Goal: Task Accomplishment & Management: Complete application form

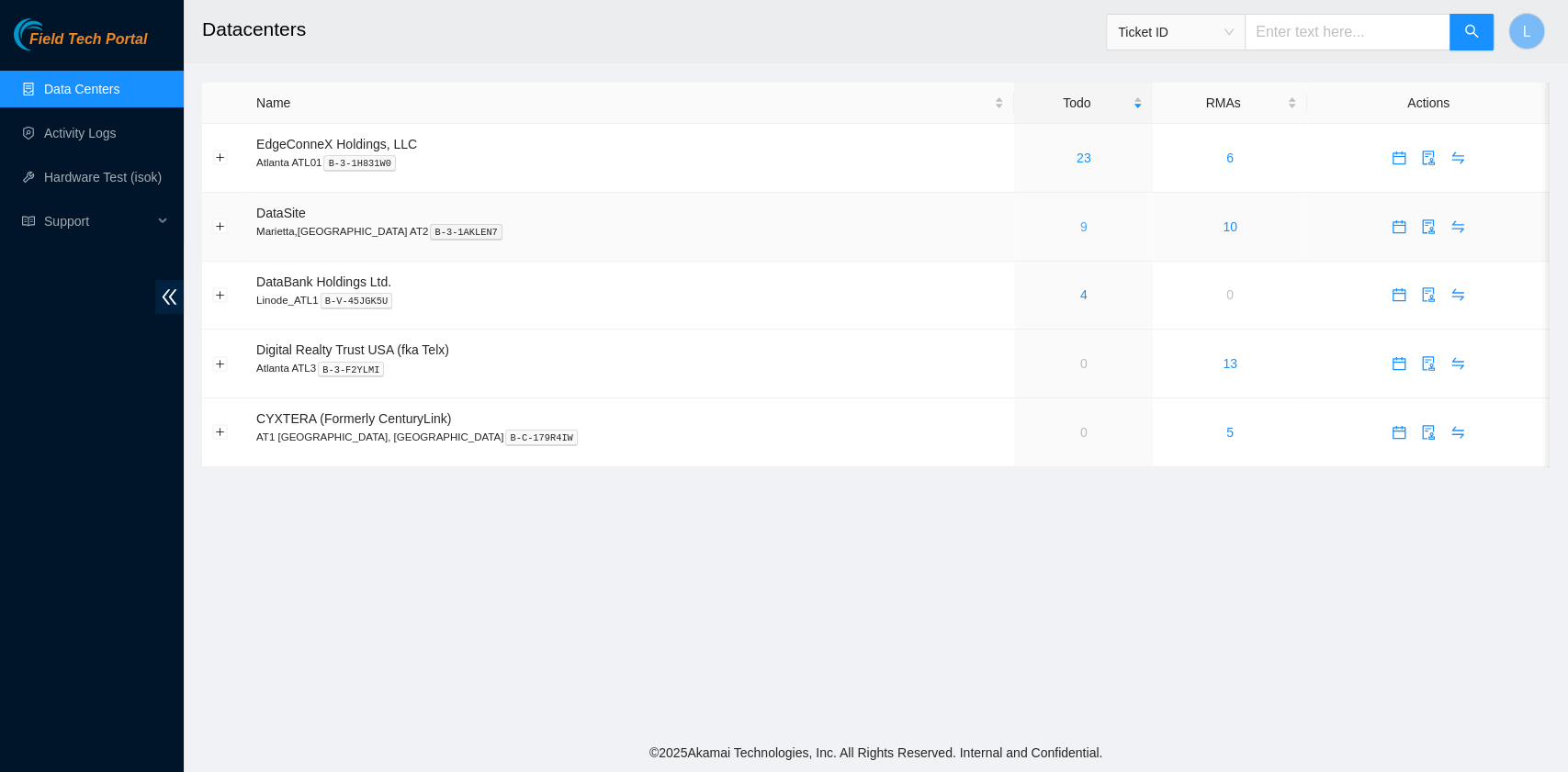
click at [1080, 227] on link "9" at bounding box center [1084, 226] width 8 height 14
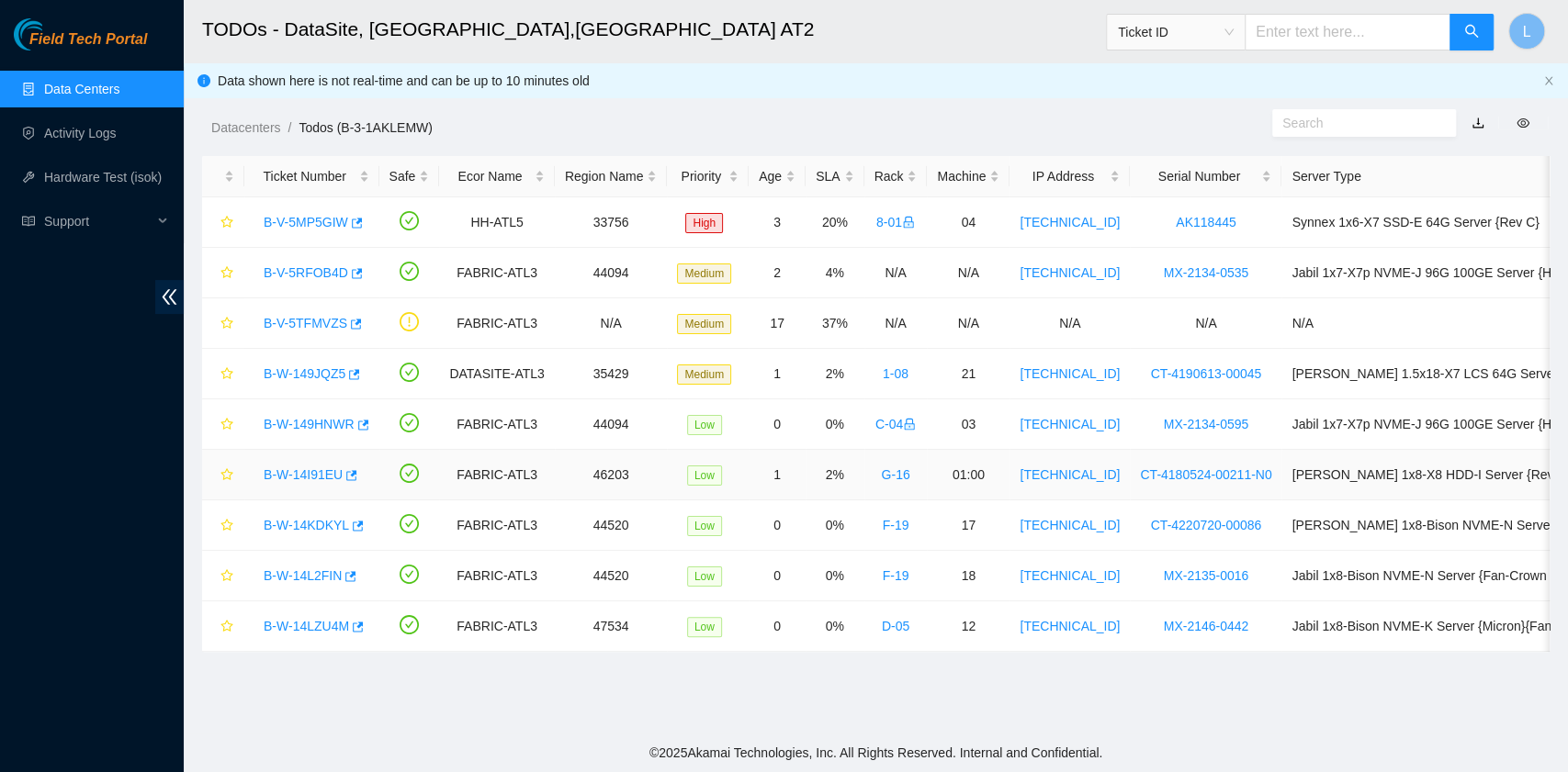
click at [309, 469] on link "B-W-14I91EU" at bounding box center [302, 474] width 79 height 14
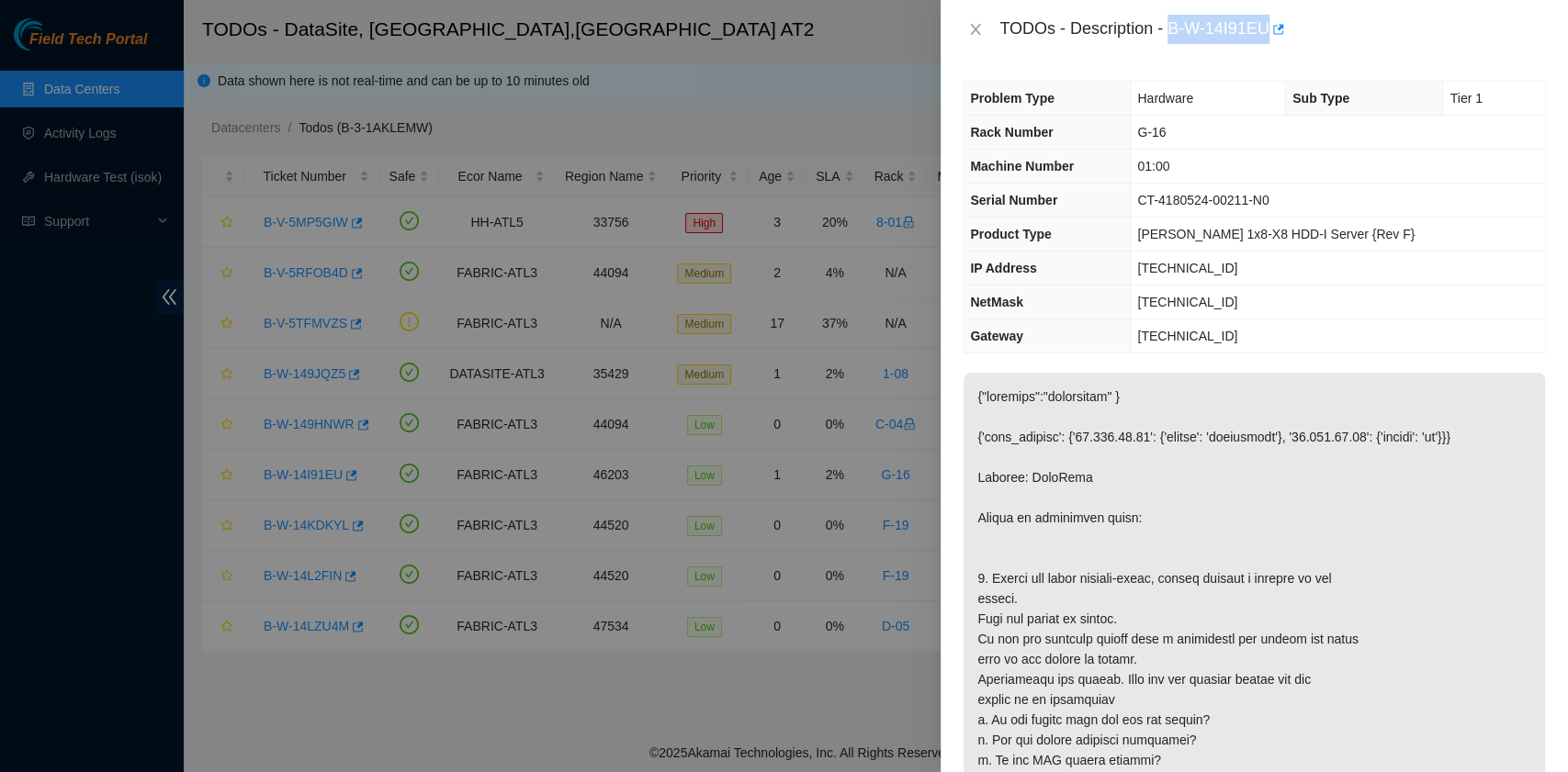
drag, startPoint x: 1172, startPoint y: 26, endPoint x: 1268, endPoint y: 32, distance: 96.2
click at [1268, 32] on div "TODOs - Description - B-W-14I91EU" at bounding box center [1271, 29] width 546 height 30
copy div "B-W-14I91EU"
click at [1250, 523] on p at bounding box center [1254, 770] width 582 height 795
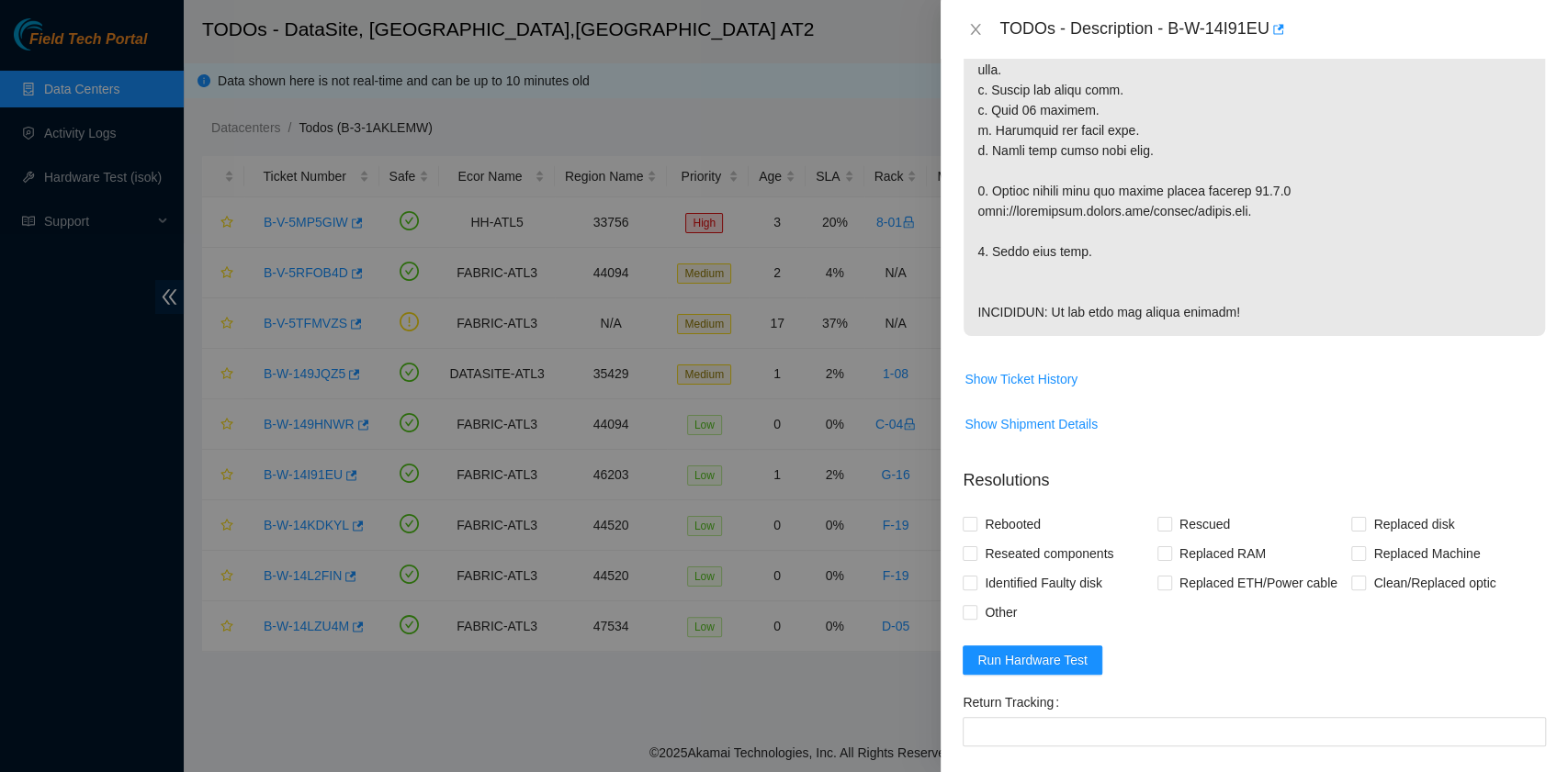
scroll to position [979, 0]
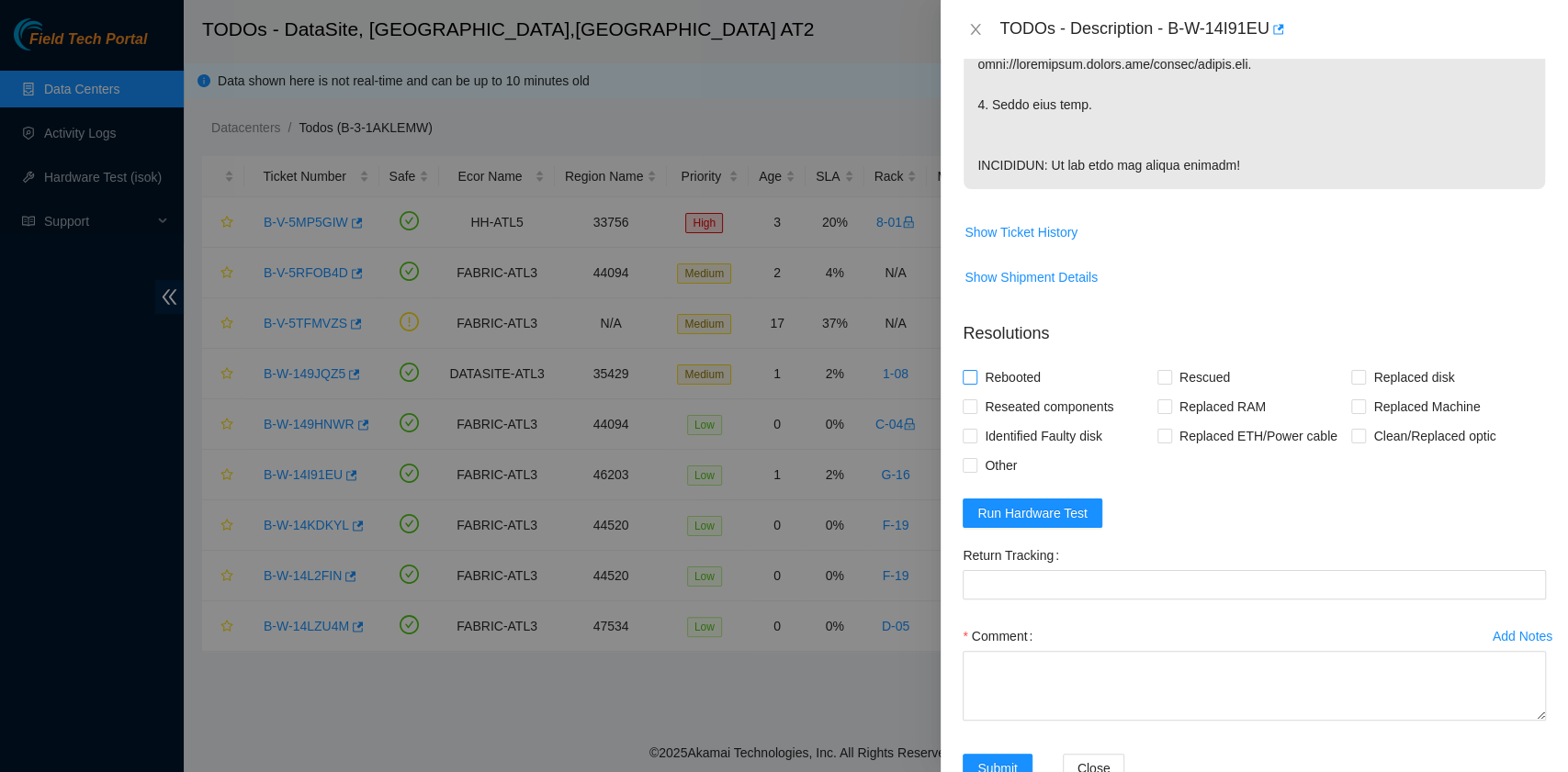
click at [1027, 392] on span "Rebooted" at bounding box center [1012, 377] width 71 height 30
click at [975, 383] on input "Rebooted" at bounding box center [968, 376] width 12 height 12
checkbox input "true"
click at [1162, 383] on input "Rescued" at bounding box center [1162, 376] width 12 height 12
checkbox input "true"
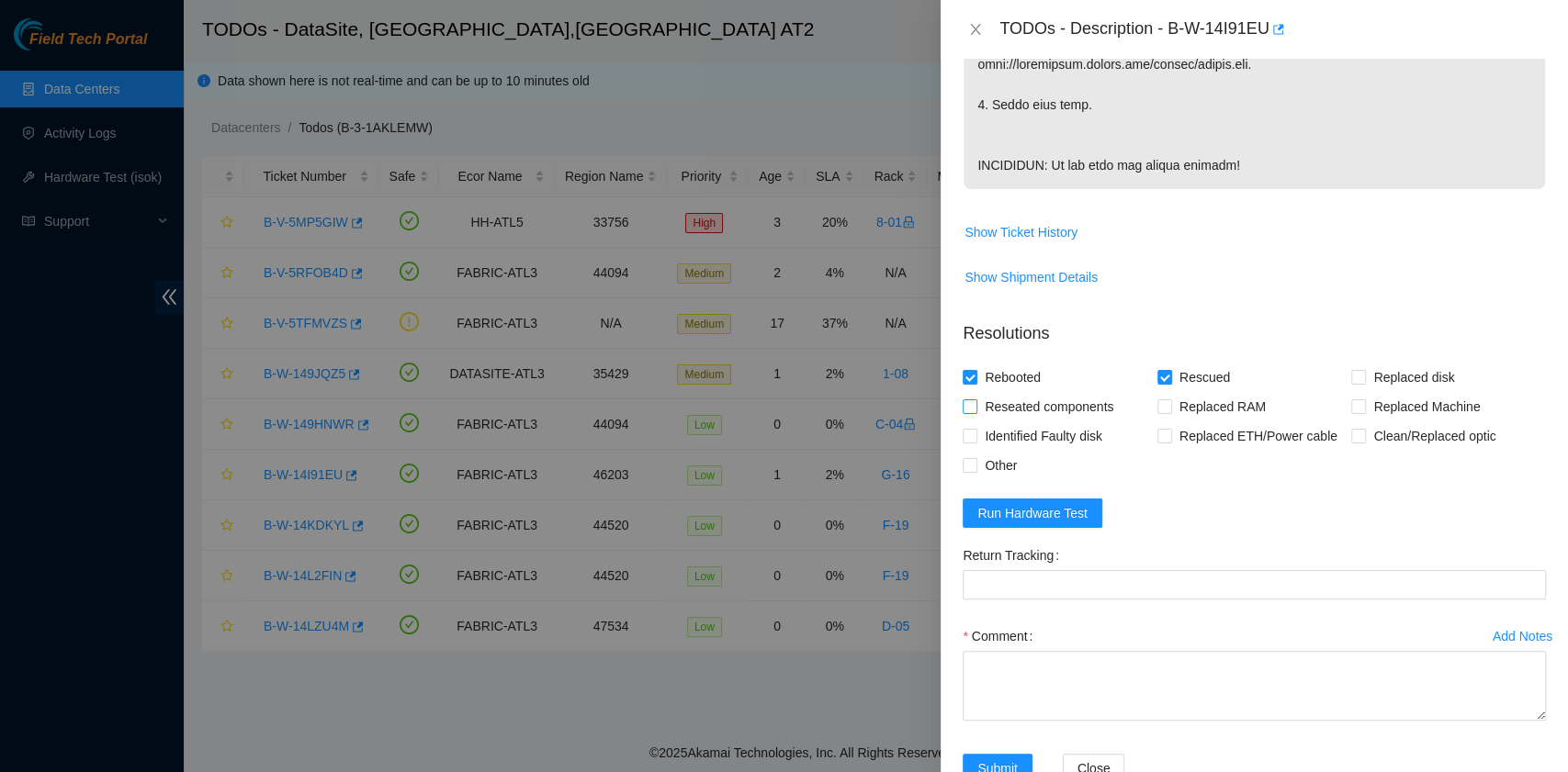
click at [973, 412] on input "Reseated components" at bounding box center [968, 406] width 12 height 12
checkbox input "true"
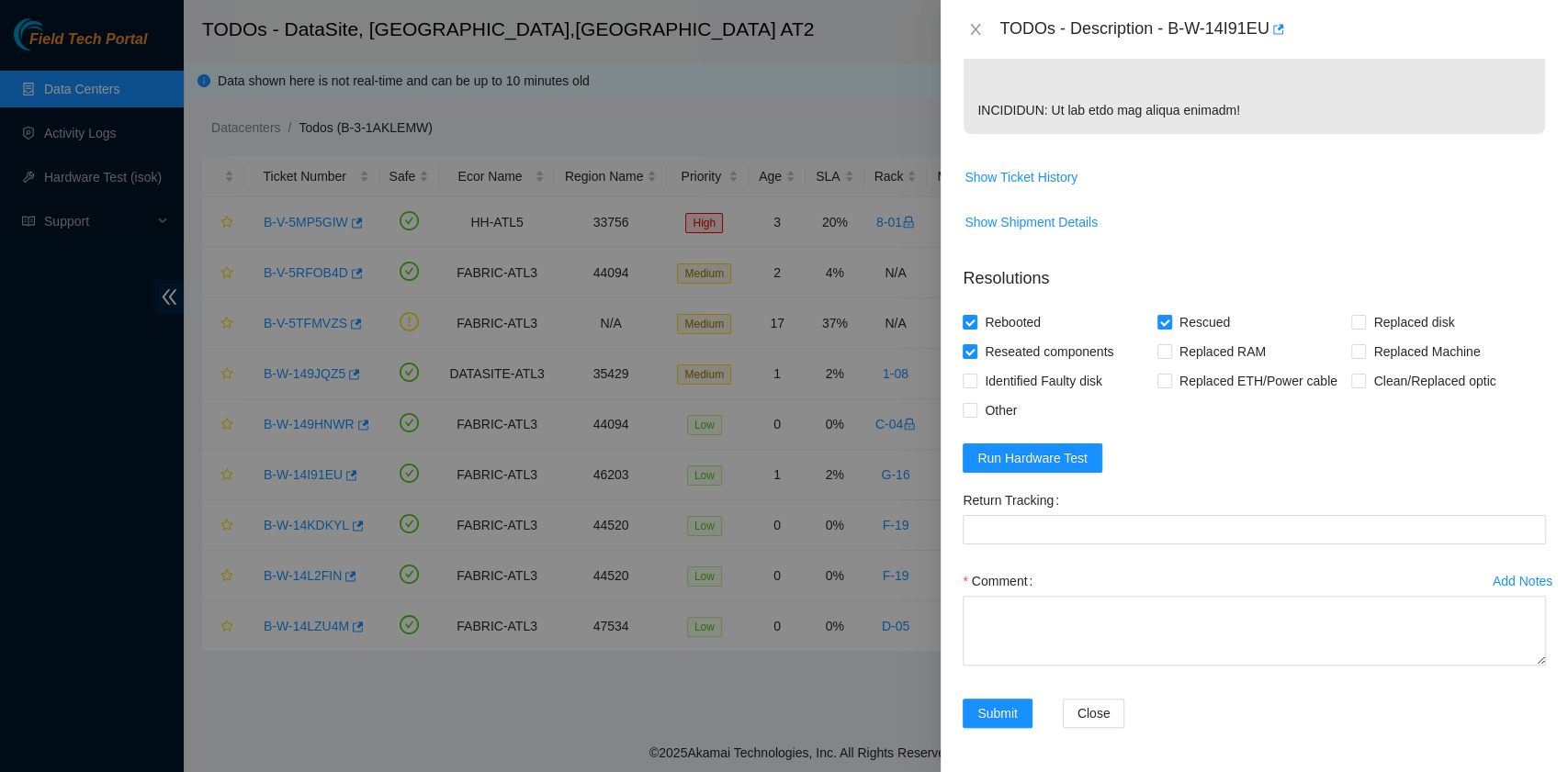
scroll to position [1091, 0]
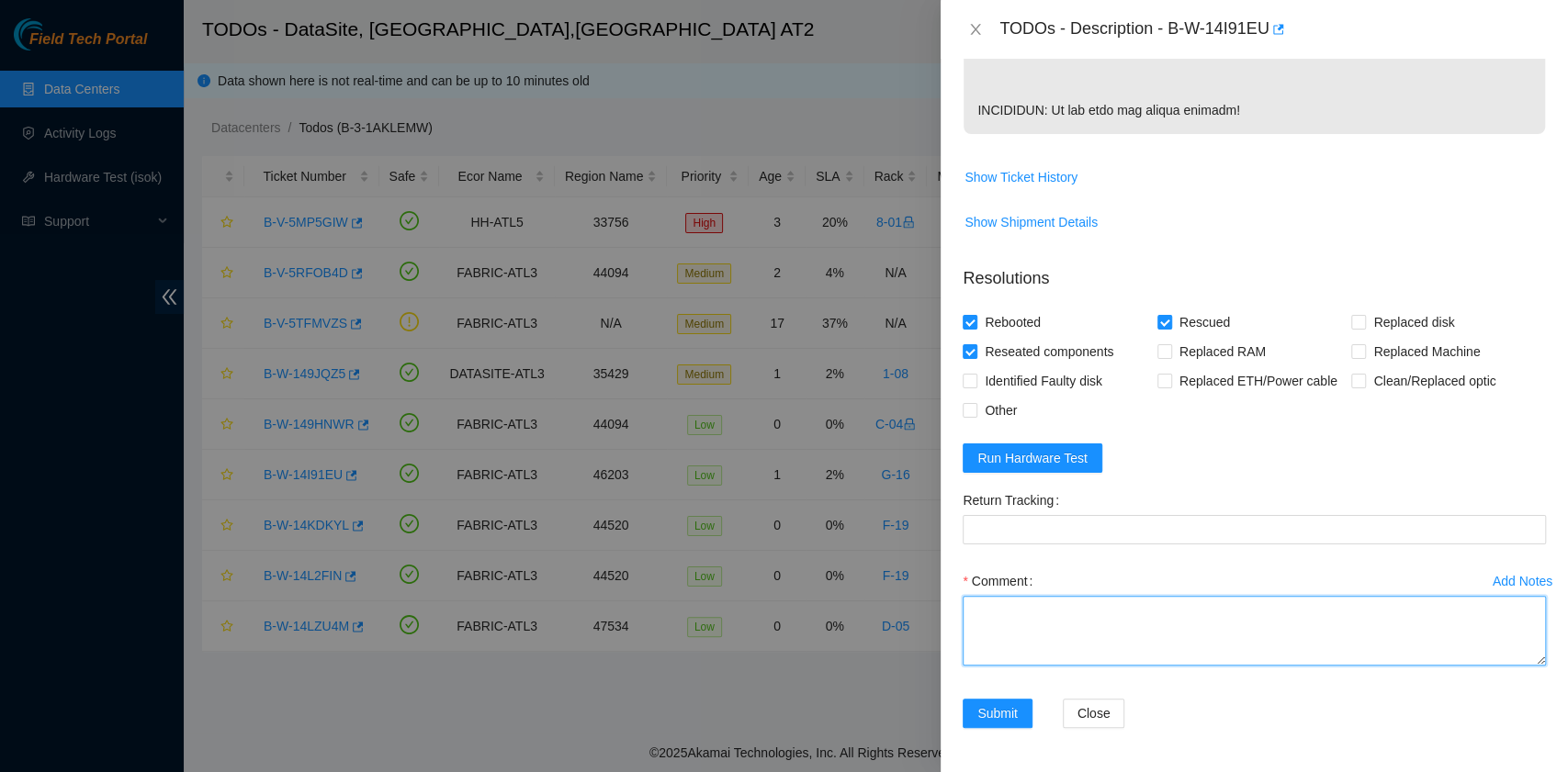
click at [1058, 629] on textarea "Comment" at bounding box center [1254, 630] width 584 height 70
paste textarea "The screen is blank when connected to the monitor, which means there is no erro…"
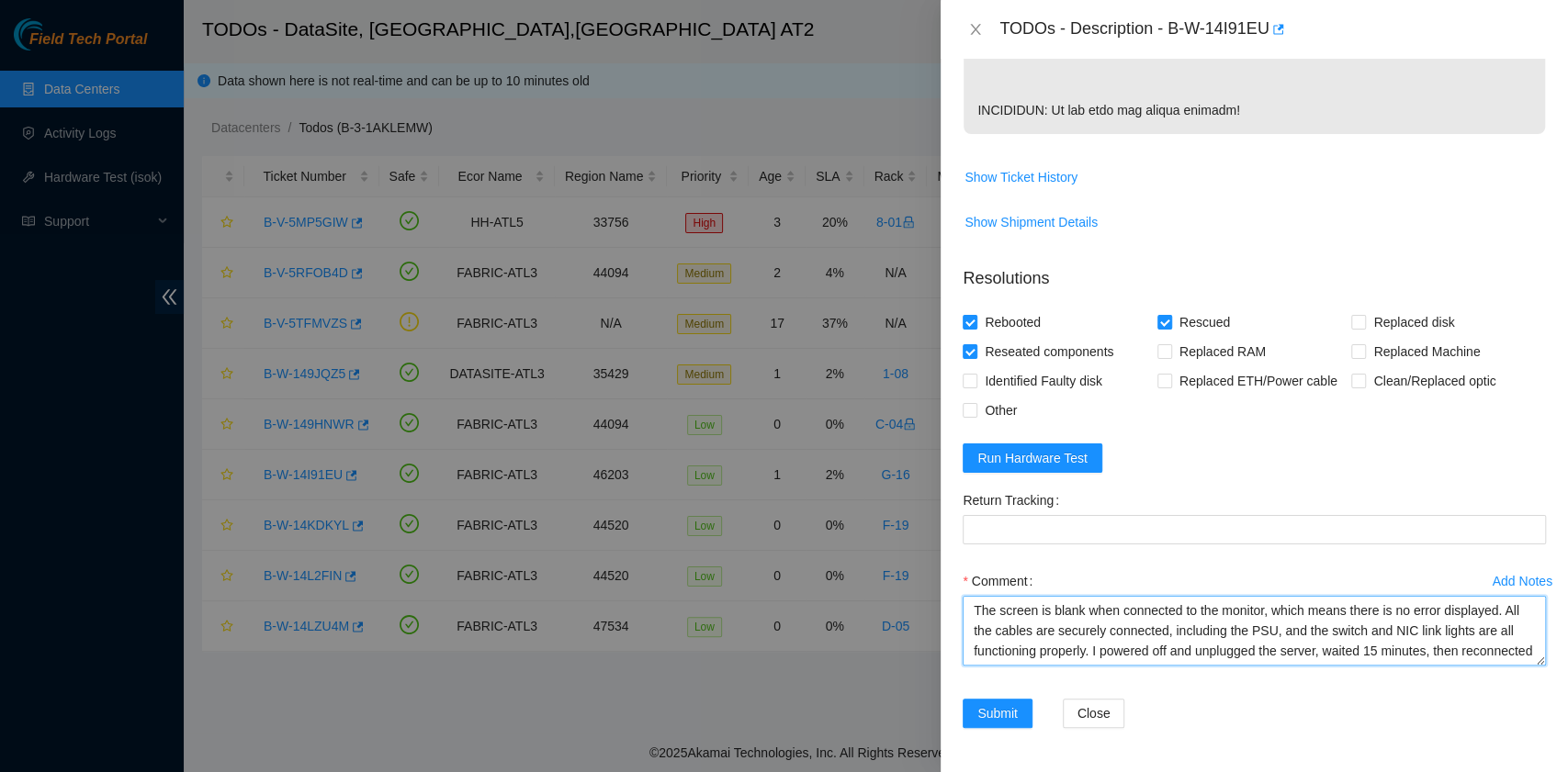
scroll to position [55, 0]
click at [1058, 629] on textarea "The screen is blank when connected to the monitor, which means there is no erro…" at bounding box center [1254, 630] width 584 height 70
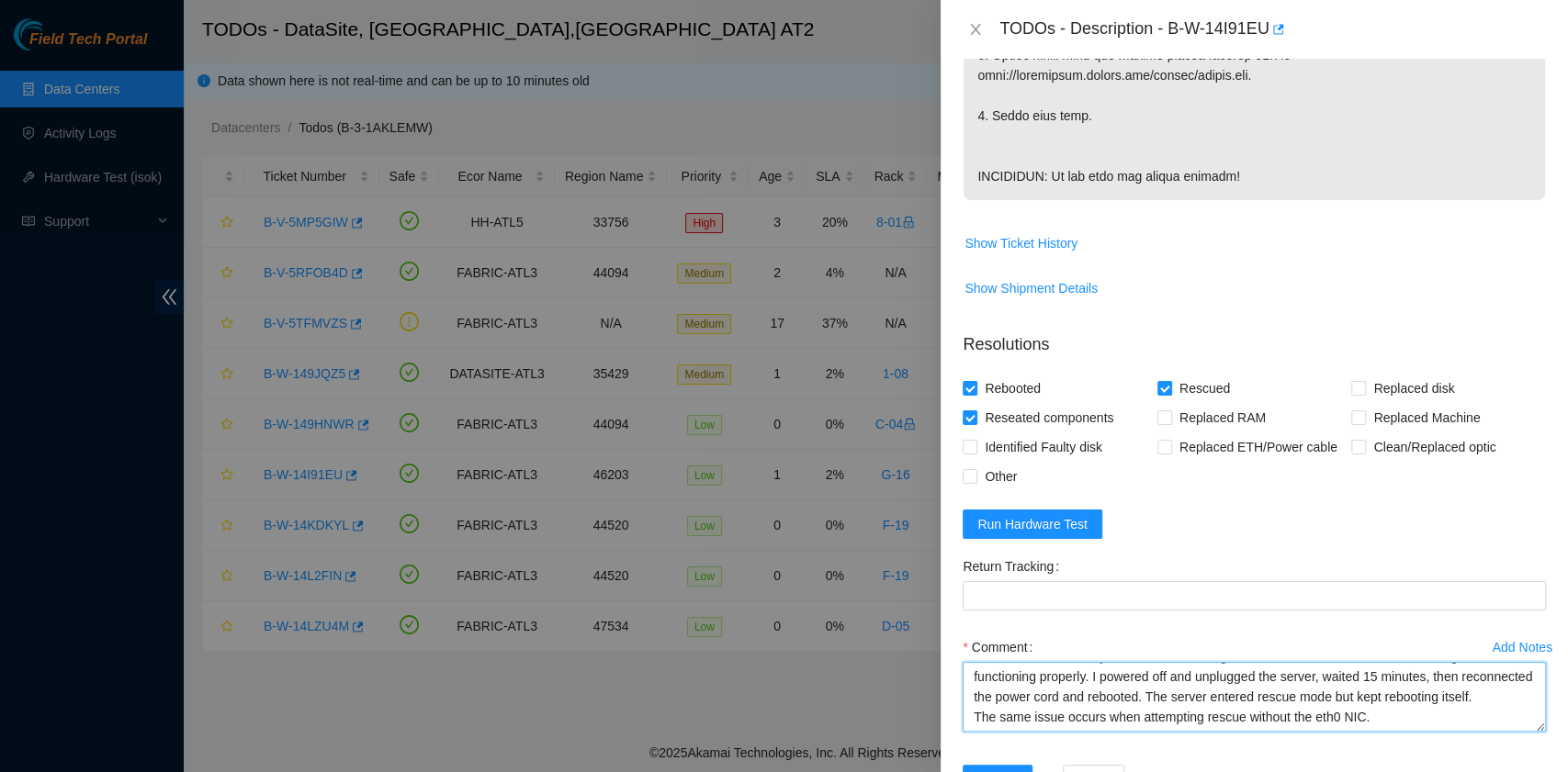
scroll to position [1091, 0]
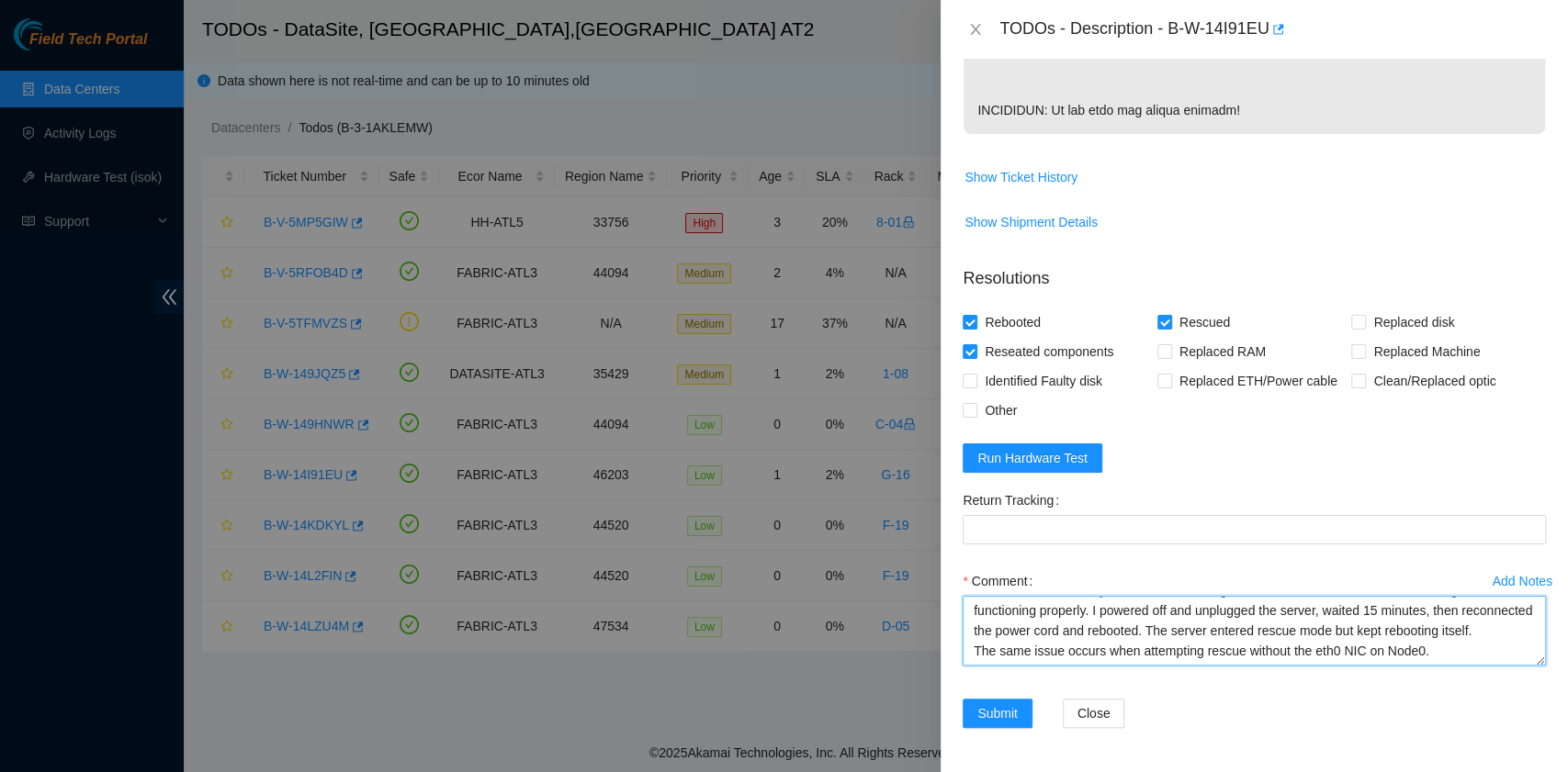
click at [1363, 657] on textarea "The screen is blank when connected to the monitor, which means there is no erro…" at bounding box center [1254, 630] width 584 height 70
type textarea "The screen is blank when connected to the monitor, which means there is no erro…"
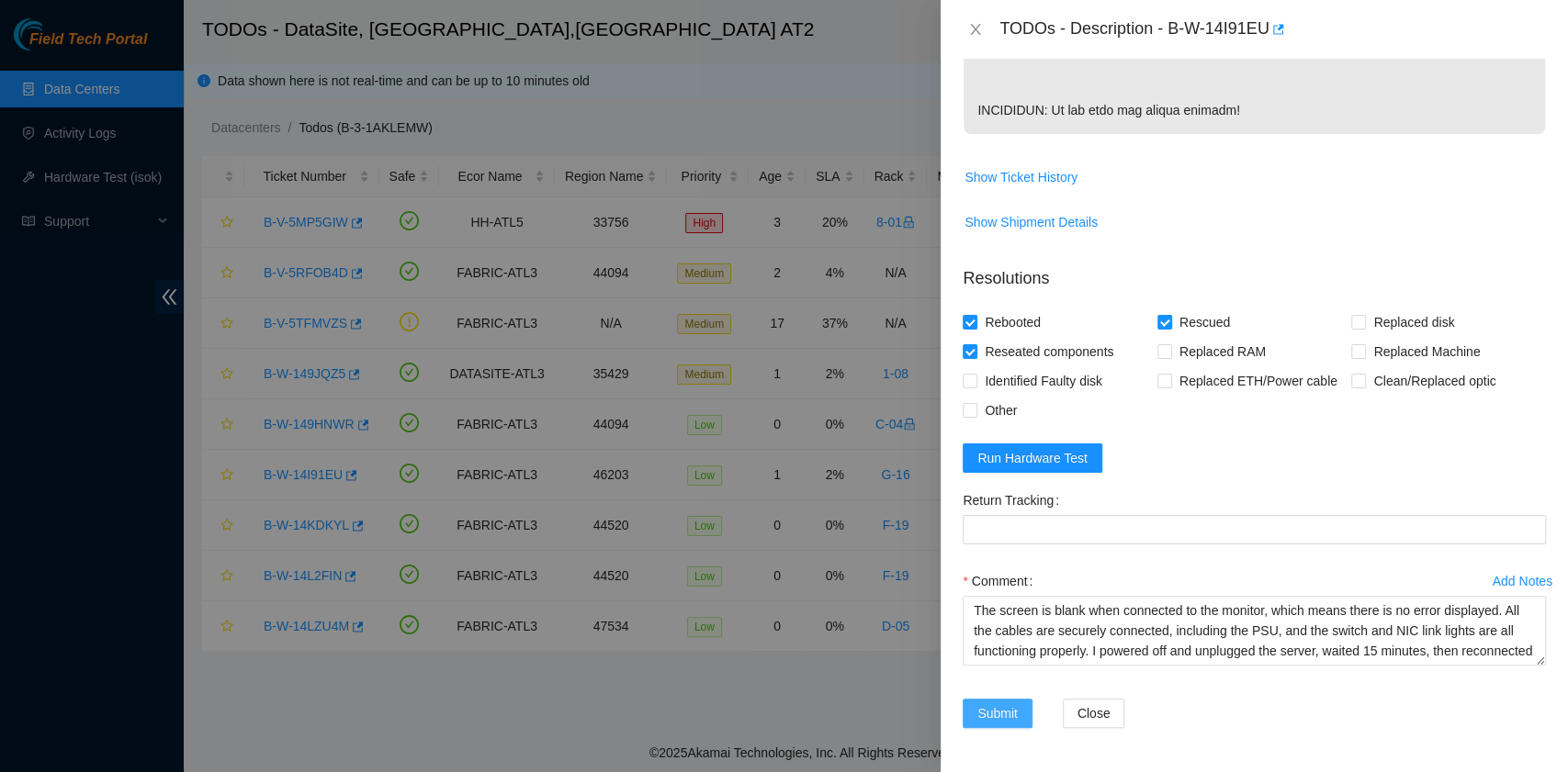
click at [1013, 718] on span "Submit" at bounding box center [997, 713] width 40 height 20
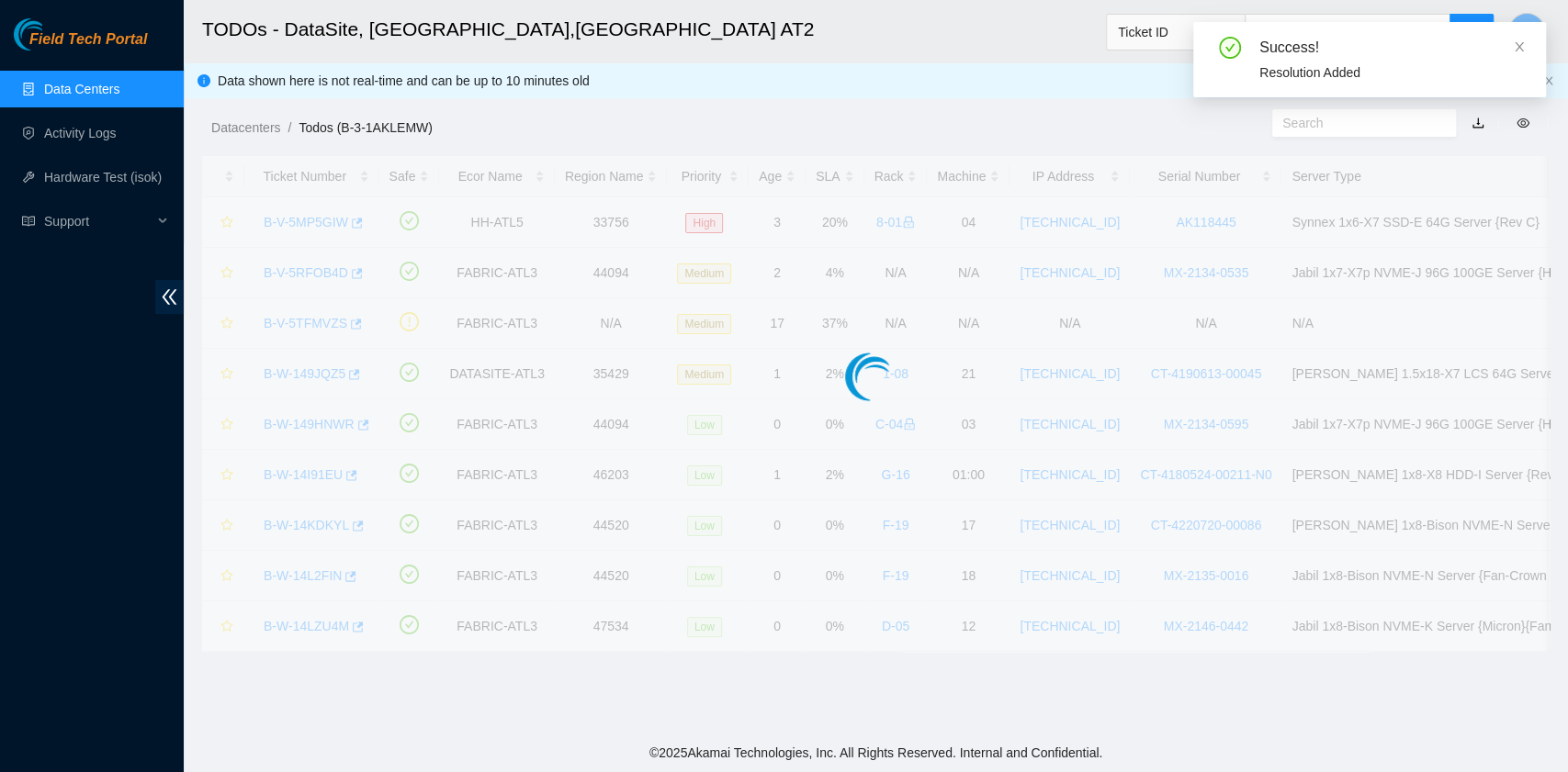
scroll to position [466, 0]
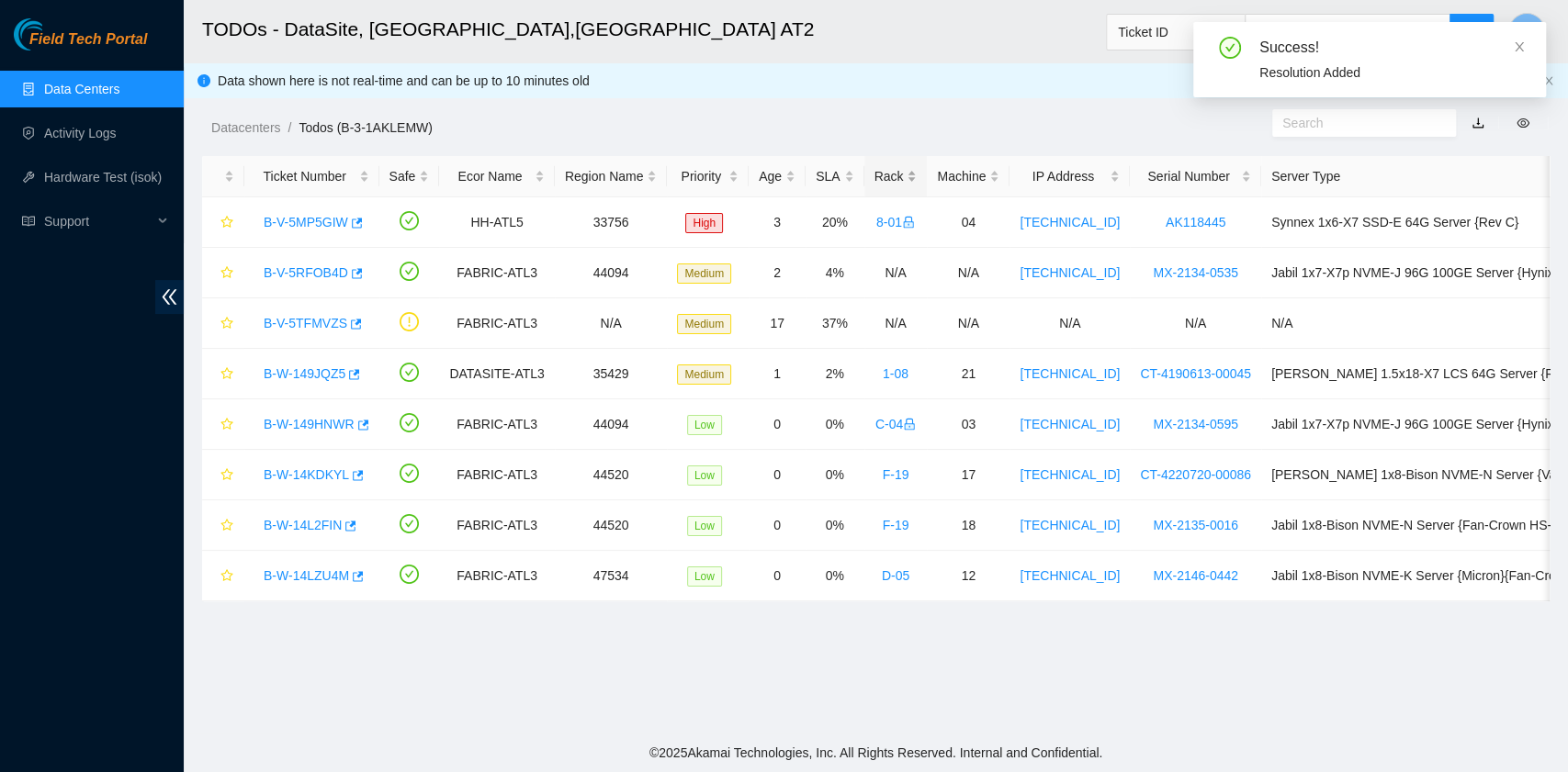
click at [874, 174] on div "Rack" at bounding box center [895, 176] width 43 height 20
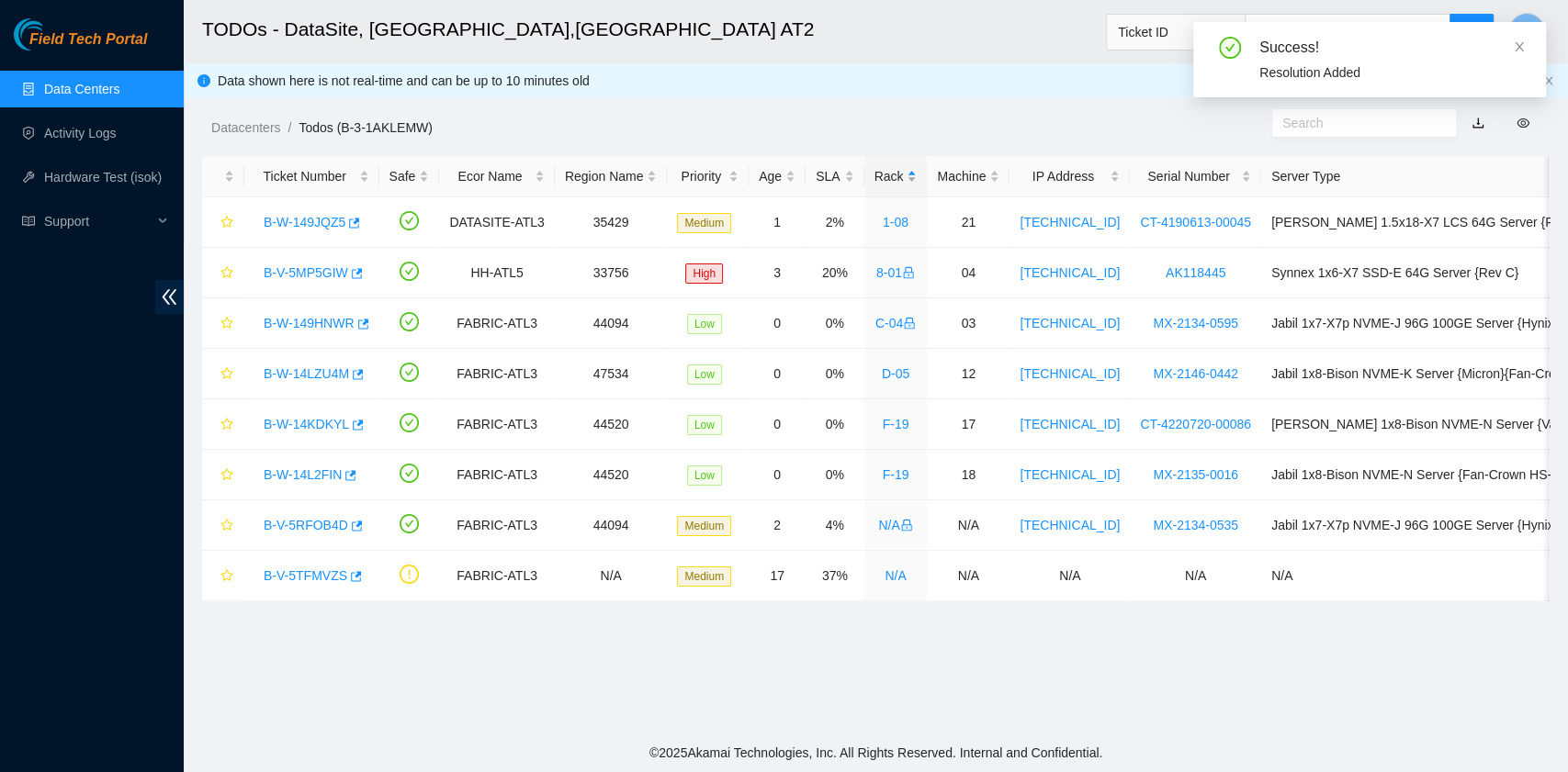
click at [874, 174] on div "Rack" at bounding box center [895, 176] width 43 height 20
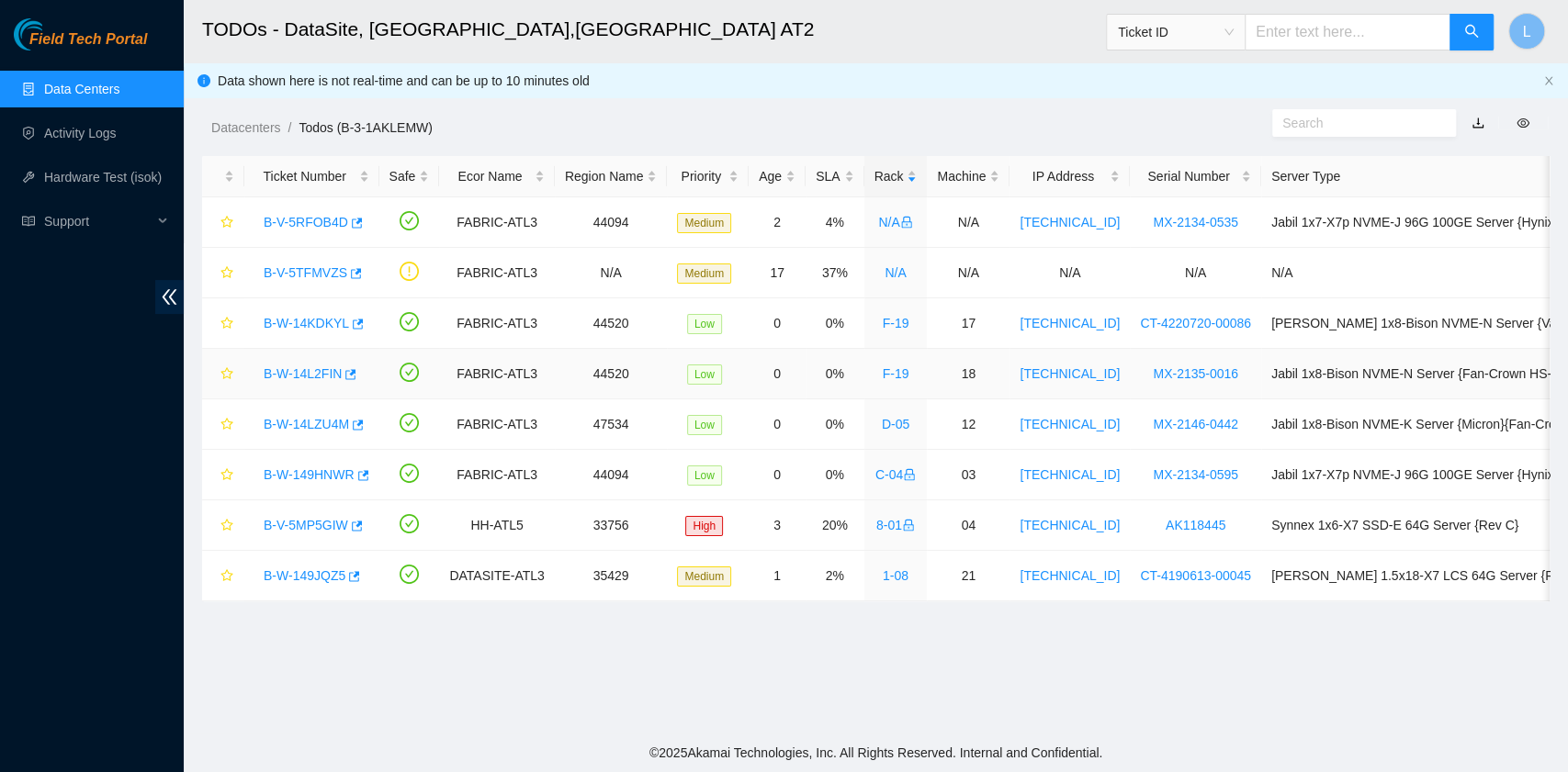
click at [333, 367] on link "B-W-14L2FIN" at bounding box center [302, 373] width 78 height 14
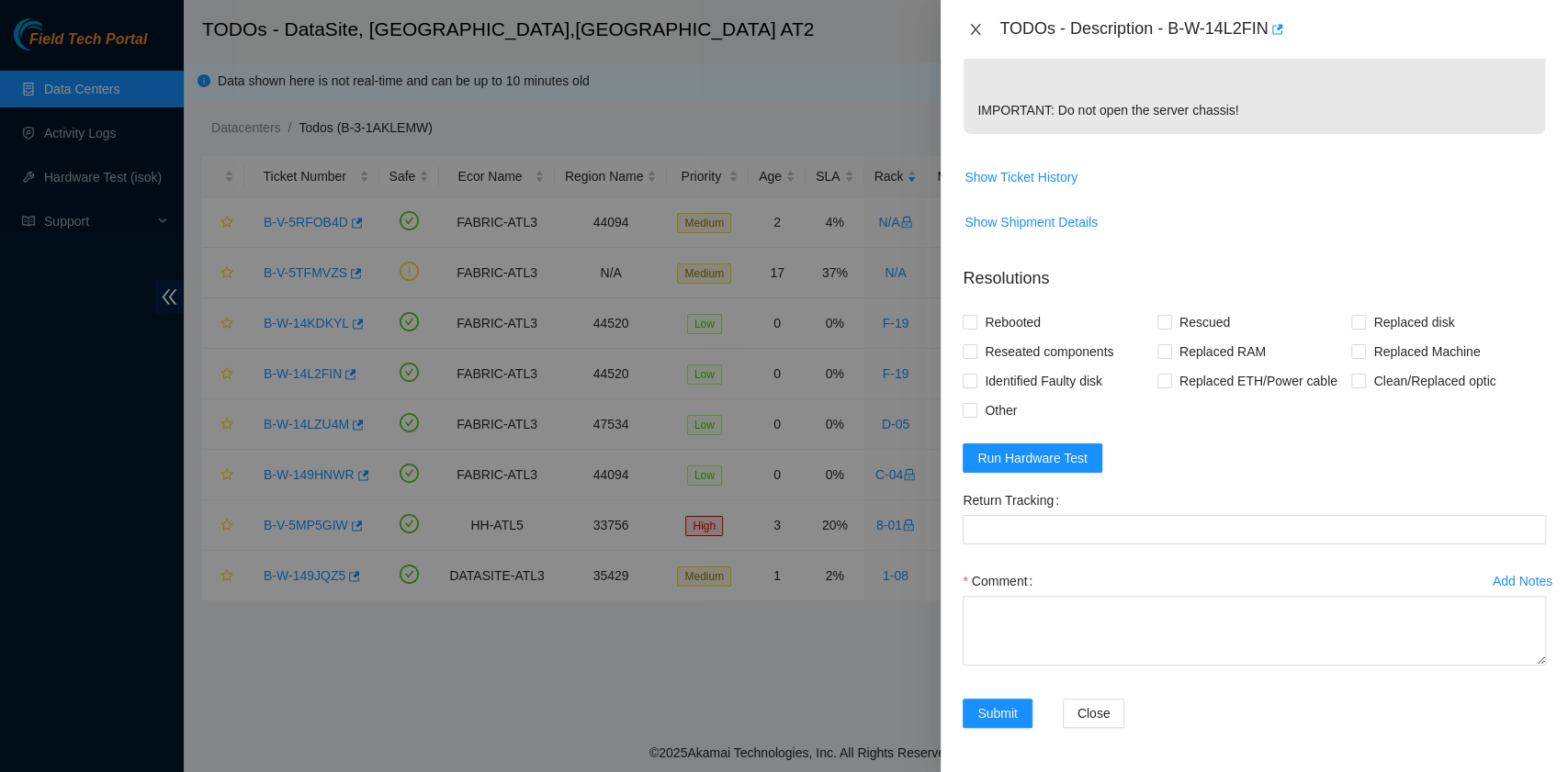
click at [975, 33] on icon "close" at bounding box center [975, 29] width 14 height 14
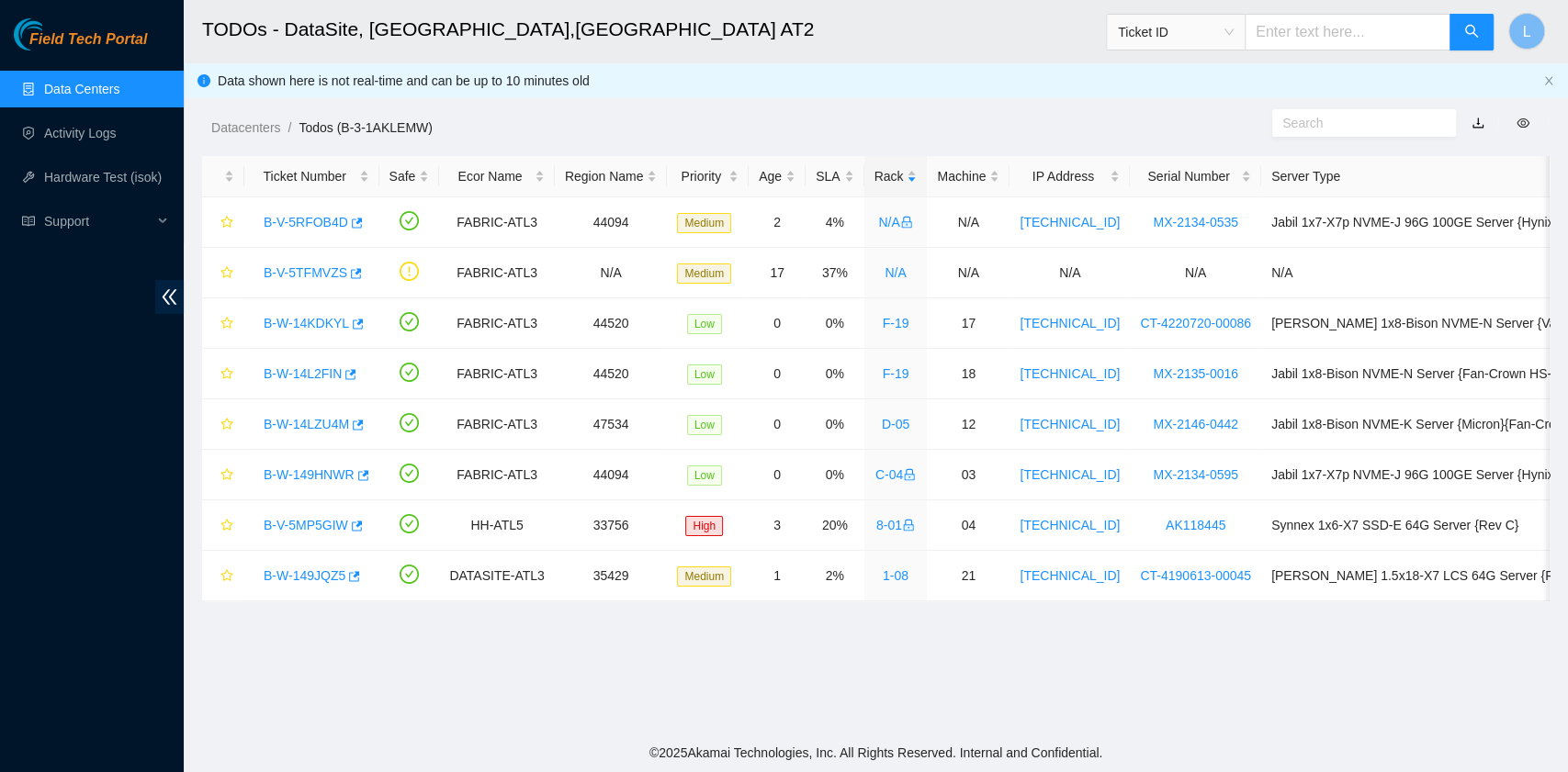
scroll to position [466, 0]
click at [332, 324] on link "B-W-14KDKYL" at bounding box center [305, 322] width 85 height 14
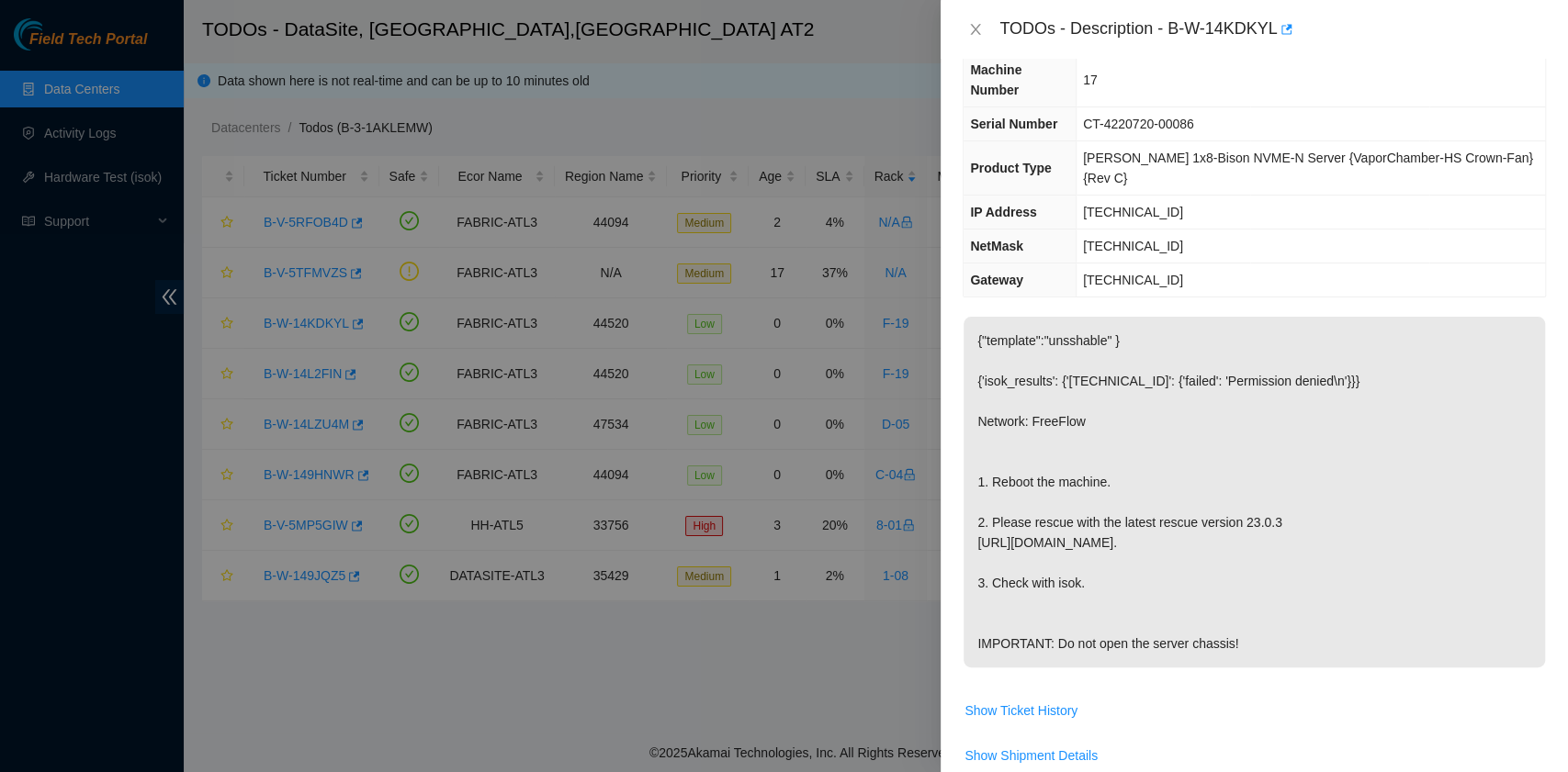
scroll to position [0, 0]
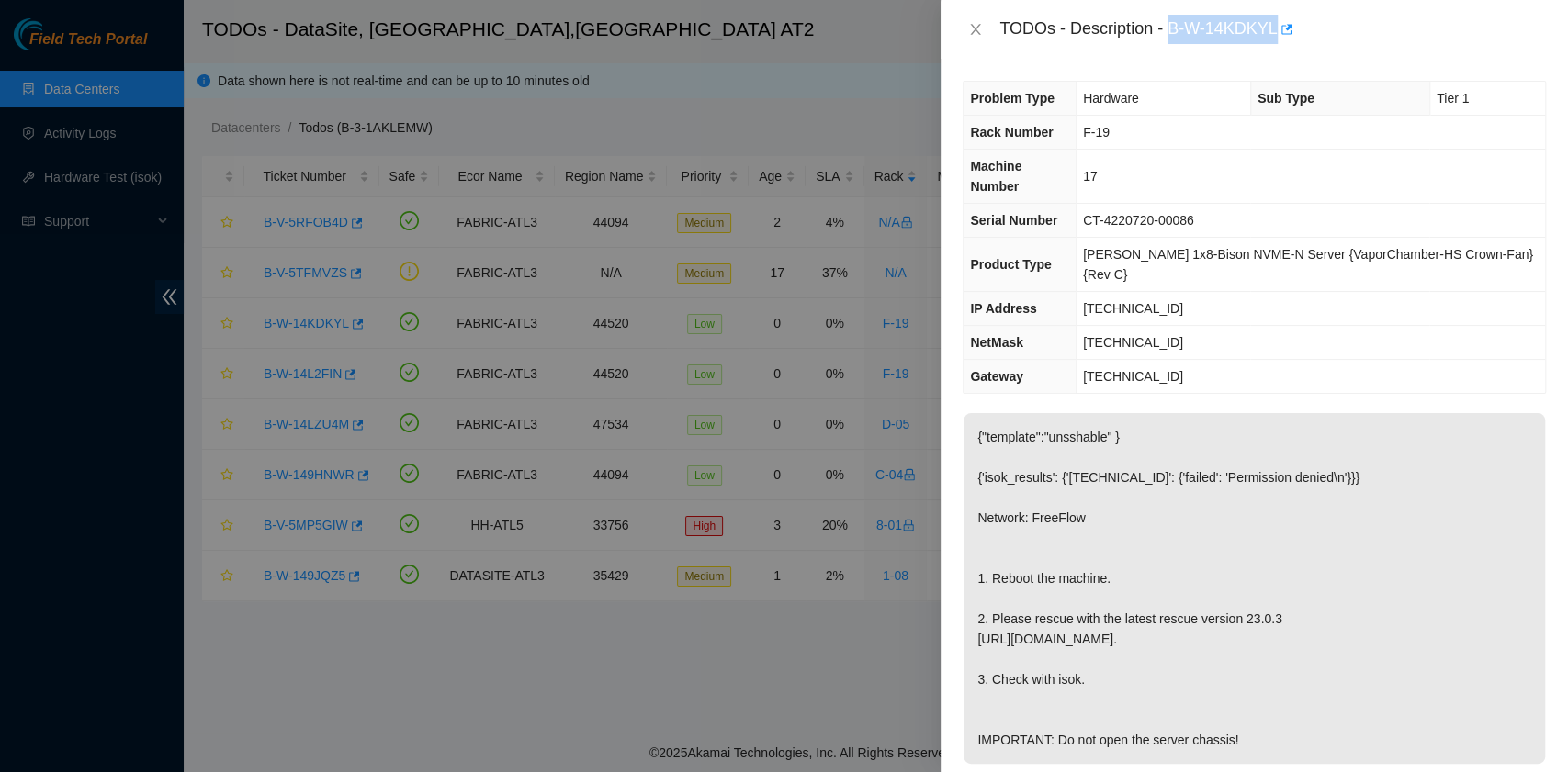
drag, startPoint x: 1170, startPoint y: 28, endPoint x: 1271, endPoint y: 40, distance: 101.7
click at [1271, 40] on div "TODOs - Description - B-W-14KDKYL" at bounding box center [1271, 29] width 546 height 30
copy div "B-W-14KDKYL"
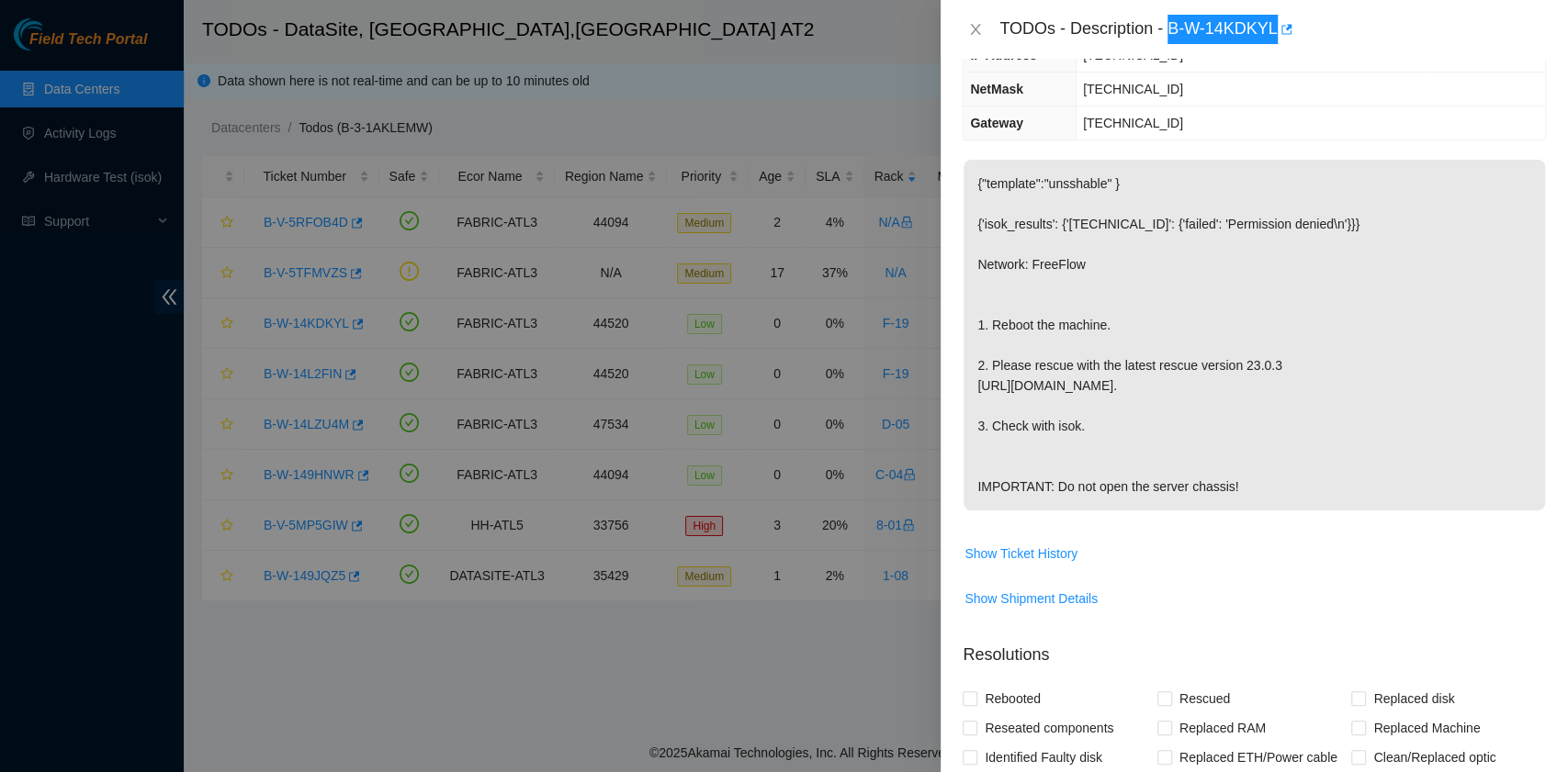
scroll to position [611, 0]
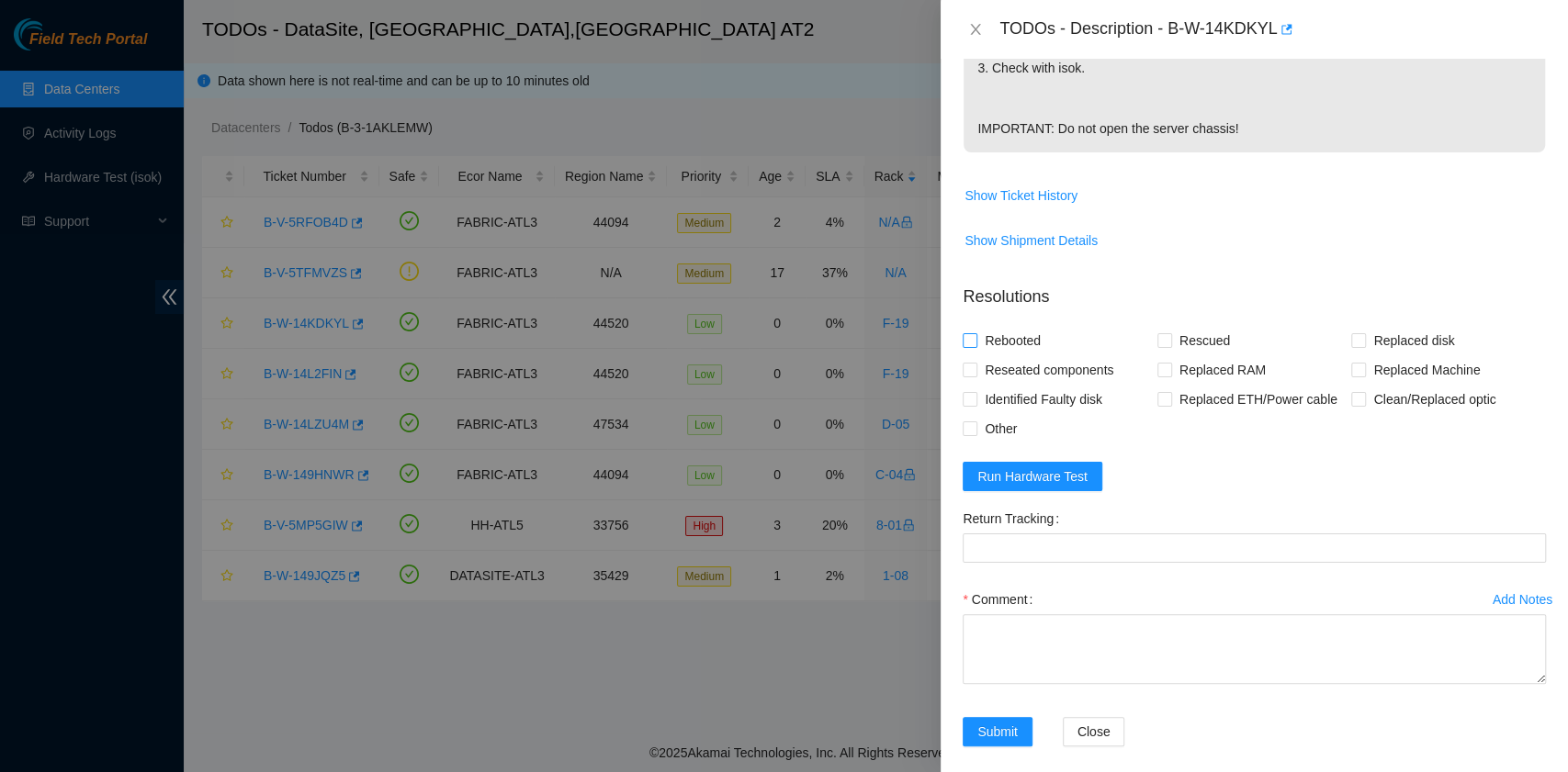
click at [1024, 332] on span "Rebooted" at bounding box center [1012, 341] width 71 height 30
click at [964, 340] on input "Rebooted" at bounding box center [968, 339] width 12 height 12
checkbox input "true"
click at [1157, 342] on input "Rescued" at bounding box center [1162, 339] width 12 height 12
checkbox input "true"
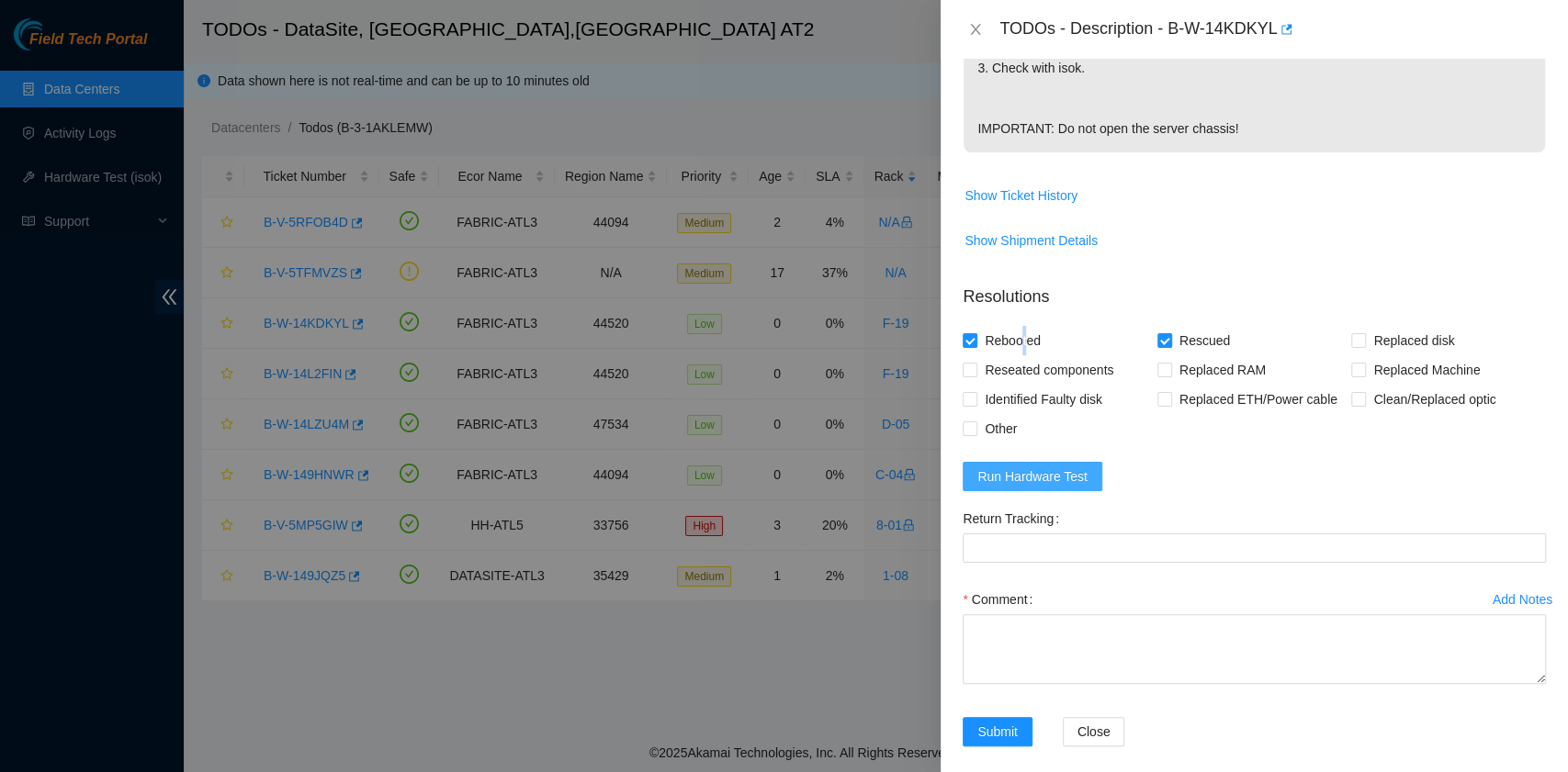
click at [1062, 470] on span "Run Hardware Test" at bounding box center [1031, 476] width 110 height 20
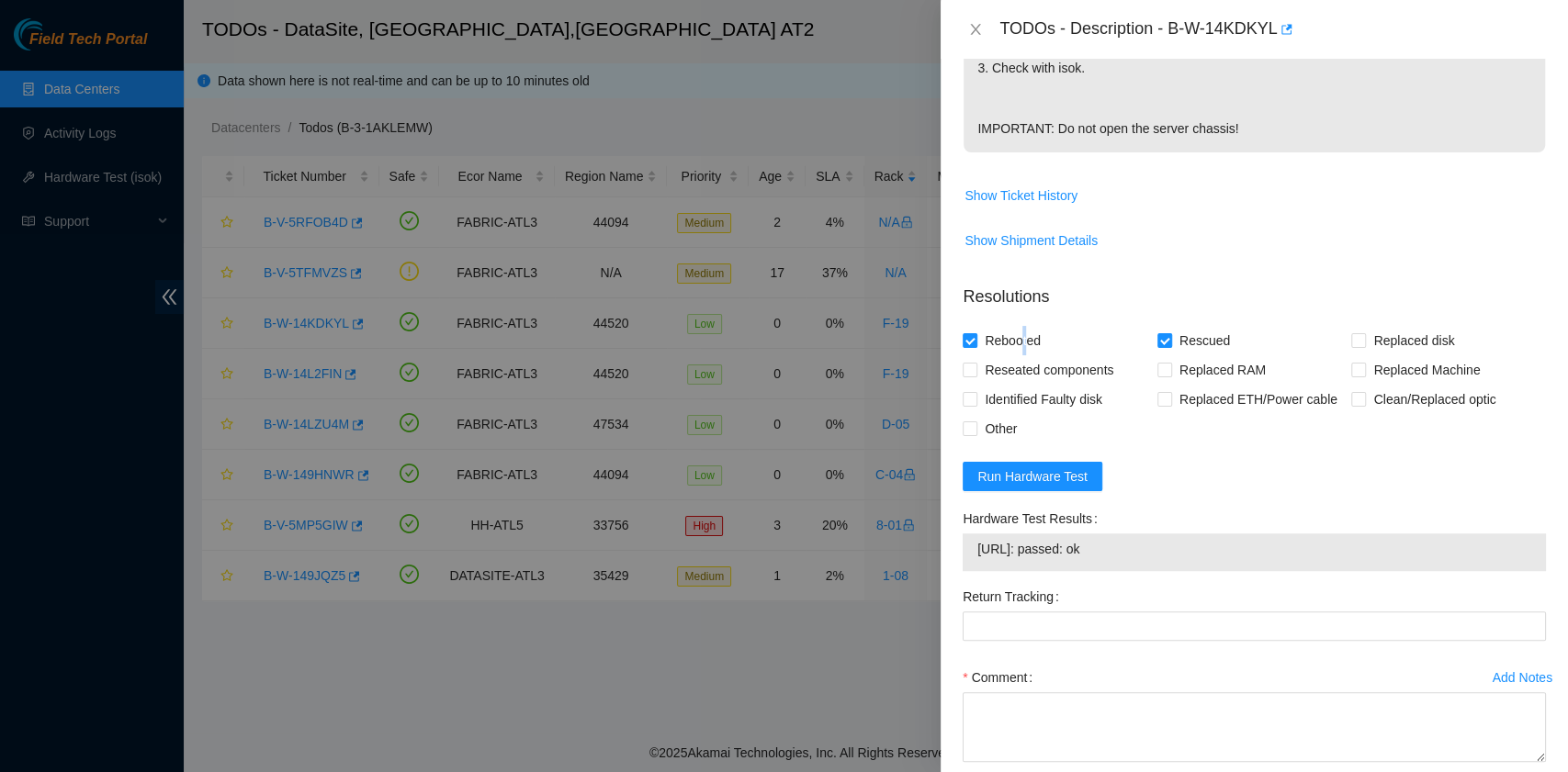
drag, startPoint x: 1152, startPoint y: 555, endPoint x: 987, endPoint y: 534, distance: 166.3
click at [987, 534] on div "23.209.189.148: passed: ok" at bounding box center [1254, 552] width 584 height 37
copy tbody "23.209.189.148: passed: ok"
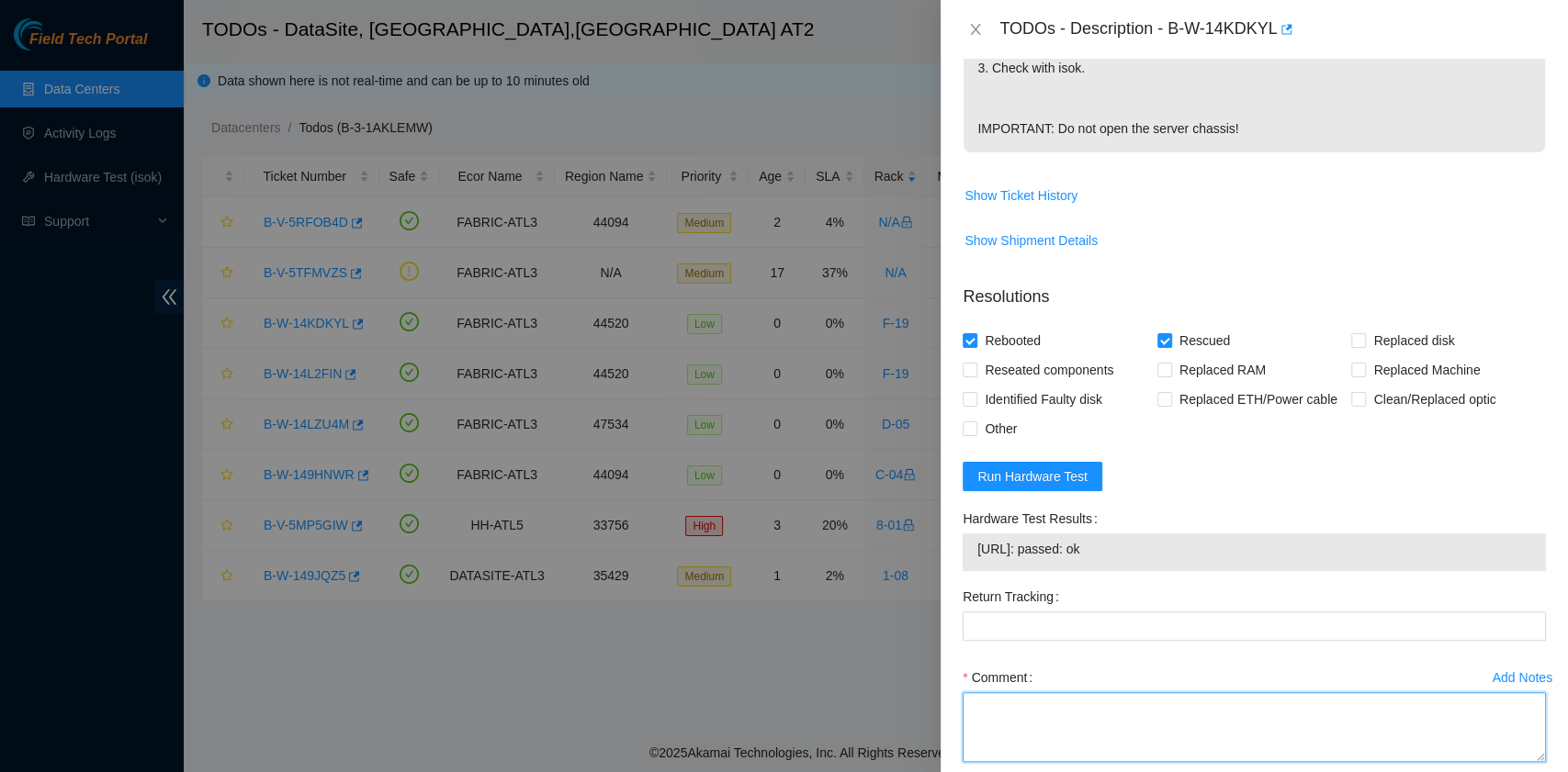
click at [1040, 720] on textarea "Comment" at bounding box center [1254, 727] width 584 height 70
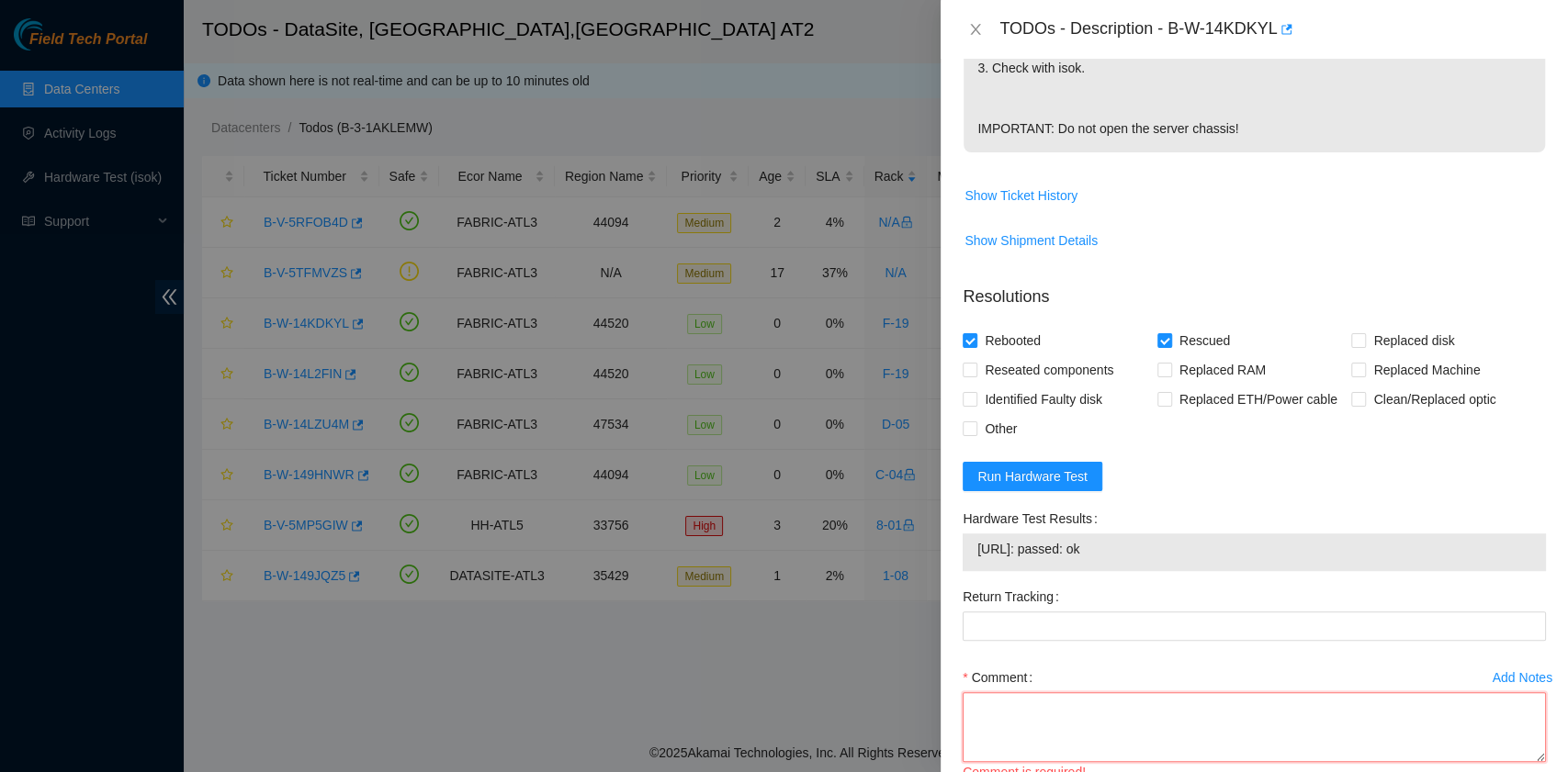
paste textarea "23.209.189.148: passed: ok"
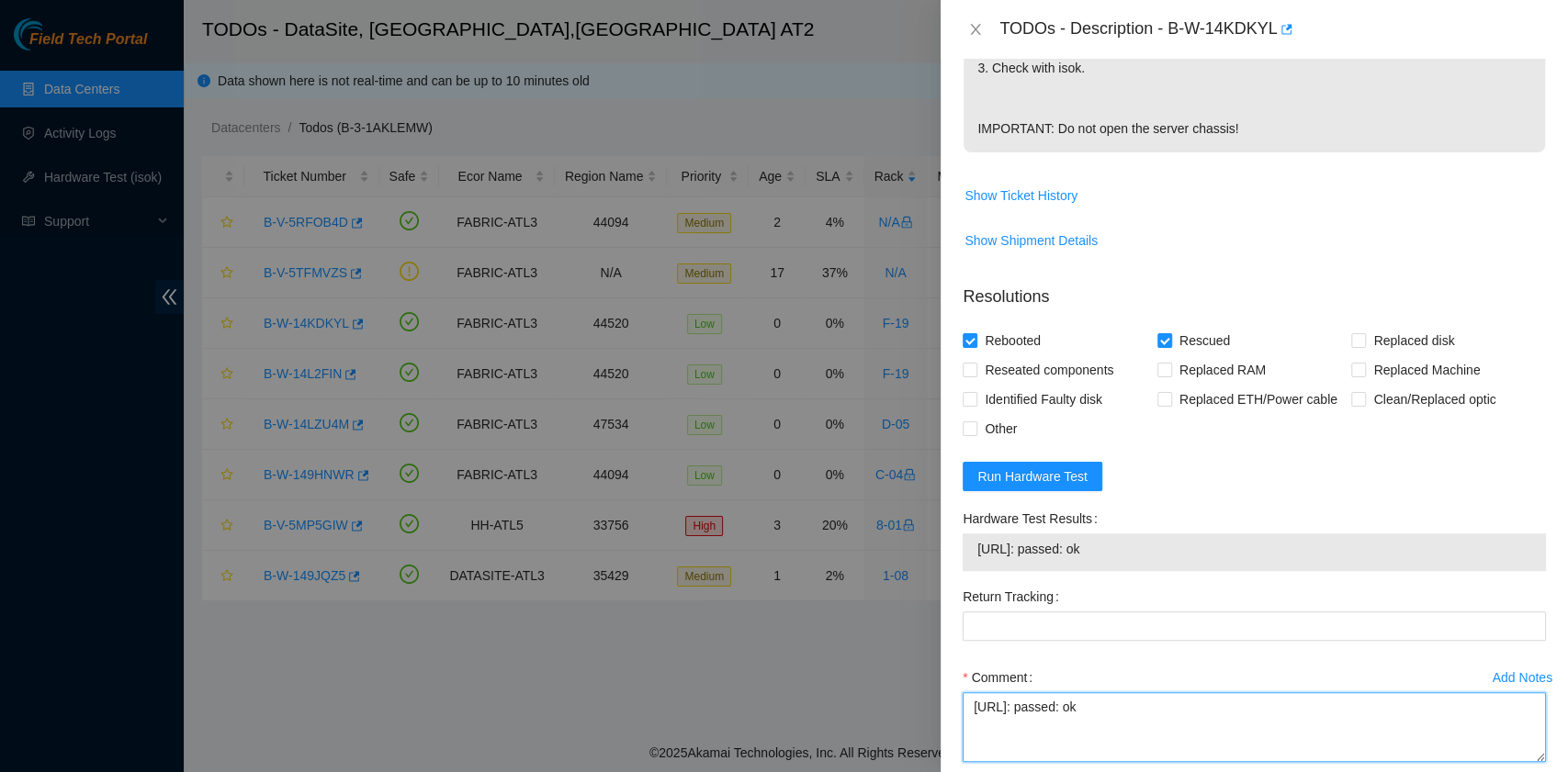
click at [1026, 701] on textarea "23.209.189.148: passed: ok" at bounding box center [1254, 727] width 584 height 70
paste textarea "B-W-14KDKYL rack# F-19 machine# 17 Rebooted. Rescued."
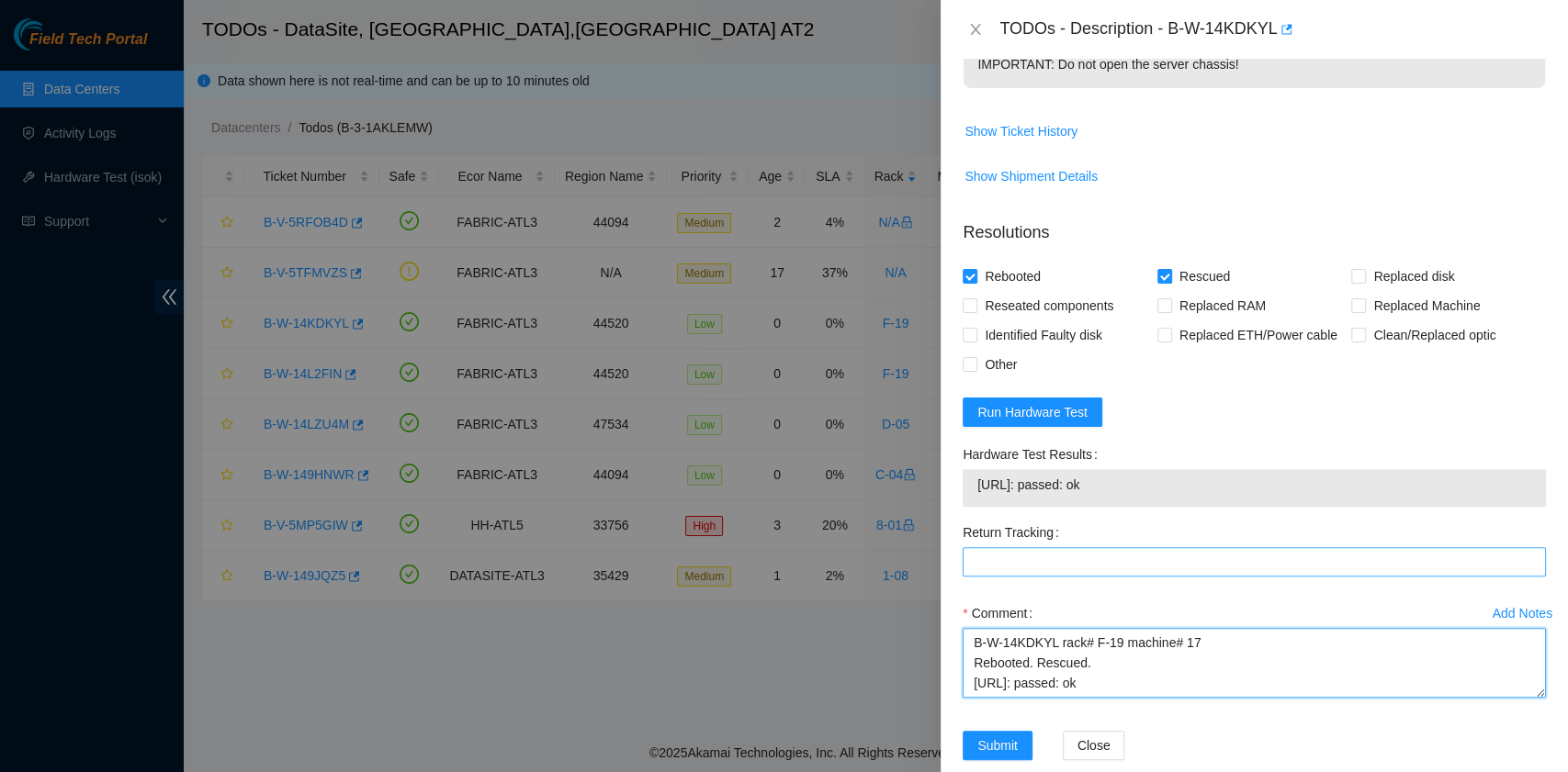
scroll to position [704, 0]
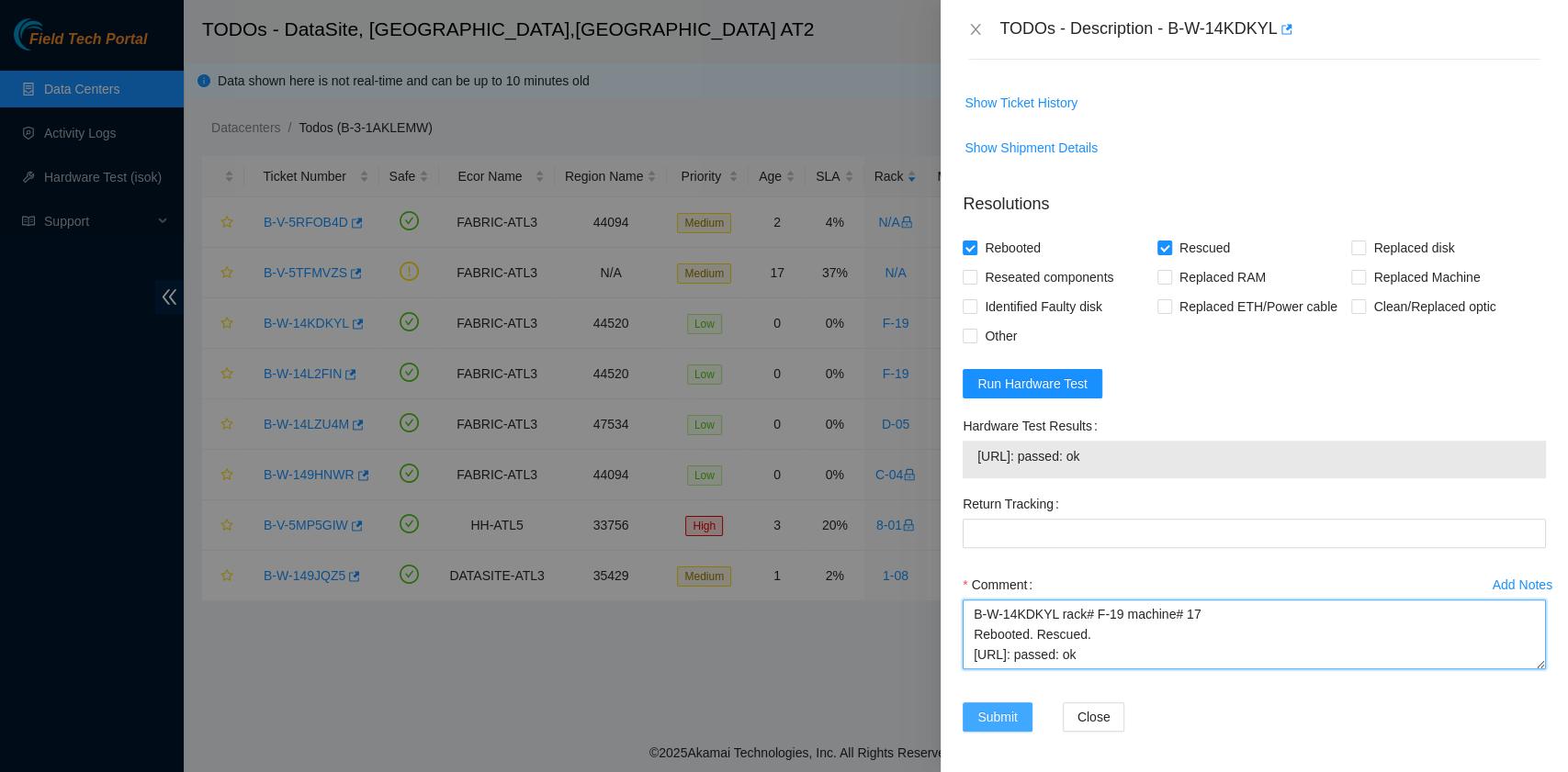
type textarea "B-W-14KDKYL rack# F-19 machine# 17 Rebooted. Rescued. 23.209.189.148: passed: ok"
click at [1001, 714] on span "Submit" at bounding box center [997, 717] width 40 height 20
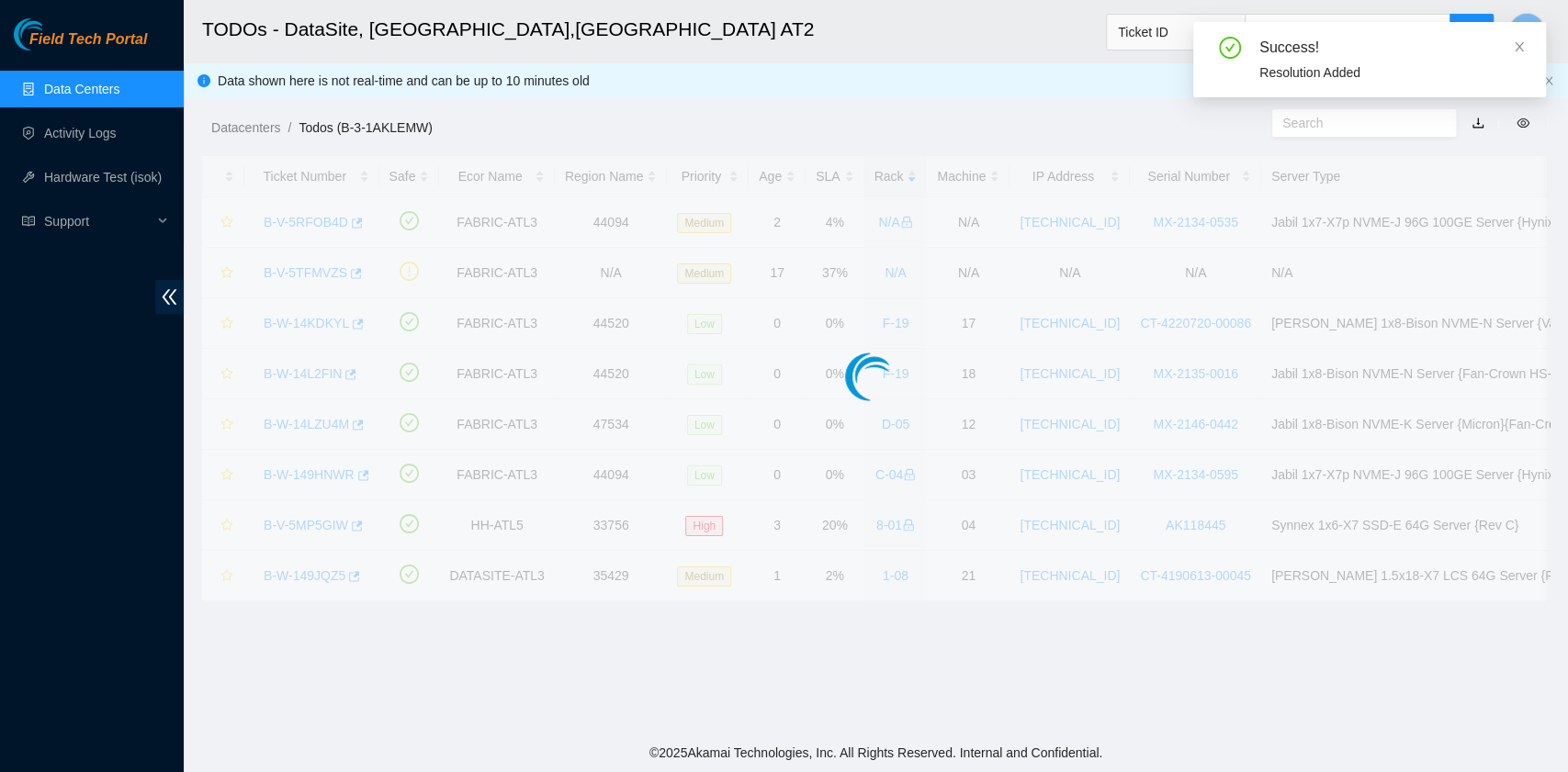
scroll to position [466, 0]
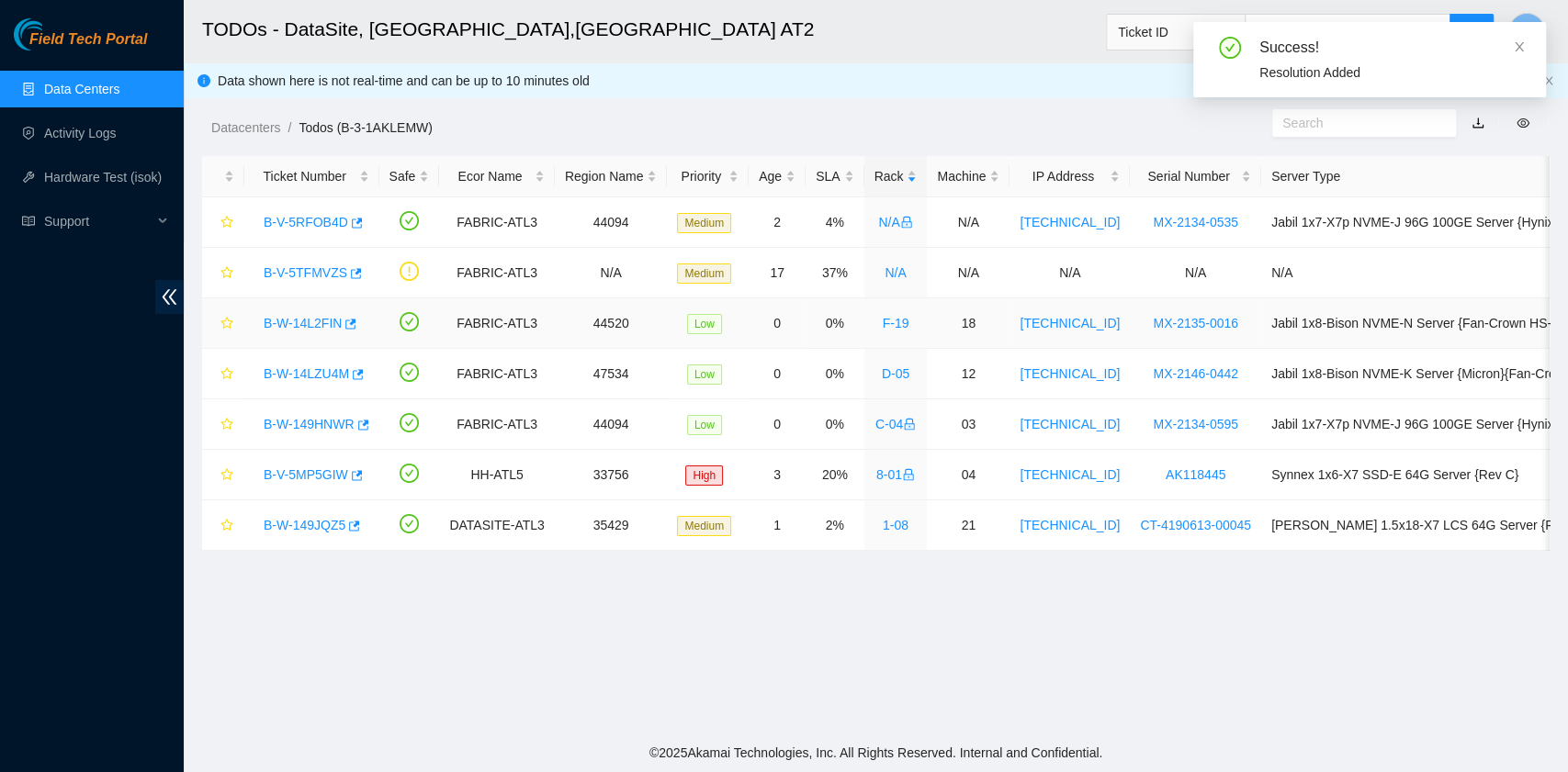
click at [301, 325] on link "B-W-14L2FIN" at bounding box center [302, 322] width 78 height 14
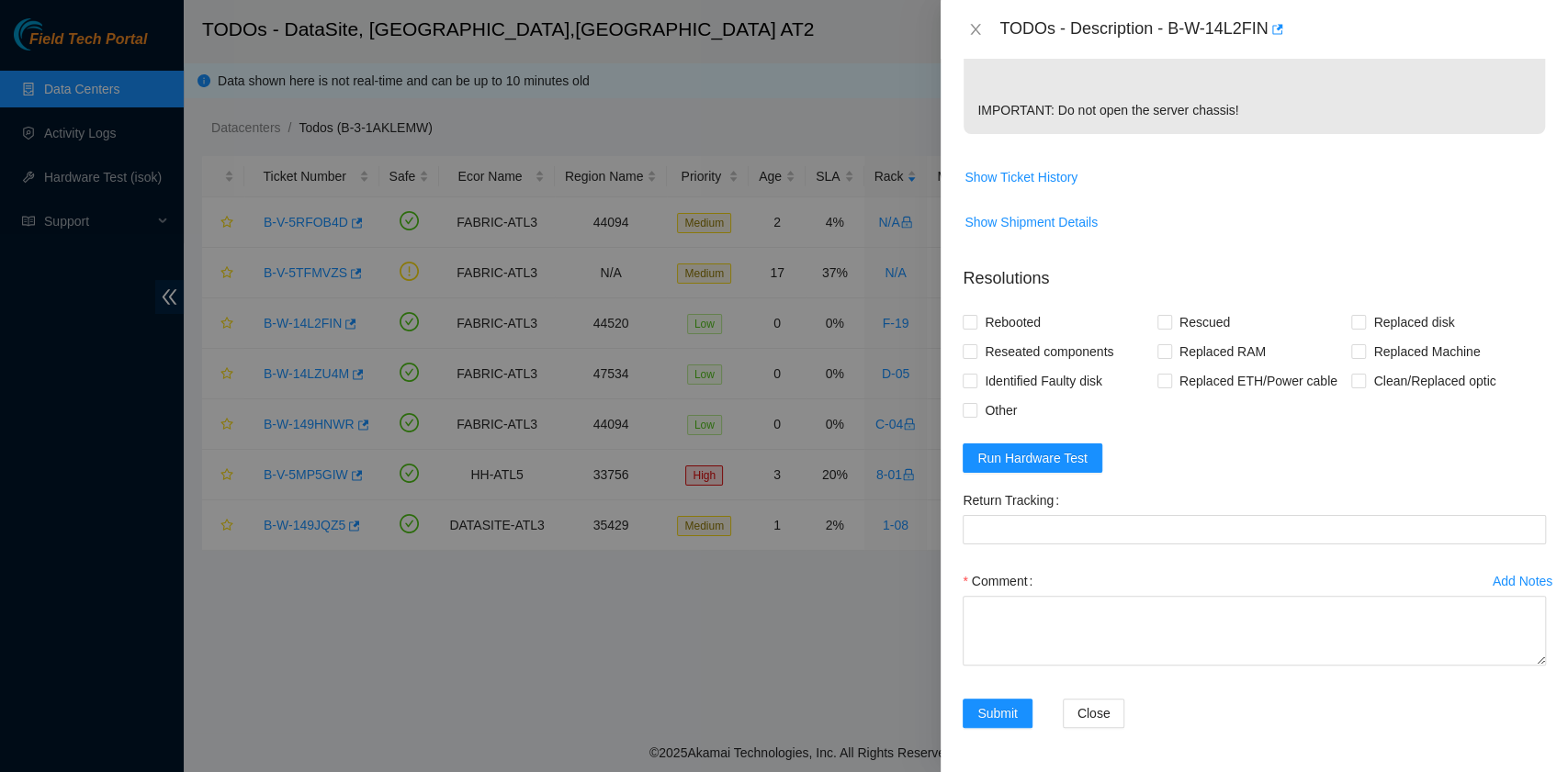
scroll to position [627, 0]
click at [1040, 455] on span "Run Hardware Test" at bounding box center [1031, 457] width 110 height 20
click at [1014, 323] on span "Rebooted" at bounding box center [1012, 322] width 71 height 30
click at [975, 323] on input "Rebooted" at bounding box center [968, 320] width 12 height 12
checkbox input "true"
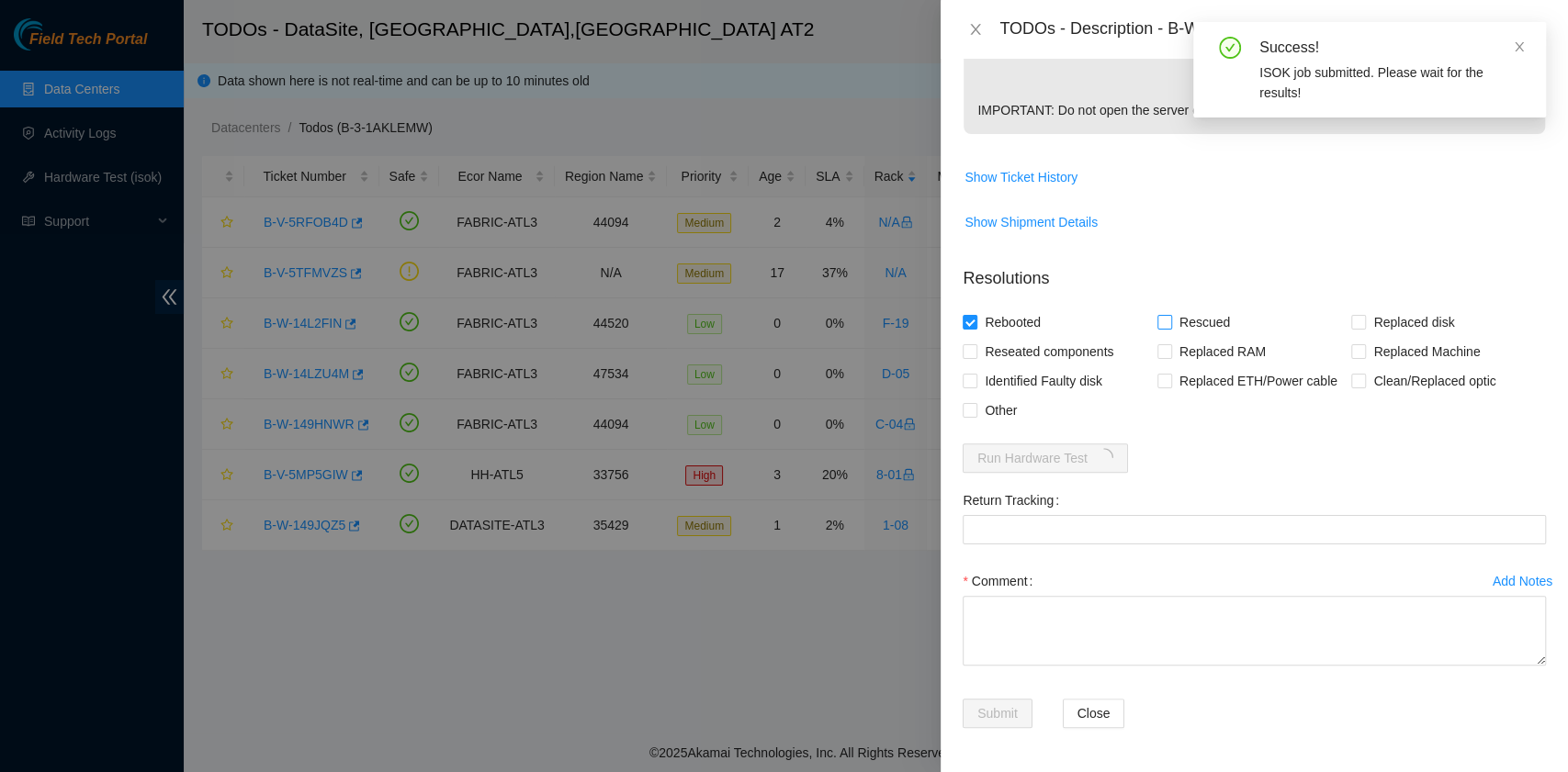
click at [1157, 321] on input "Rescued" at bounding box center [1162, 320] width 12 height 12
checkbox input "true"
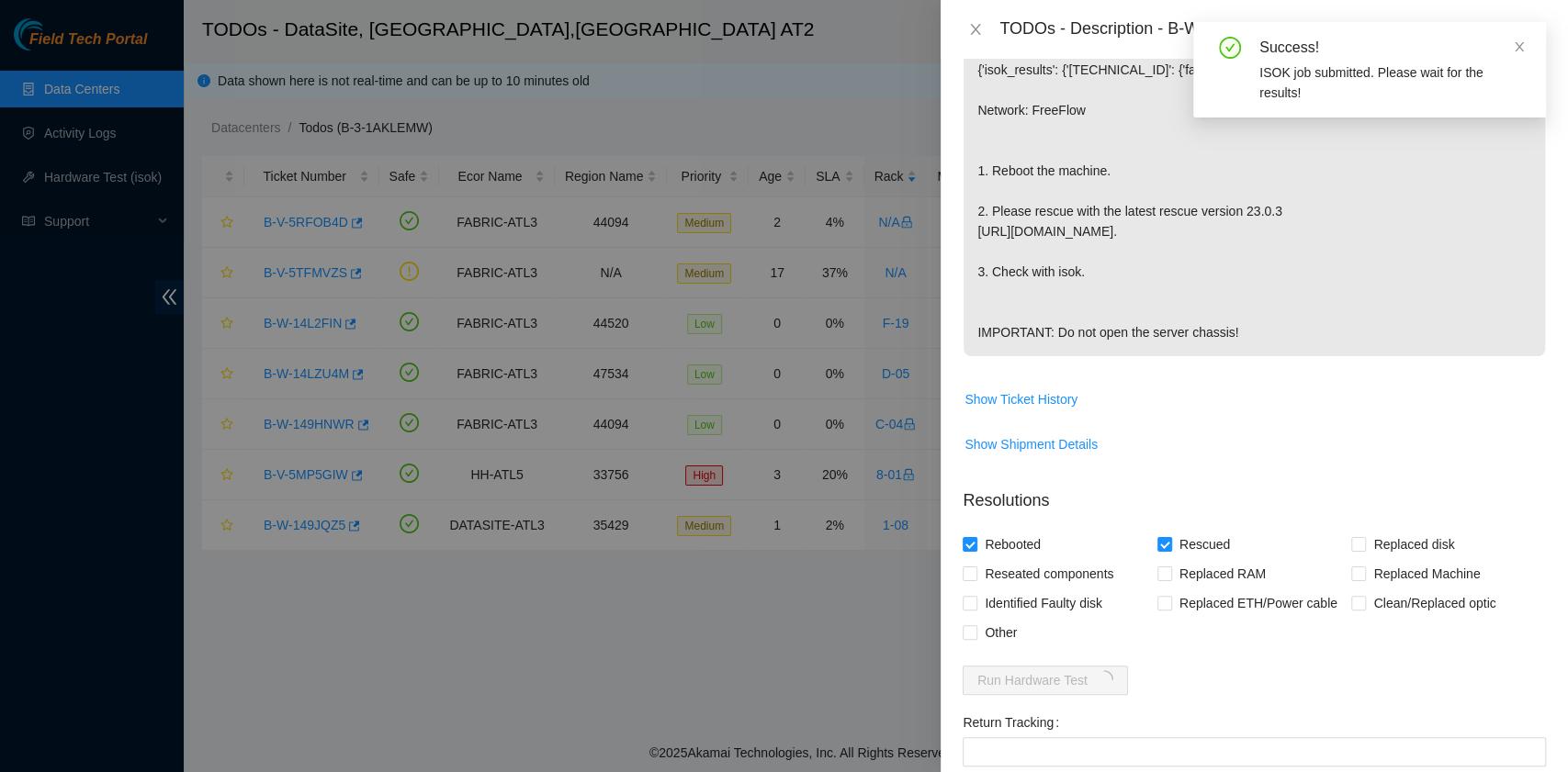
scroll to position [0, 0]
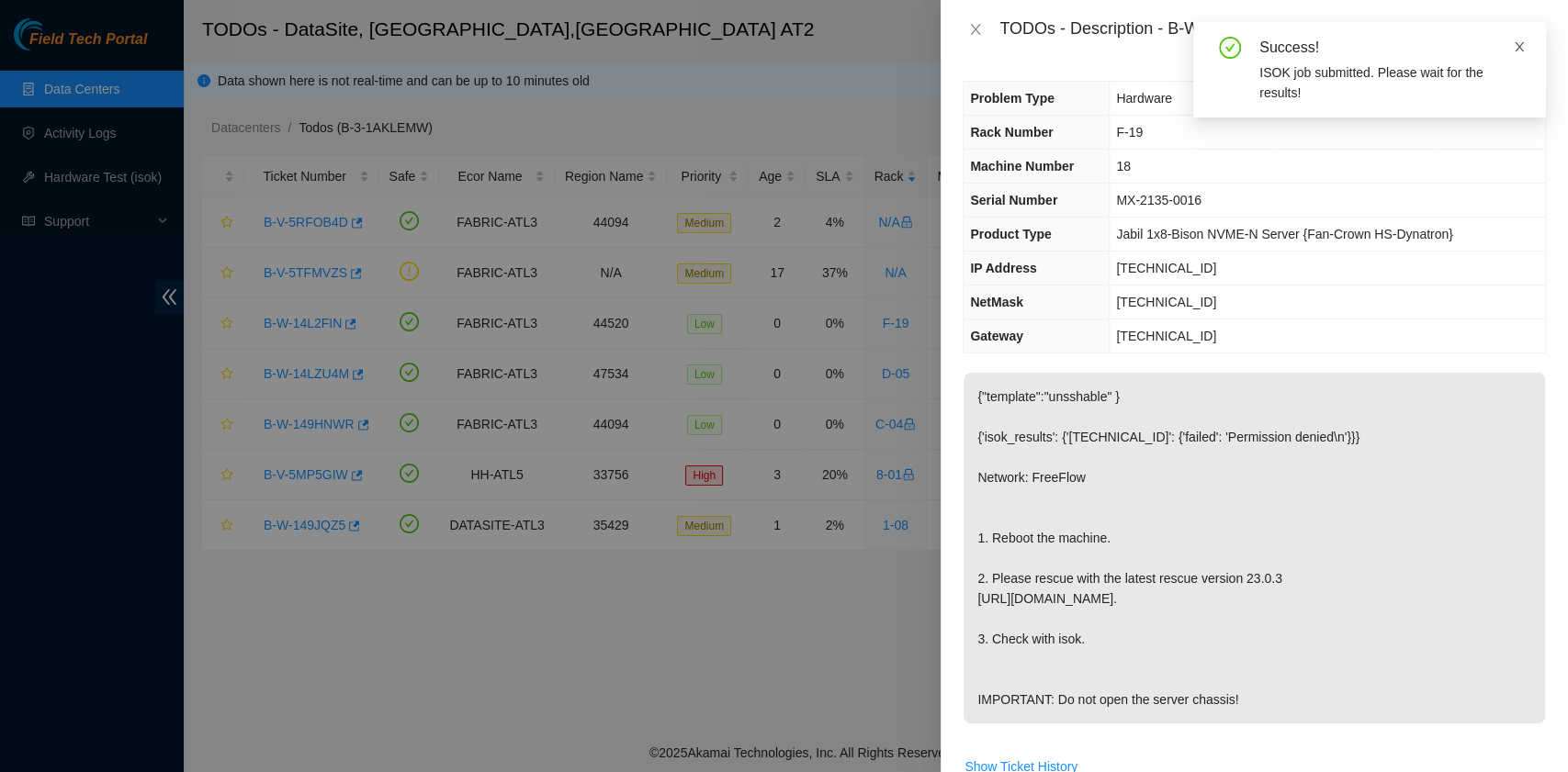
click at [1520, 46] on icon "close" at bounding box center [1519, 47] width 10 height 10
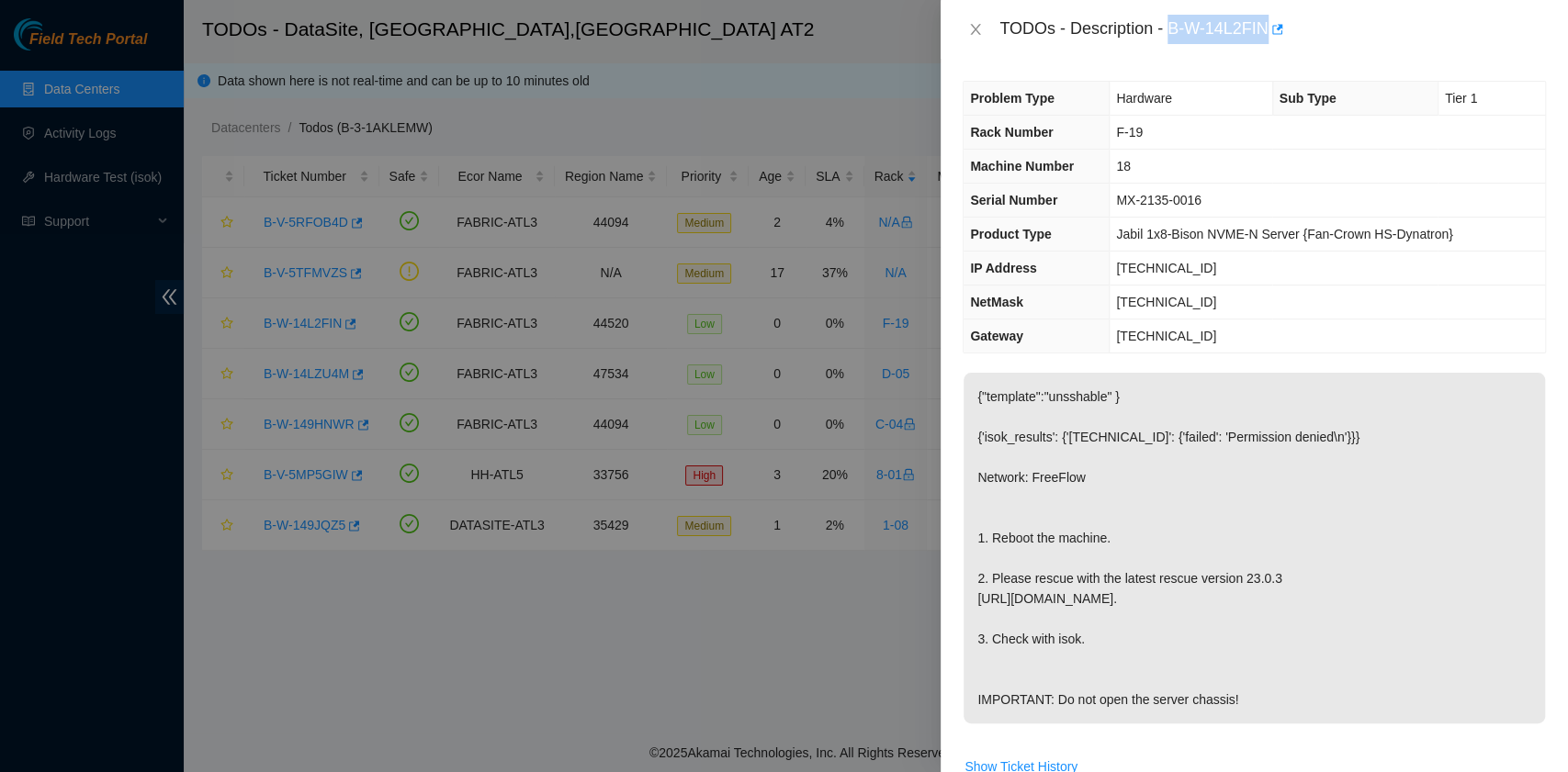
drag, startPoint x: 1170, startPoint y: 31, endPoint x: 1266, endPoint y: 34, distance: 96.0
click at [1266, 34] on div "TODOs - Description - B-W-14L2FIN" at bounding box center [1271, 29] width 546 height 30
copy div "B-W-14L2FIN"
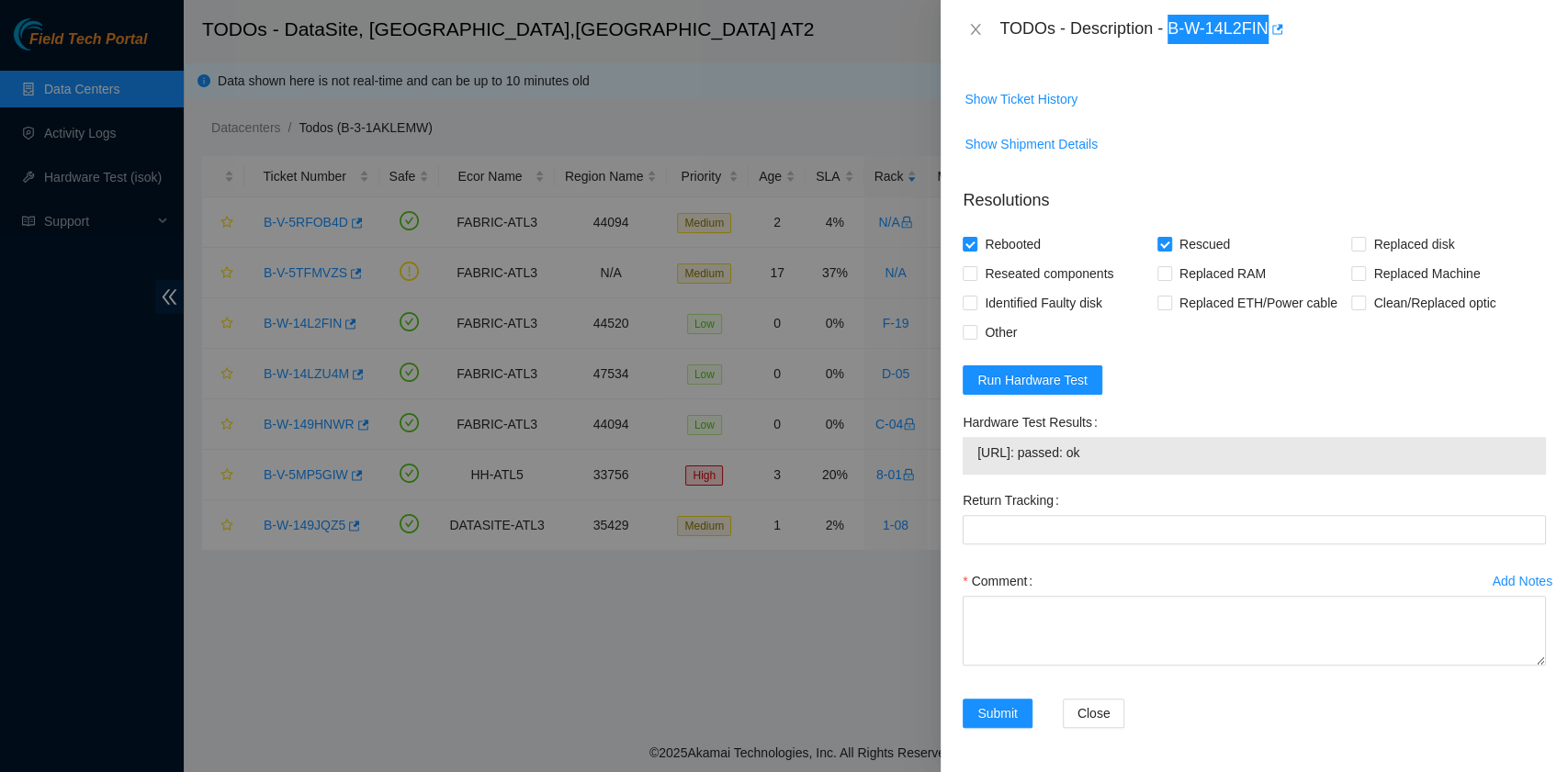
scroll to position [704, 0]
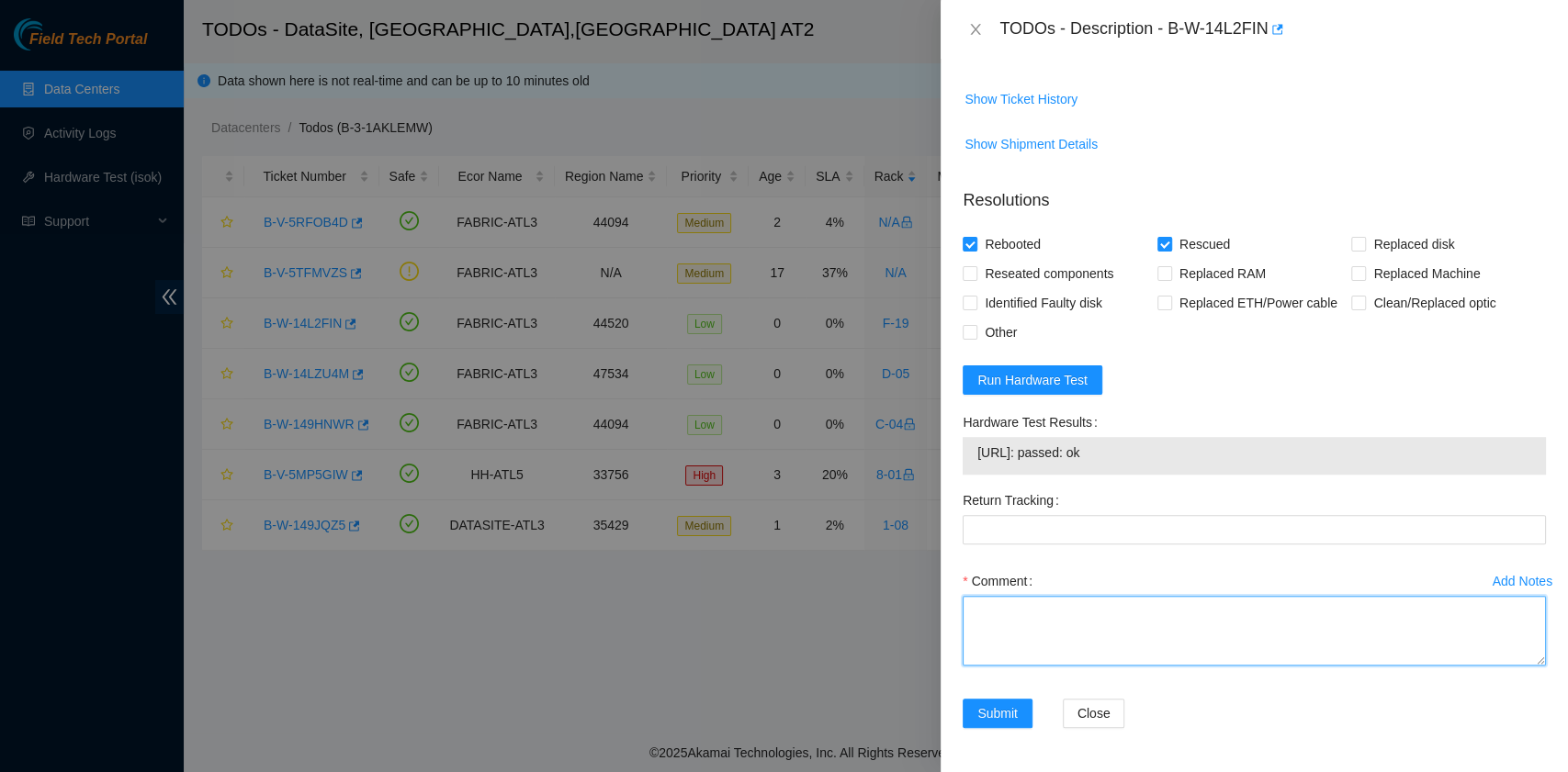
click at [1083, 609] on textarea "Comment" at bounding box center [1254, 630] width 584 height 70
paste textarea "B-W-14L2FIN rack# F-19 machine# 18 Rebooted. Rescued."
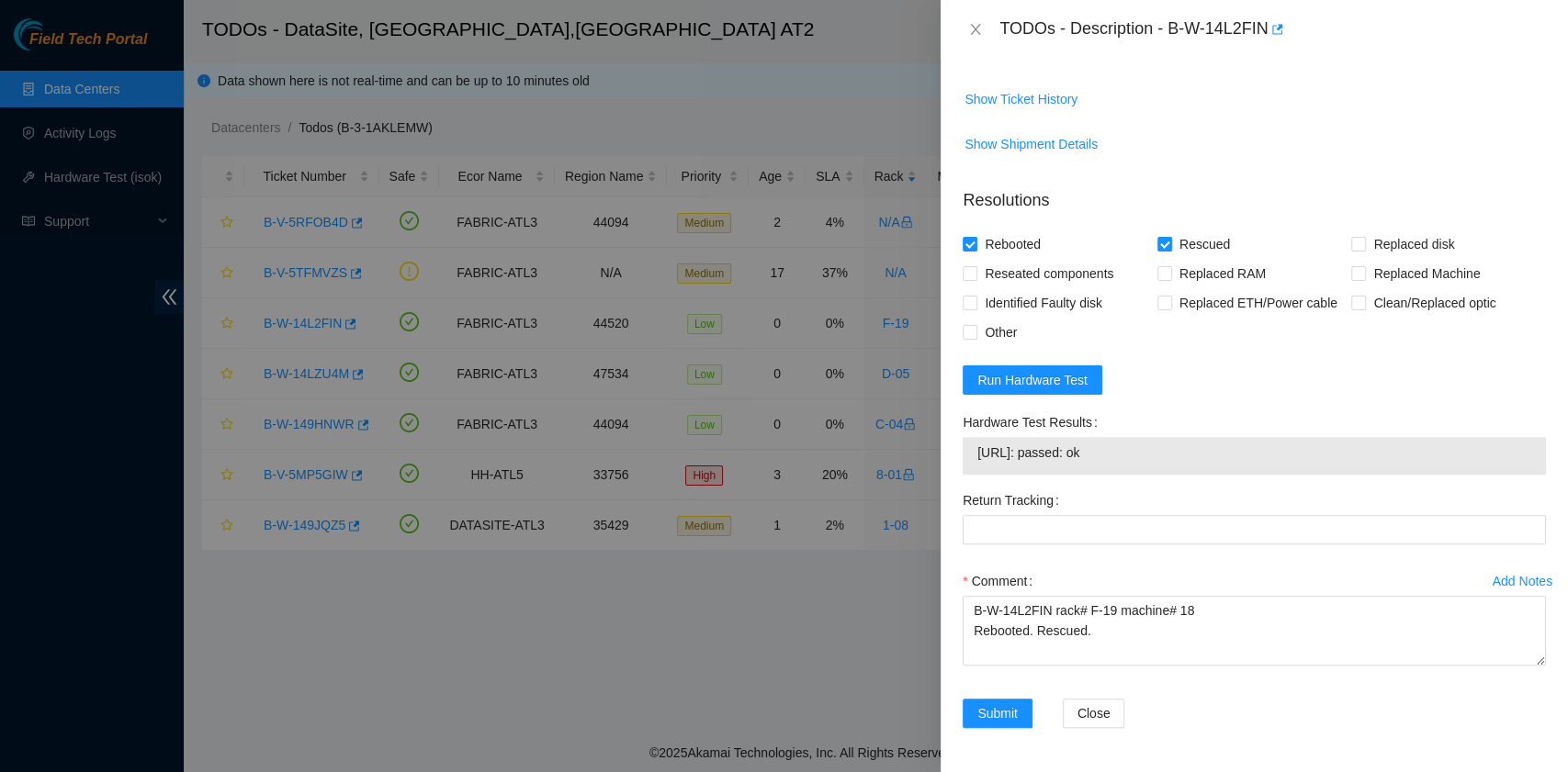
drag, startPoint x: 1154, startPoint y: 454, endPoint x: 975, endPoint y: 454, distance: 179.0
click at [975, 454] on div "23.209.189.149: passed: ok" at bounding box center [1254, 455] width 584 height 37
copy tbody "23.209.189.149: passed: ok"
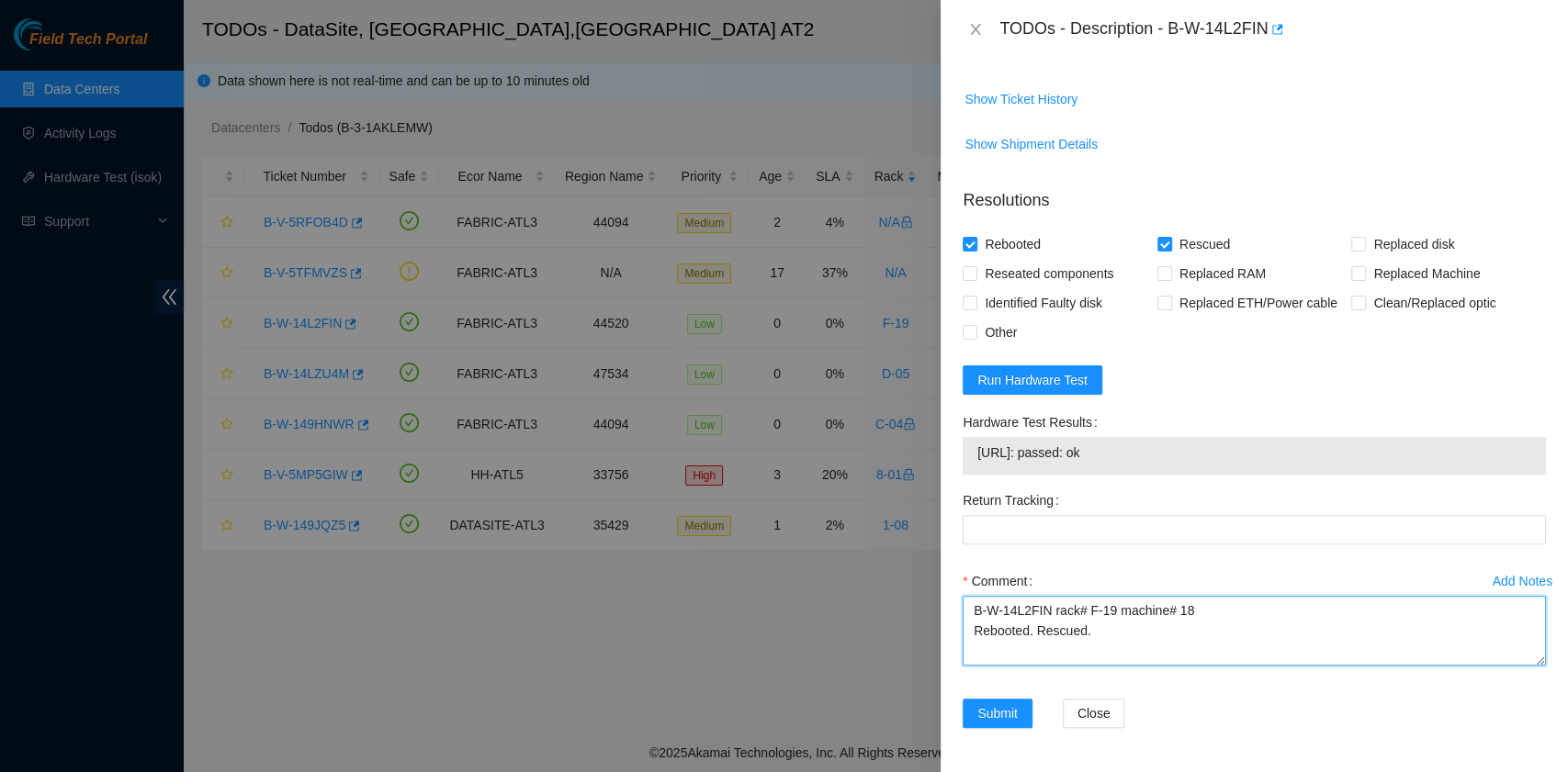
click at [1028, 649] on textarea "B-W-14L2FIN rack# F-19 machine# 18 Rebooted. Rescued." at bounding box center [1254, 630] width 584 height 70
paste textarea "23.209.189.149: passed: ok"
type textarea "B-W-14L2FIN rack# F-19 machine# 18 Rebooted. Rescued. 23.209.189.149: passed: ok"
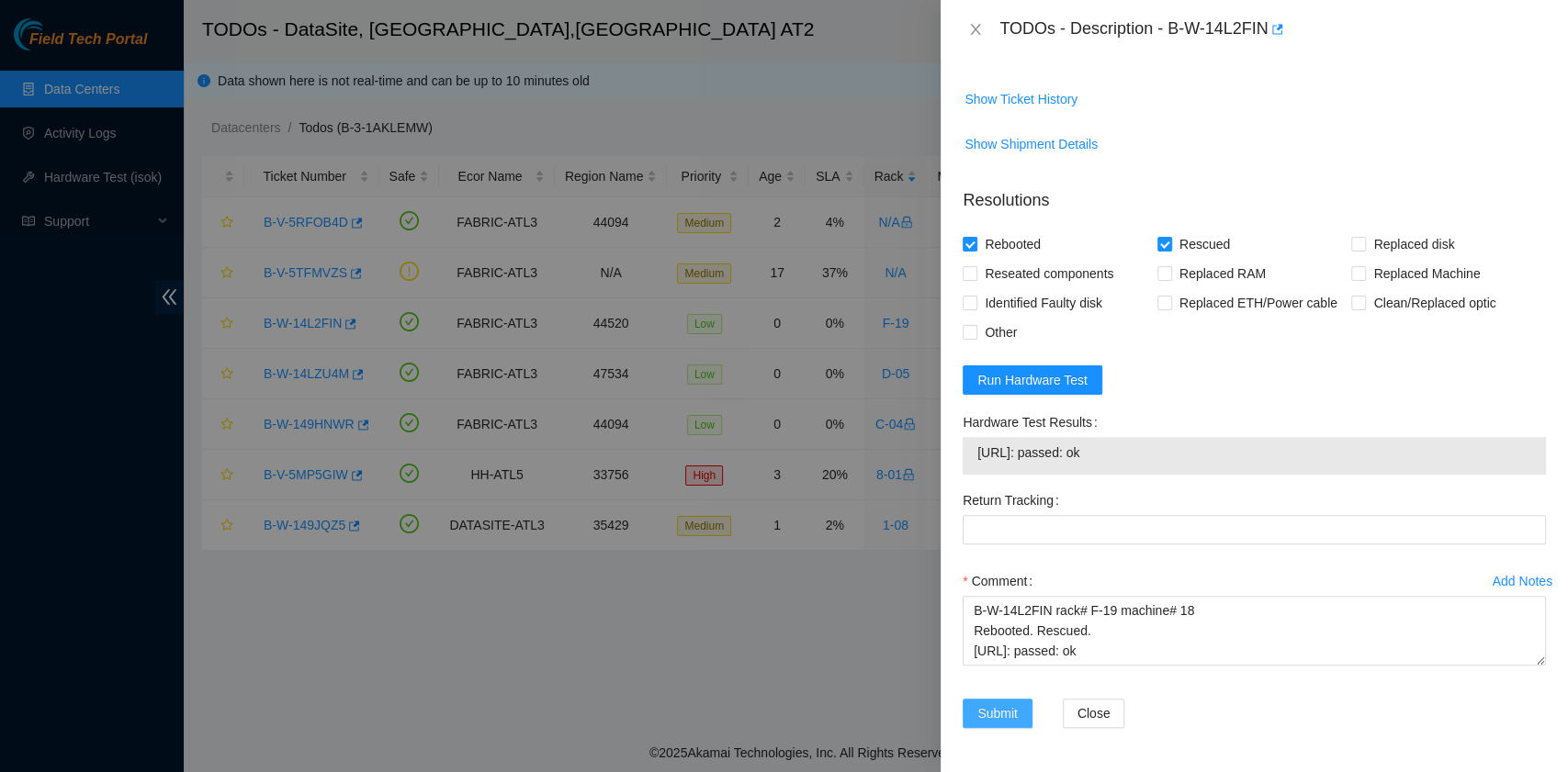
click at [999, 718] on span "Submit" at bounding box center [997, 713] width 40 height 20
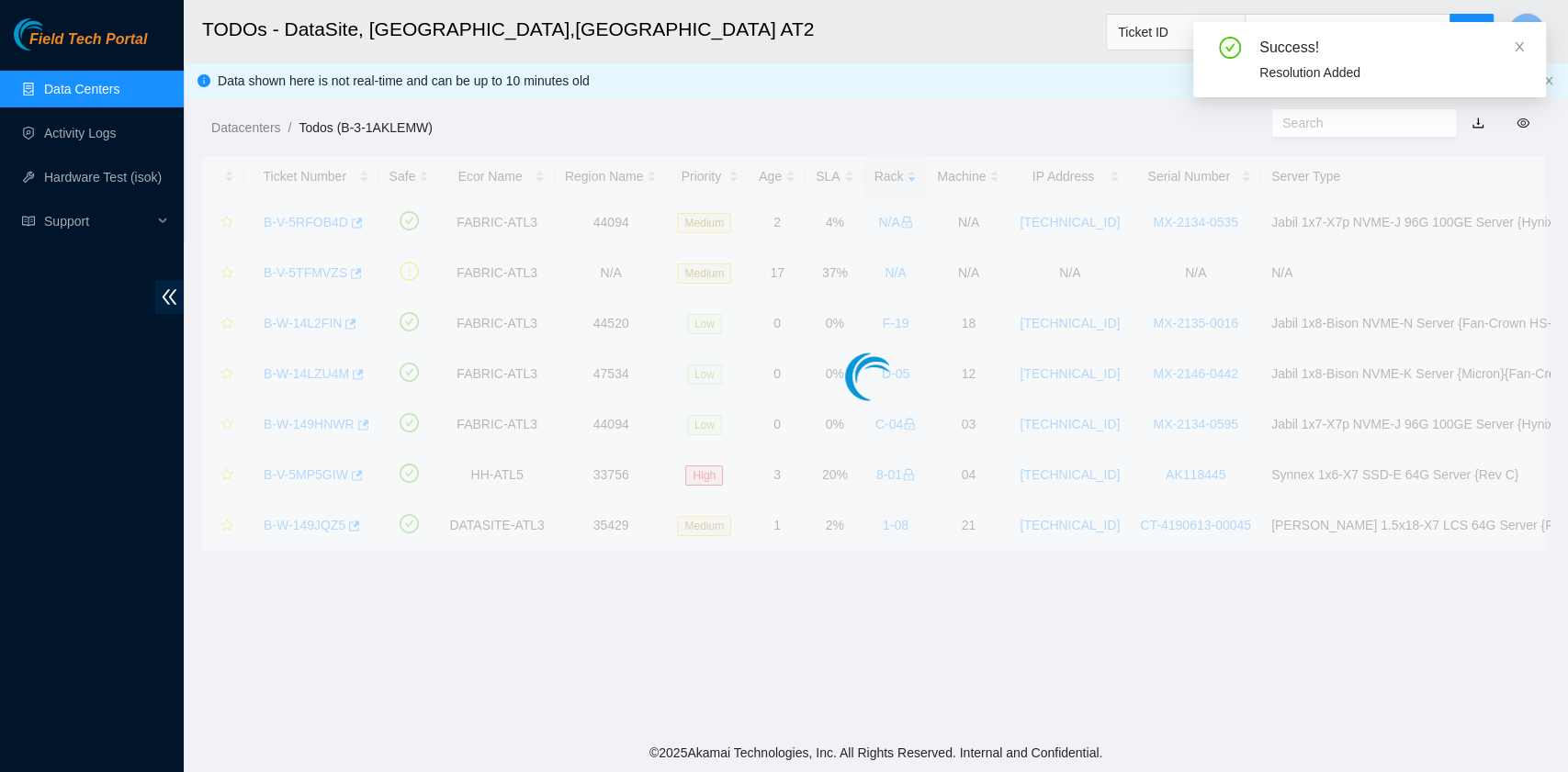
scroll to position [466, 0]
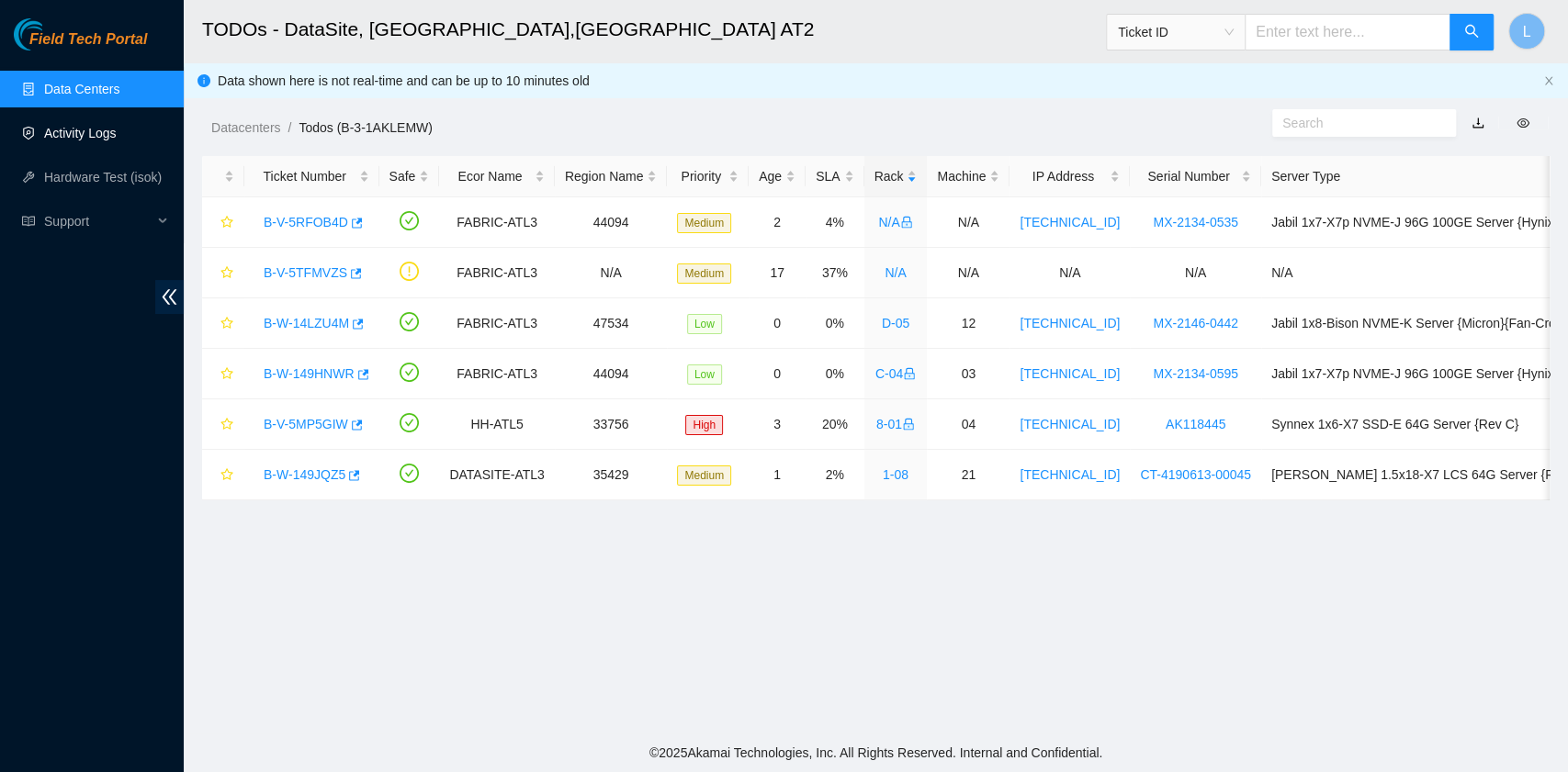
click at [90, 141] on link "Activity Logs" at bounding box center [80, 133] width 73 height 14
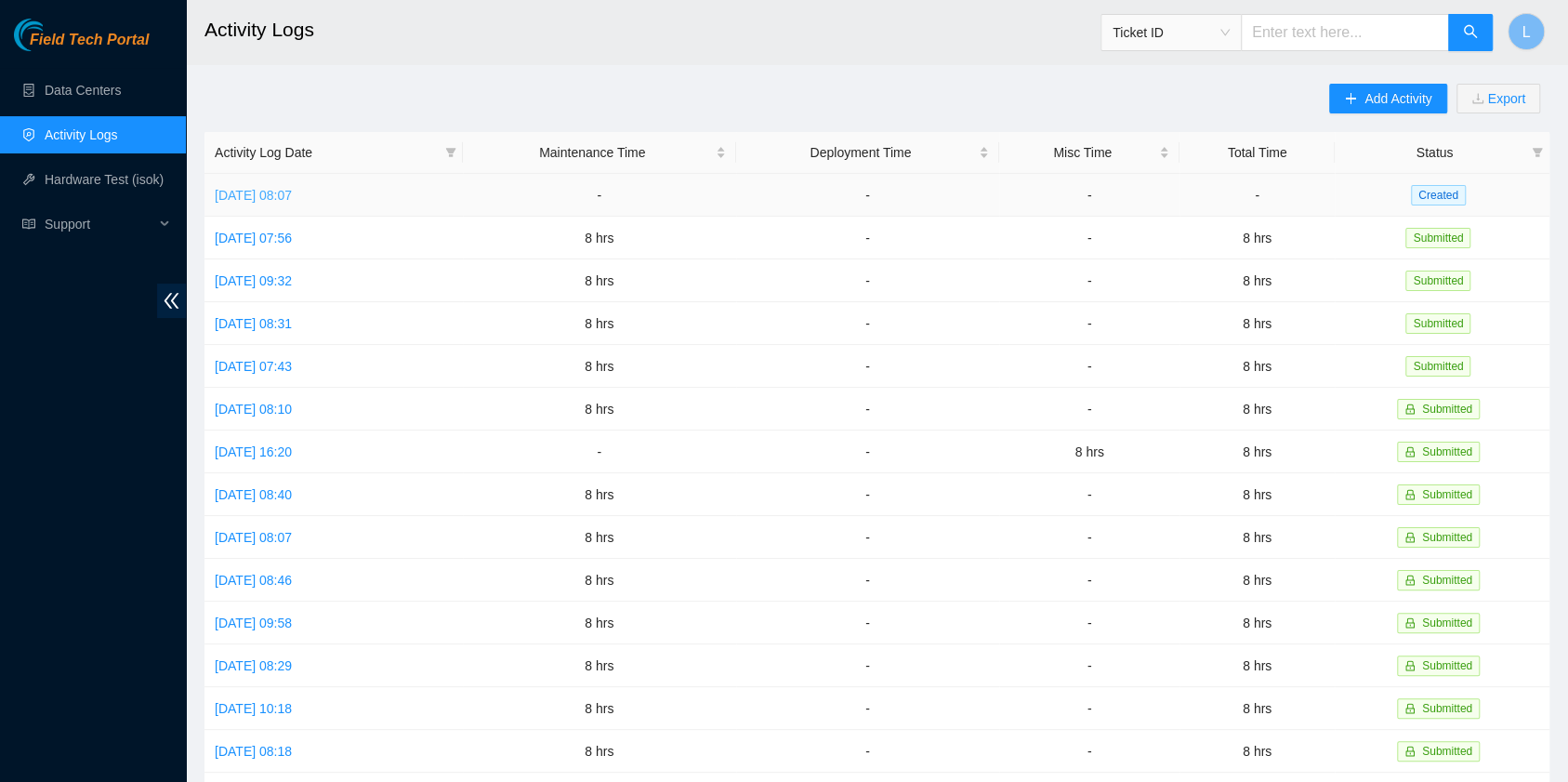
click at [273, 197] on link "Fri, 29 Aug 2025 08:07" at bounding box center [254, 195] width 77 height 15
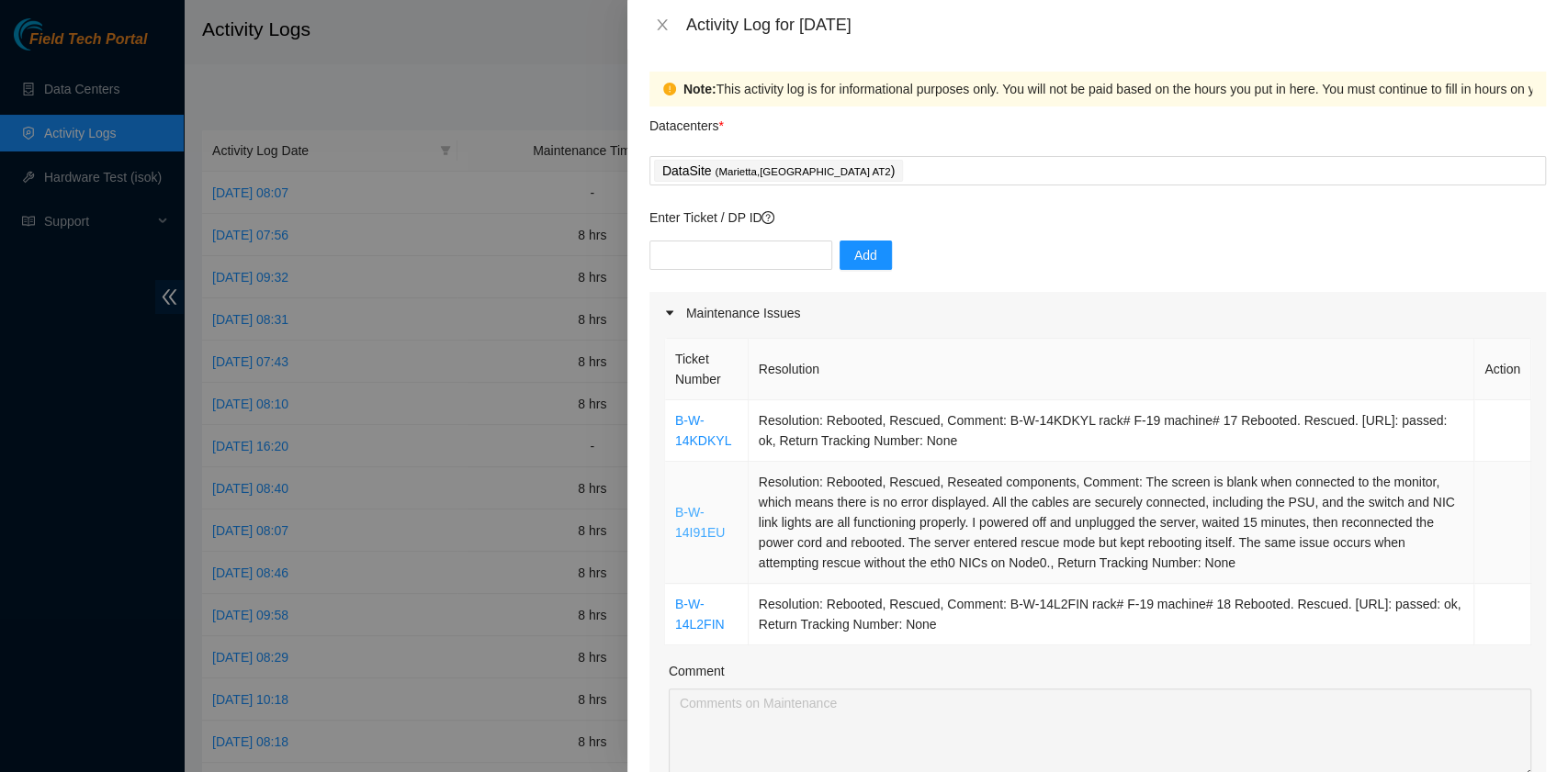
click at [696, 518] on link "B-W-14I91EU" at bounding box center [700, 522] width 50 height 34
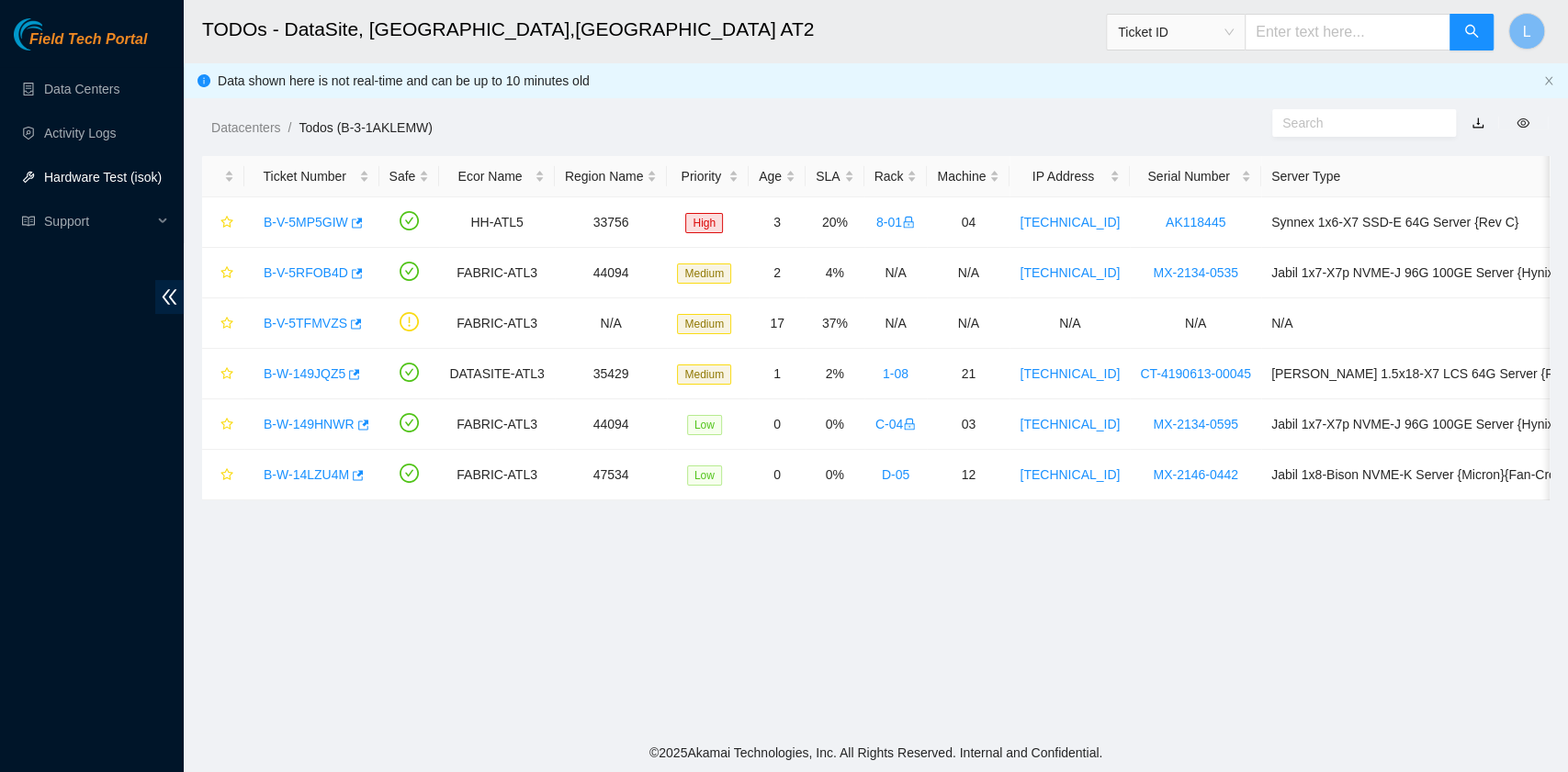
click at [77, 177] on link "Hardware Test (isok)" at bounding box center [102, 177] width 118 height 14
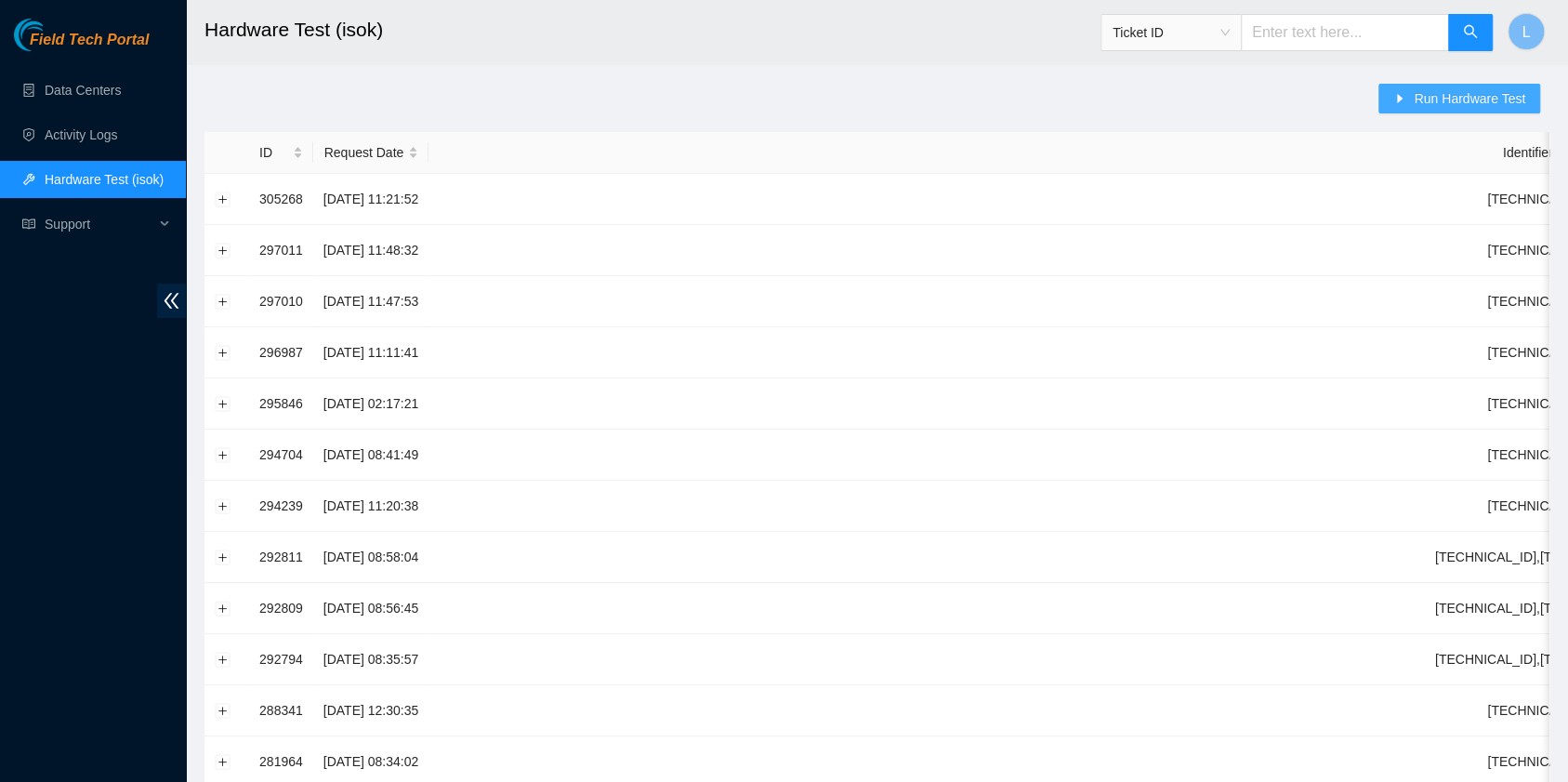
click at [1431, 106] on span "Run Hardware Test" at bounding box center [1469, 98] width 111 height 20
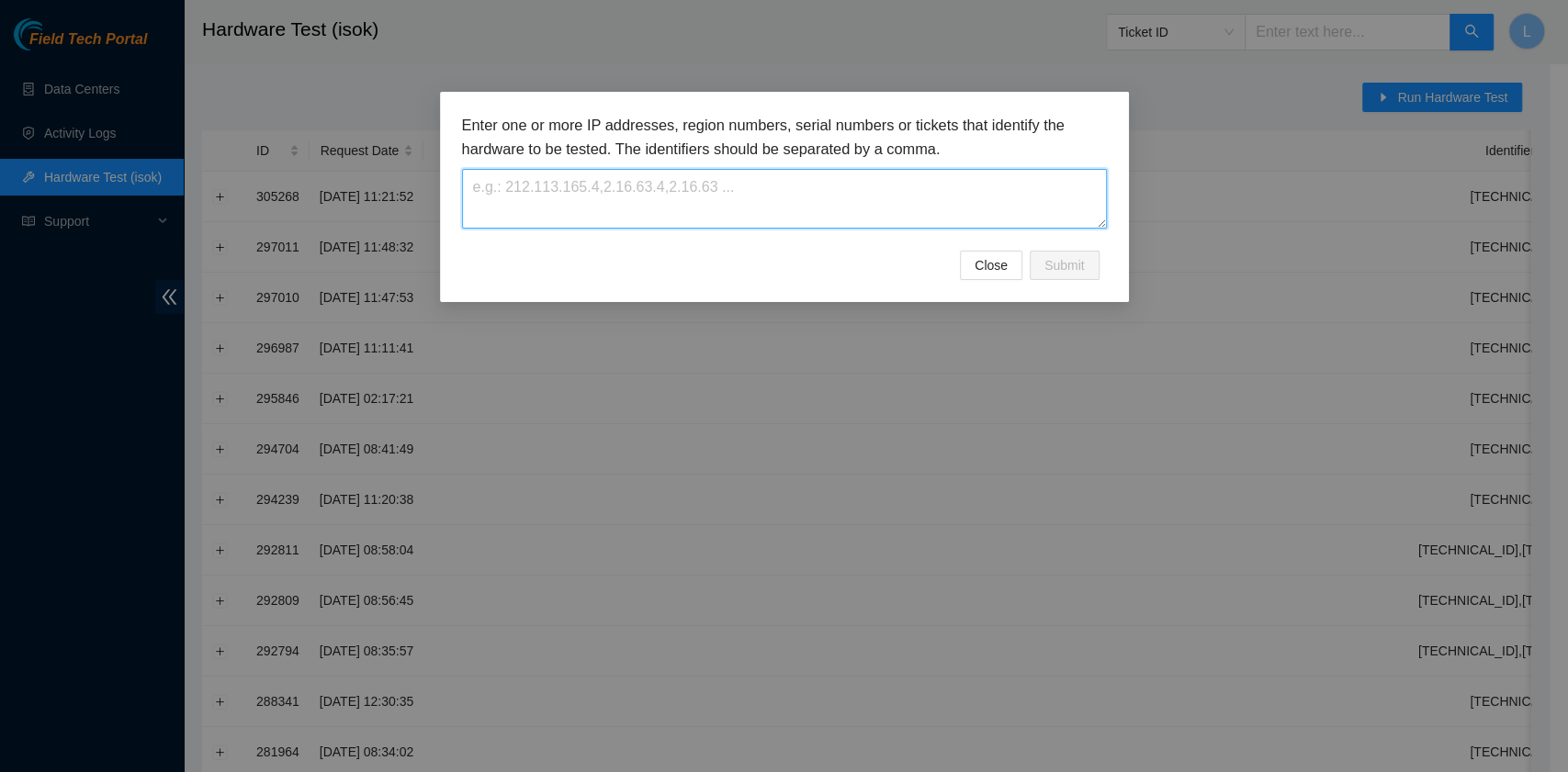
click at [800, 211] on textarea at bounding box center [784, 199] width 645 height 59
type textarea "23.220.74.68"
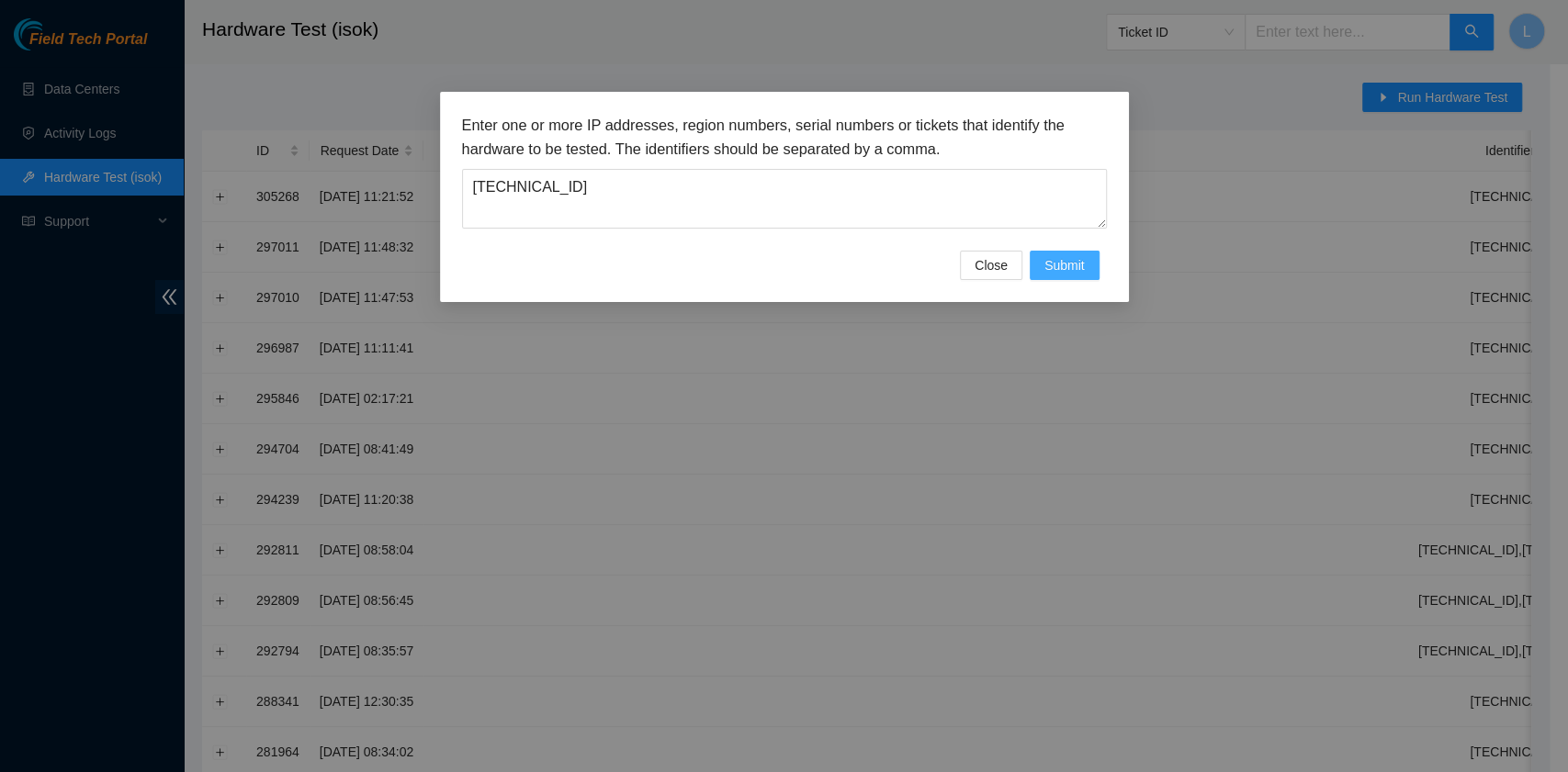
click at [1078, 257] on span "Submit" at bounding box center [1064, 265] width 40 height 20
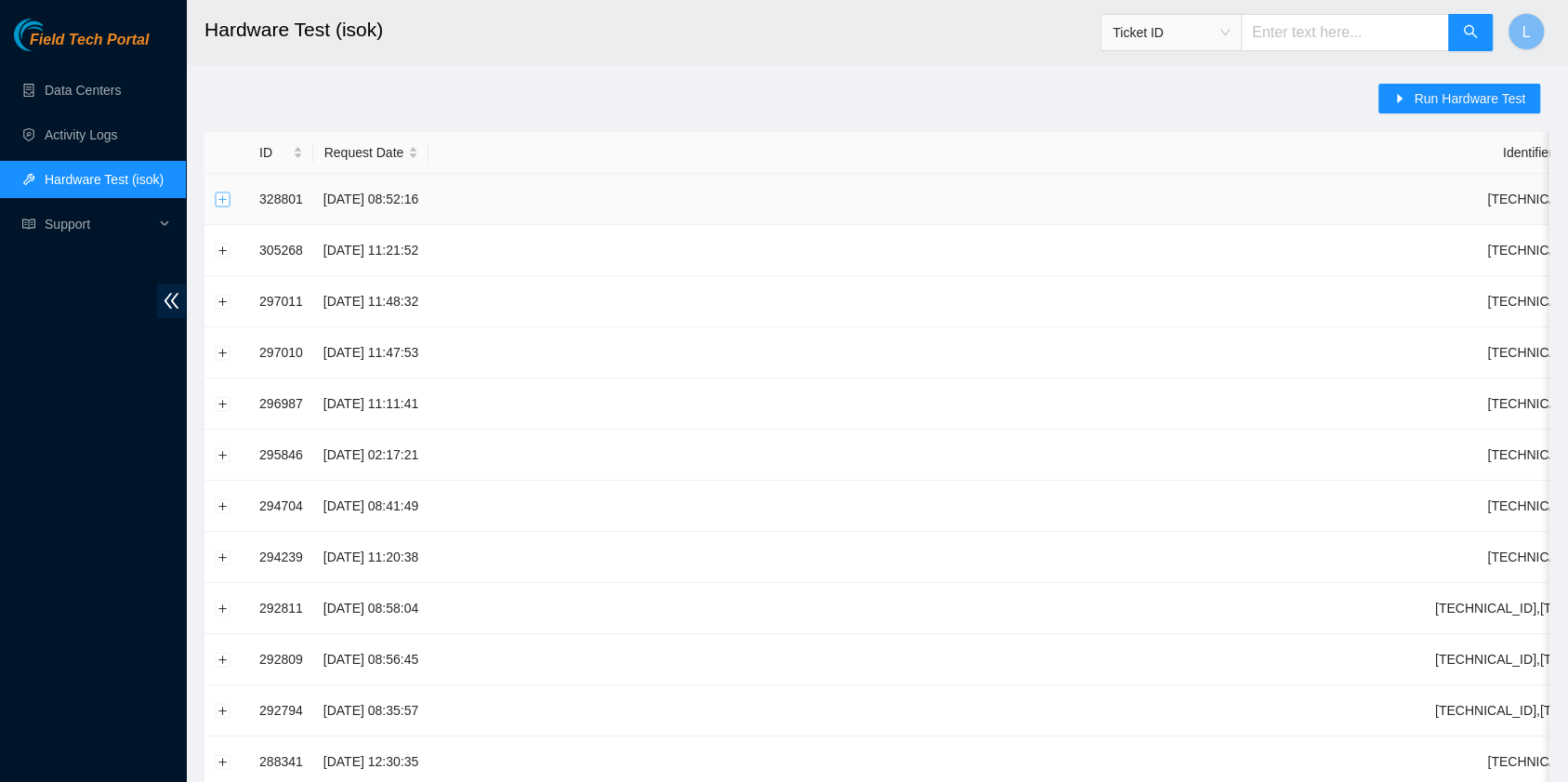
click at [223, 199] on button "Expand row" at bounding box center [223, 199] width 15 height 15
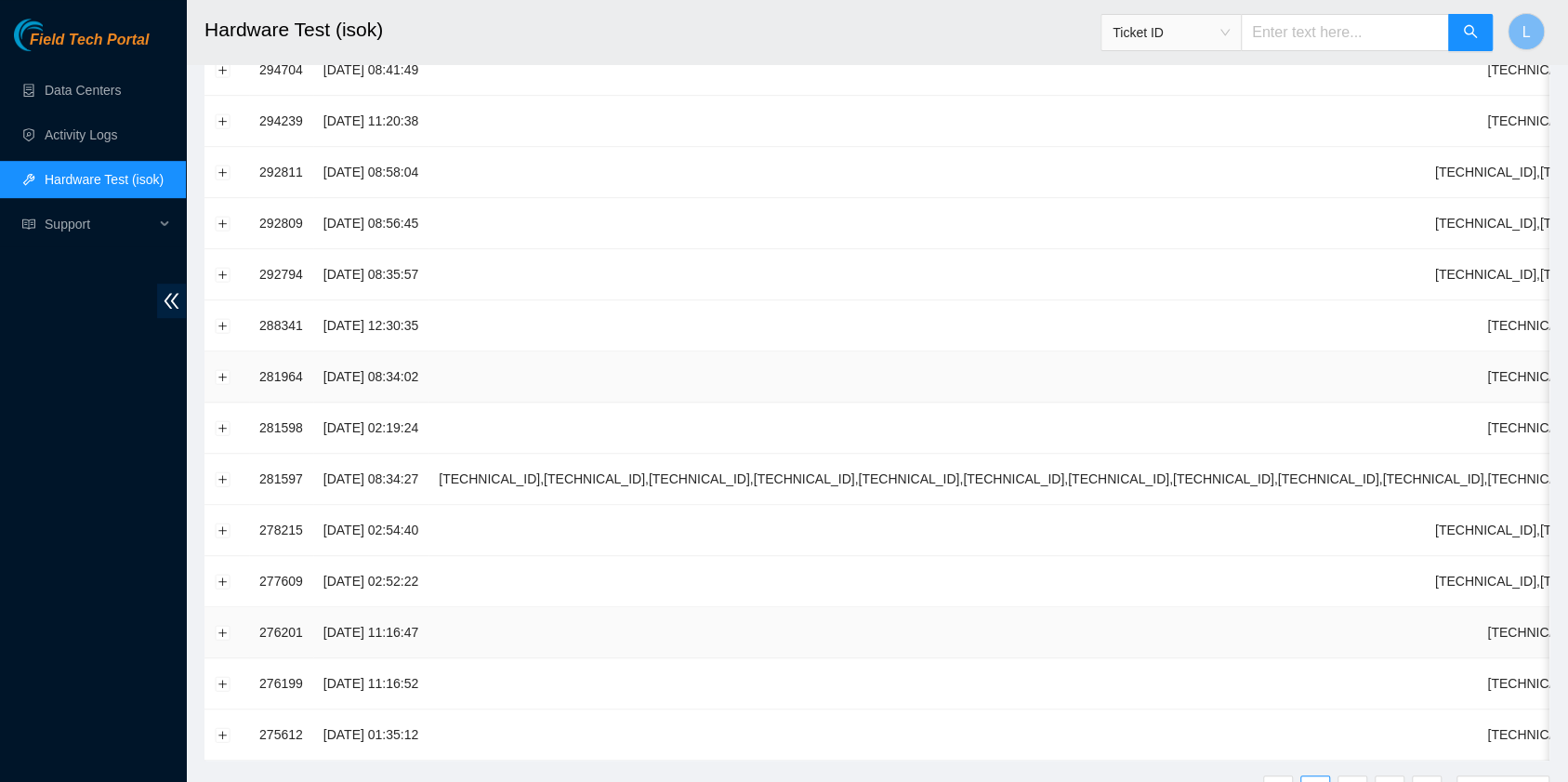
scroll to position [722, 0]
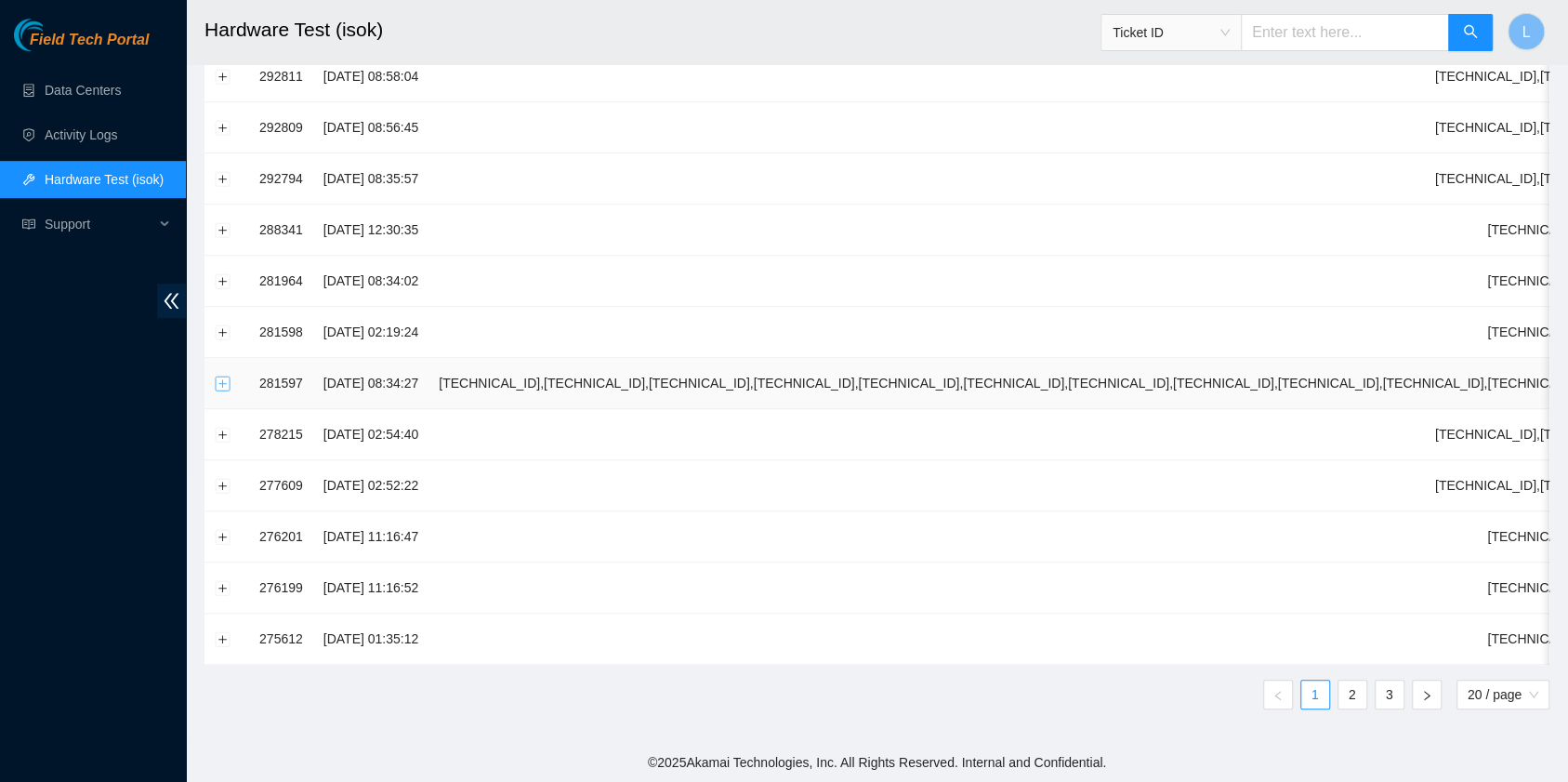
click at [220, 376] on button "Expand row" at bounding box center [223, 383] width 15 height 15
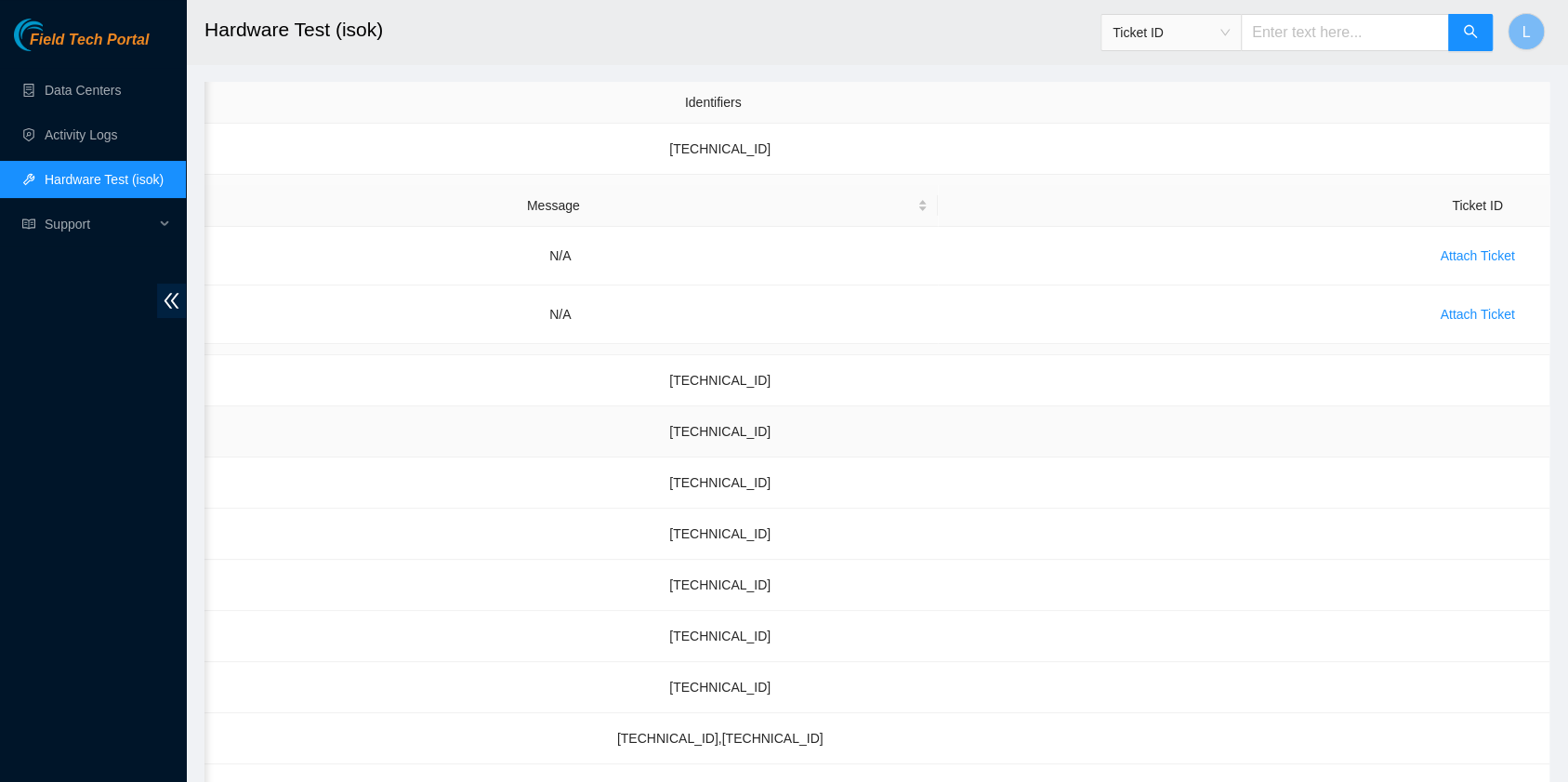
scroll to position [0, 0]
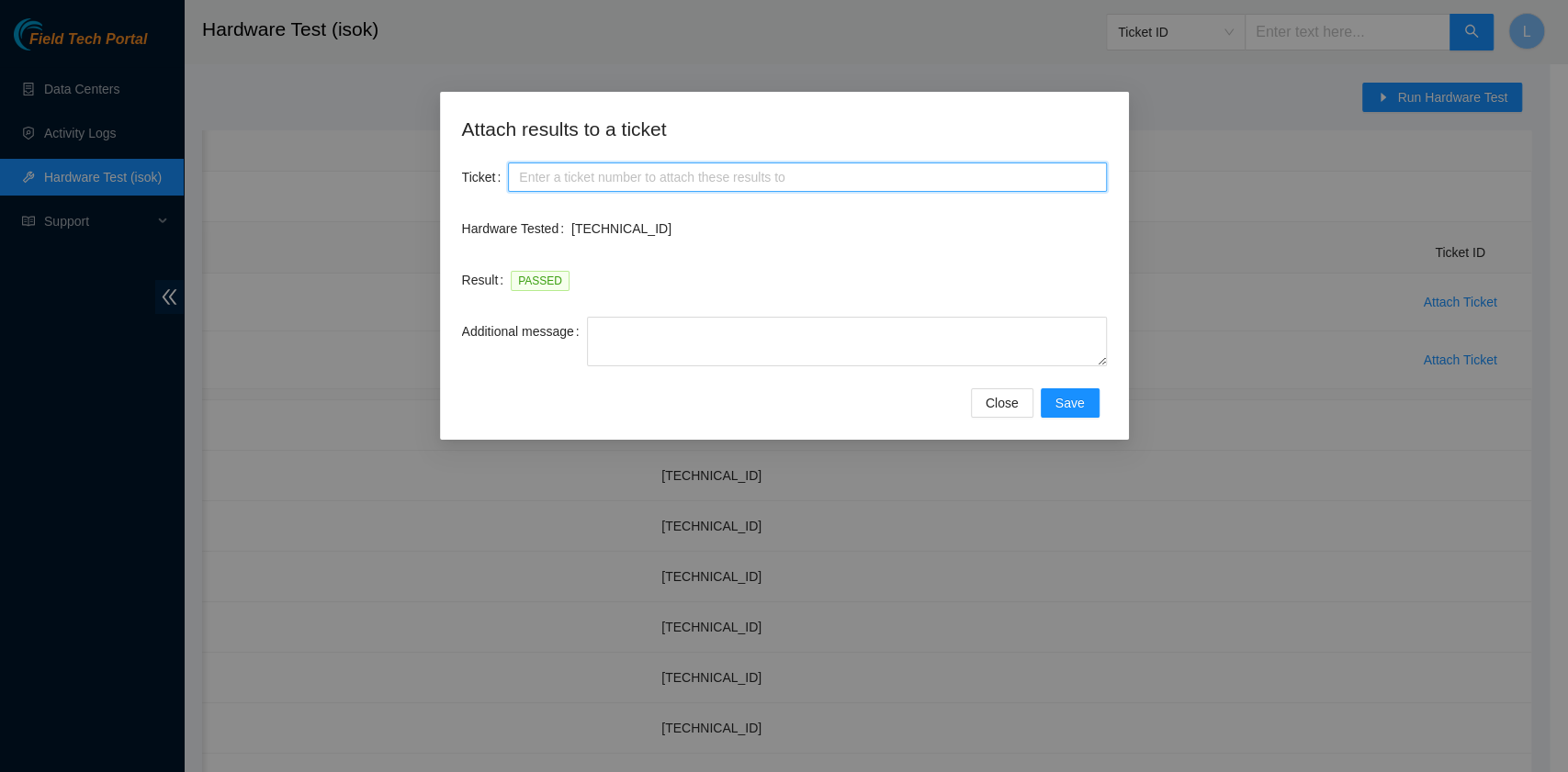
click at [715, 172] on input "Ticket" at bounding box center [806, 177] width 598 height 30
paste input "B-W-14I91EU"
type input "B-W-14I91EU"
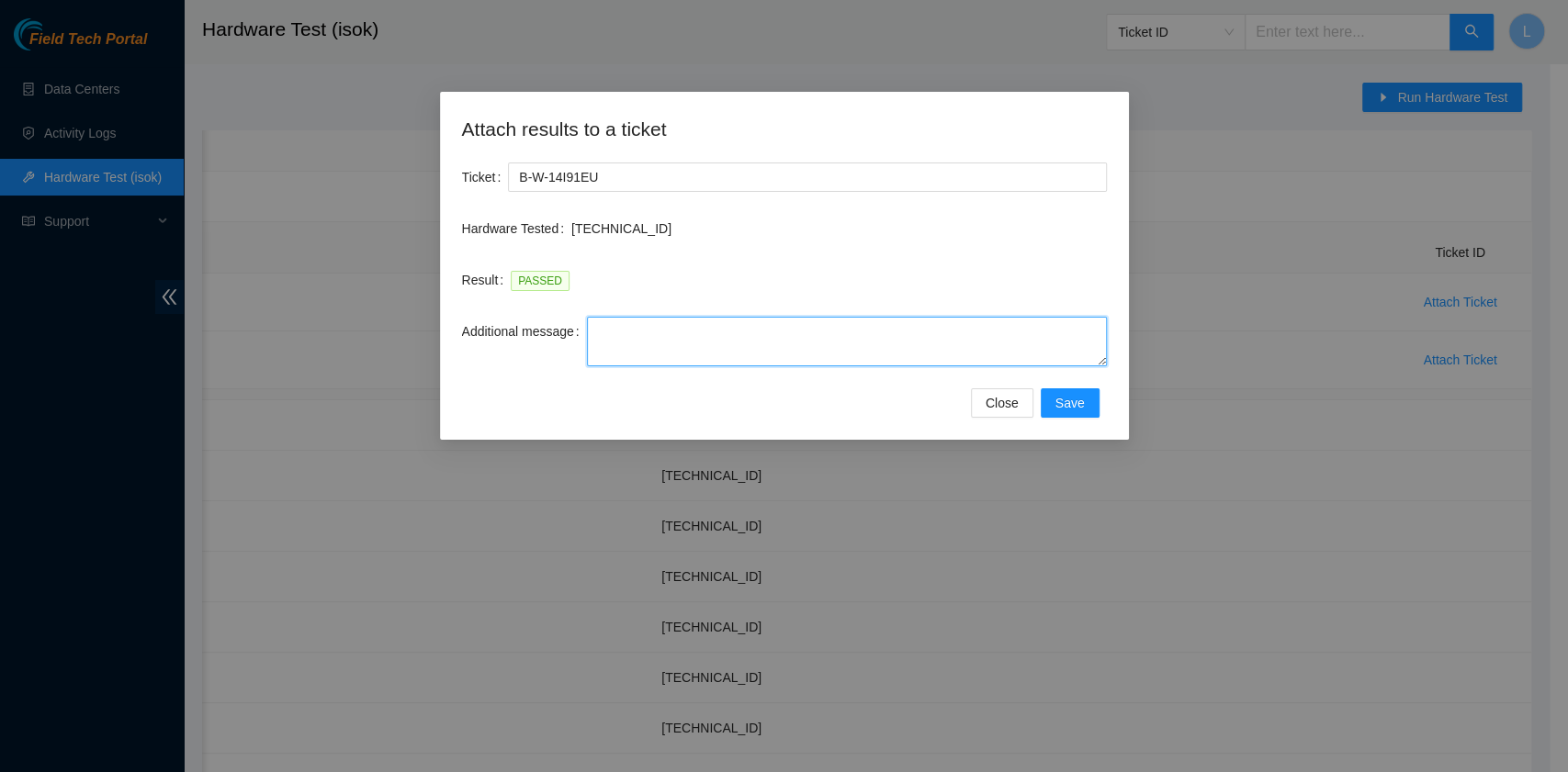
click at [696, 337] on textarea "Additional message" at bounding box center [846, 342] width 519 height 50
type textarea "After tried many time, finally successful. Thanks."
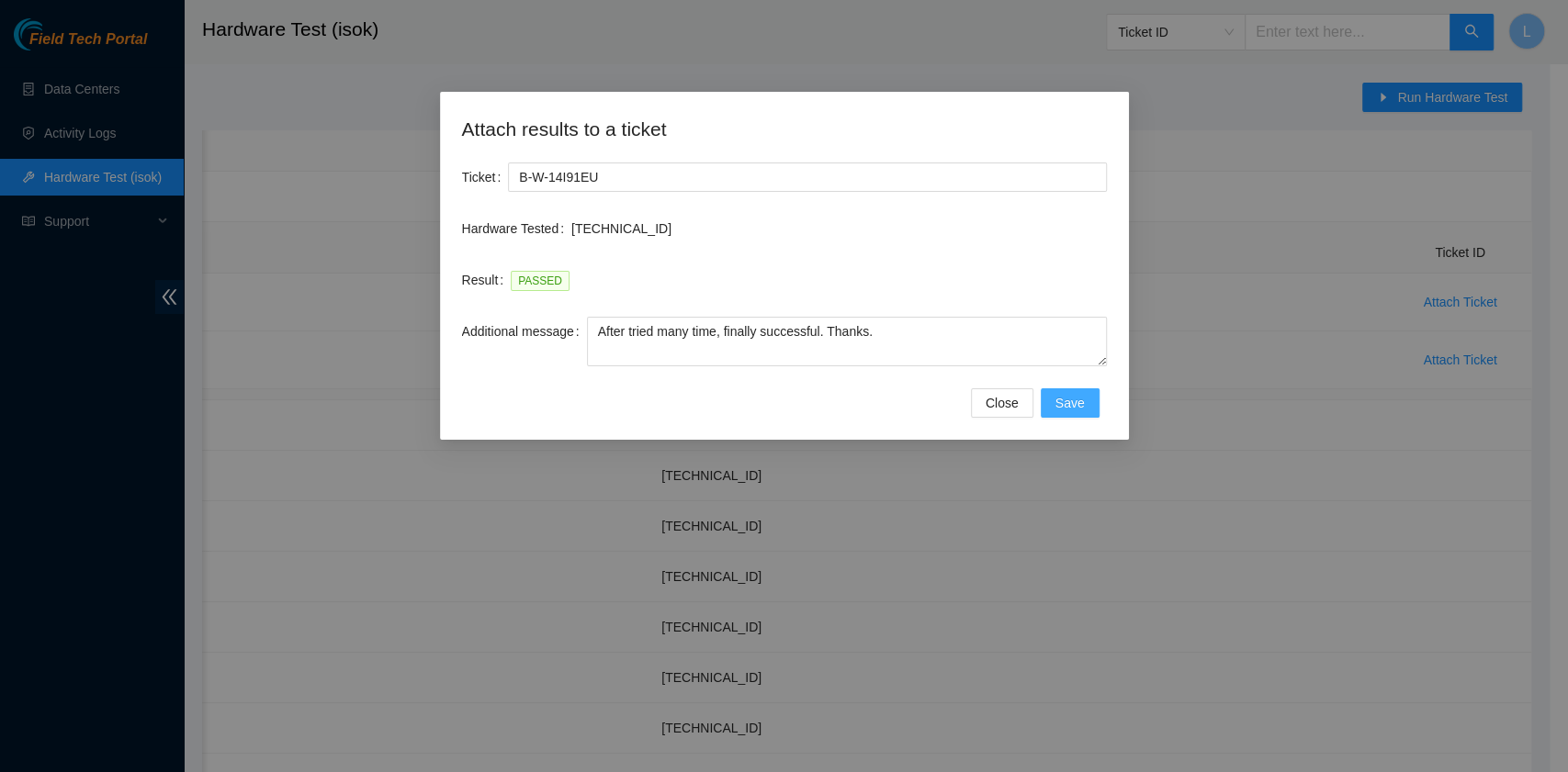
click at [1073, 411] on span "Save" at bounding box center [1070, 403] width 30 height 20
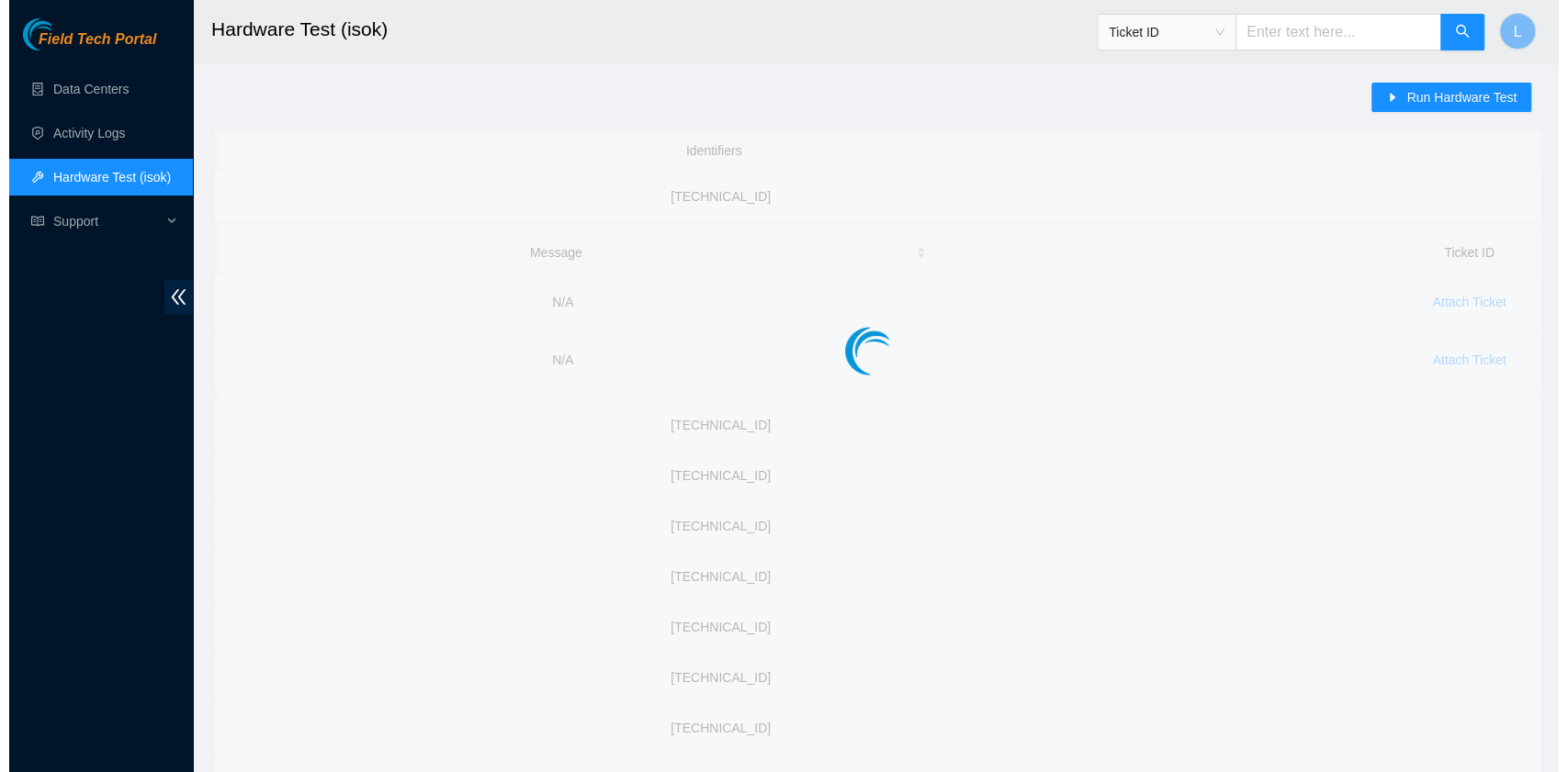
scroll to position [0, 790]
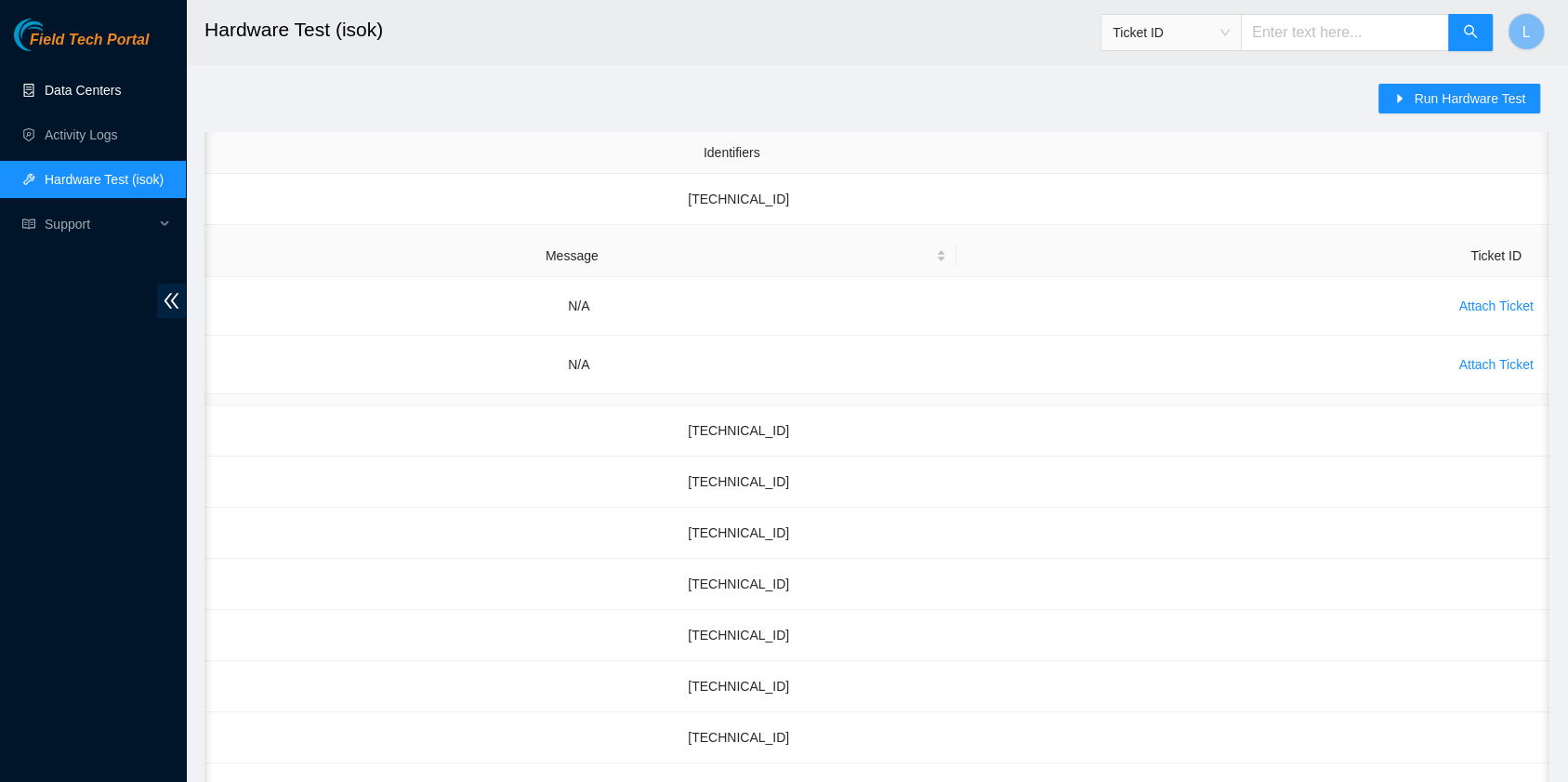
click at [73, 87] on link "Data Centers" at bounding box center [82, 89] width 77 height 15
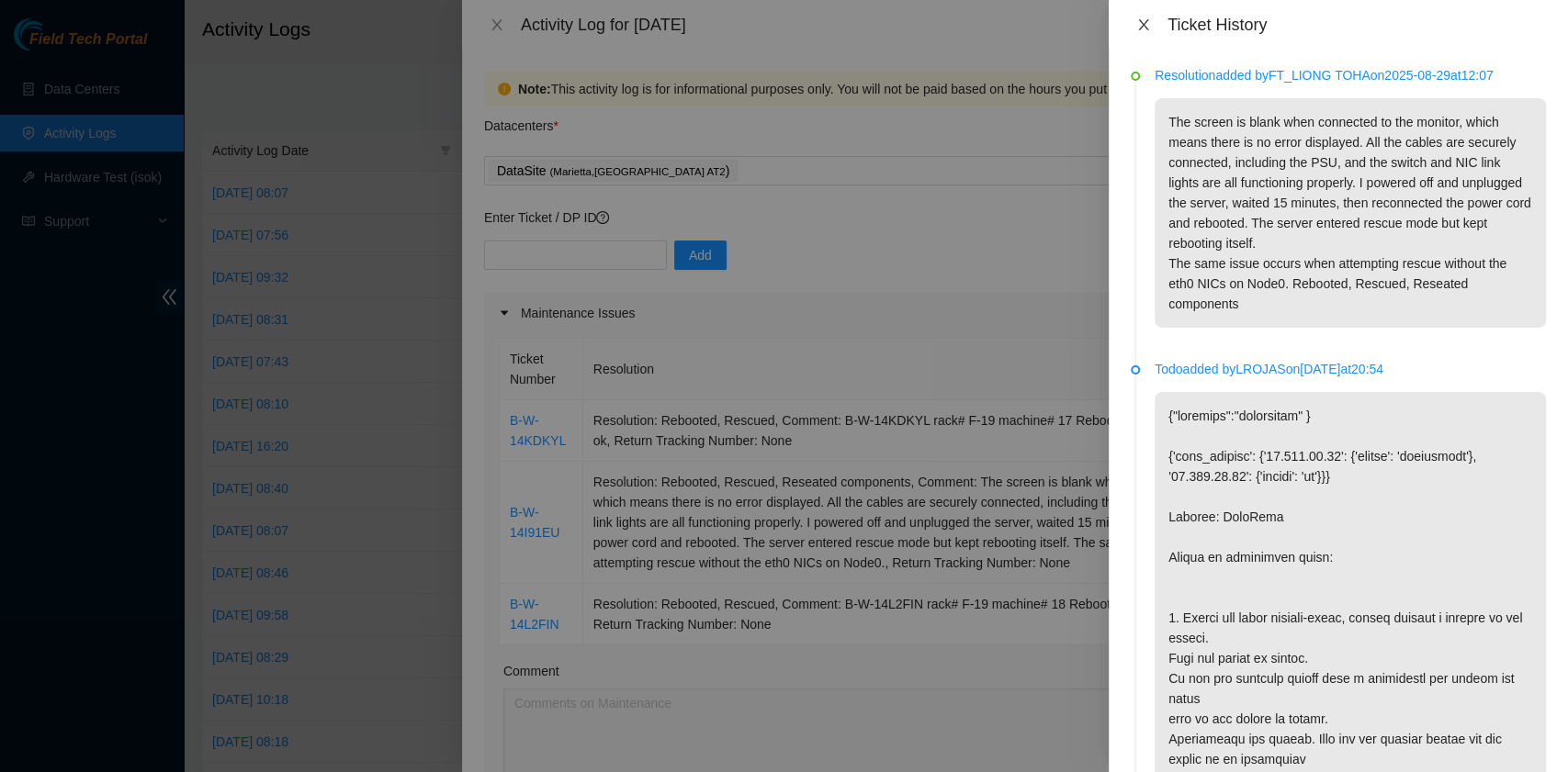
click at [1146, 26] on icon "close" at bounding box center [1142, 24] width 14 height 14
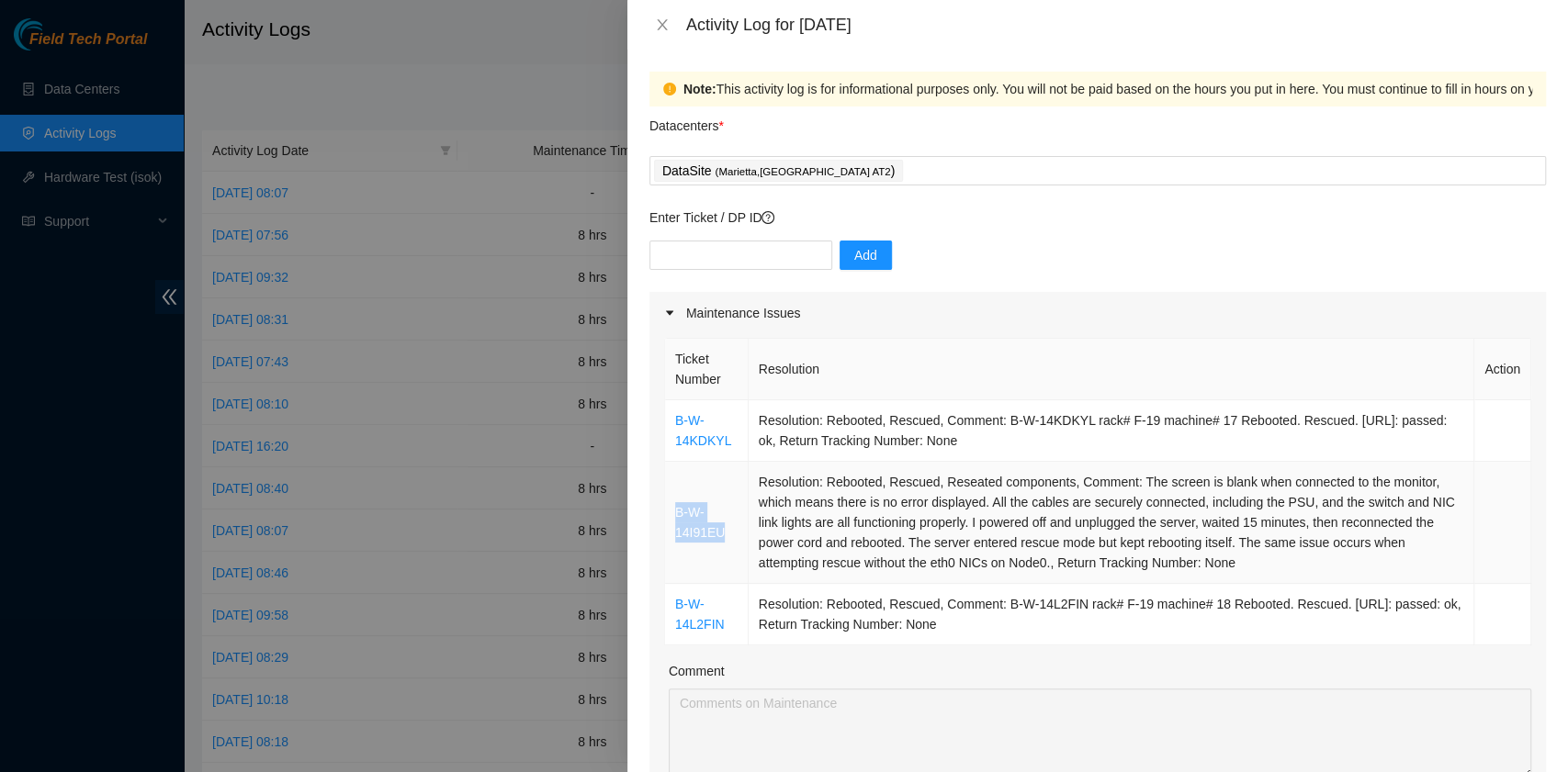
drag, startPoint x: 726, startPoint y: 537, endPoint x: 670, endPoint y: 516, distance: 59.8
click at [670, 516] on td "B-W-14I91EU" at bounding box center [706, 523] width 83 height 122
copy link "B-W-14I91EU"
click at [657, 26] on icon "close" at bounding box center [661, 24] width 14 height 14
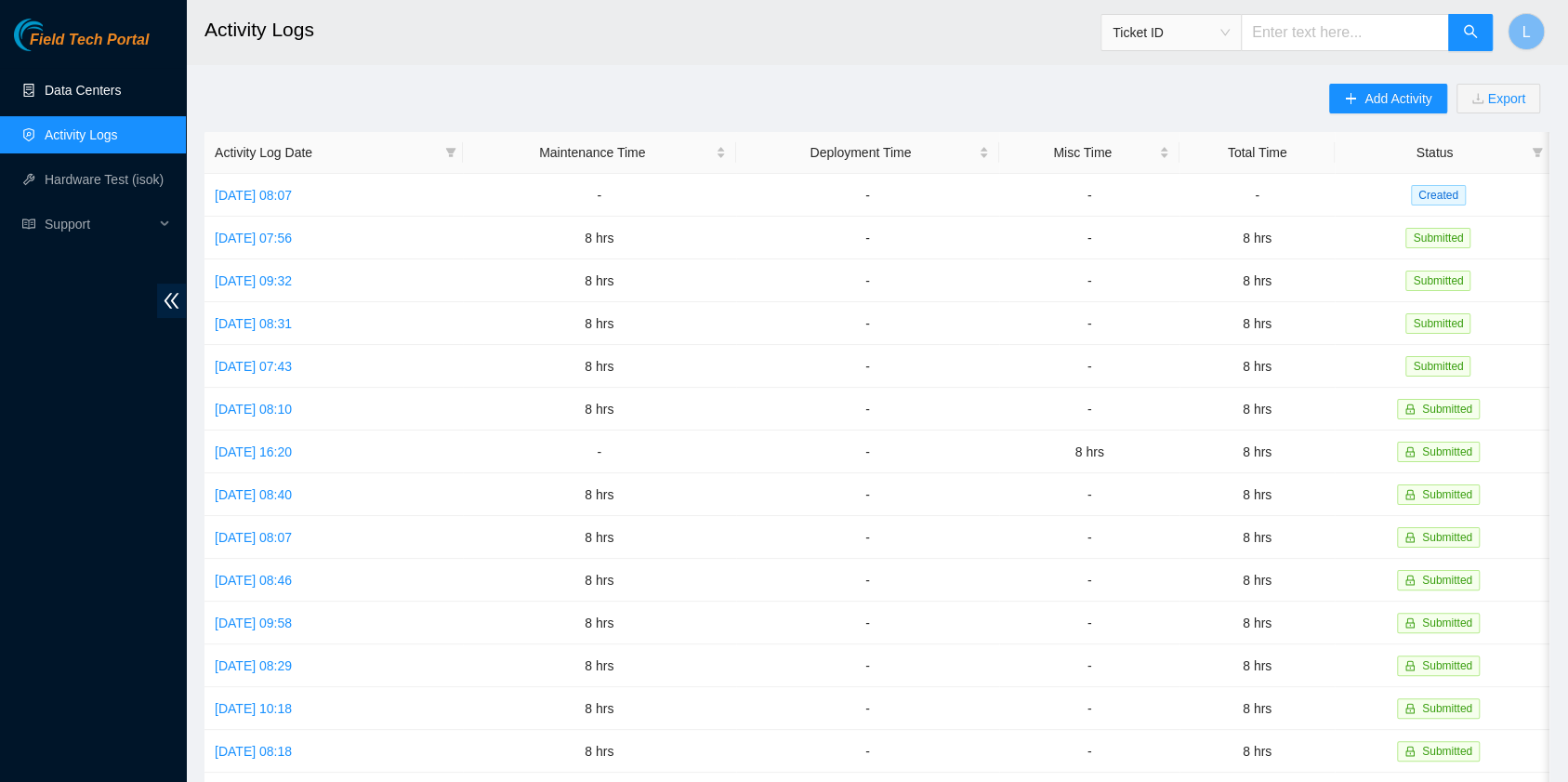
click at [109, 82] on link "Data Centers" at bounding box center [82, 89] width 77 height 15
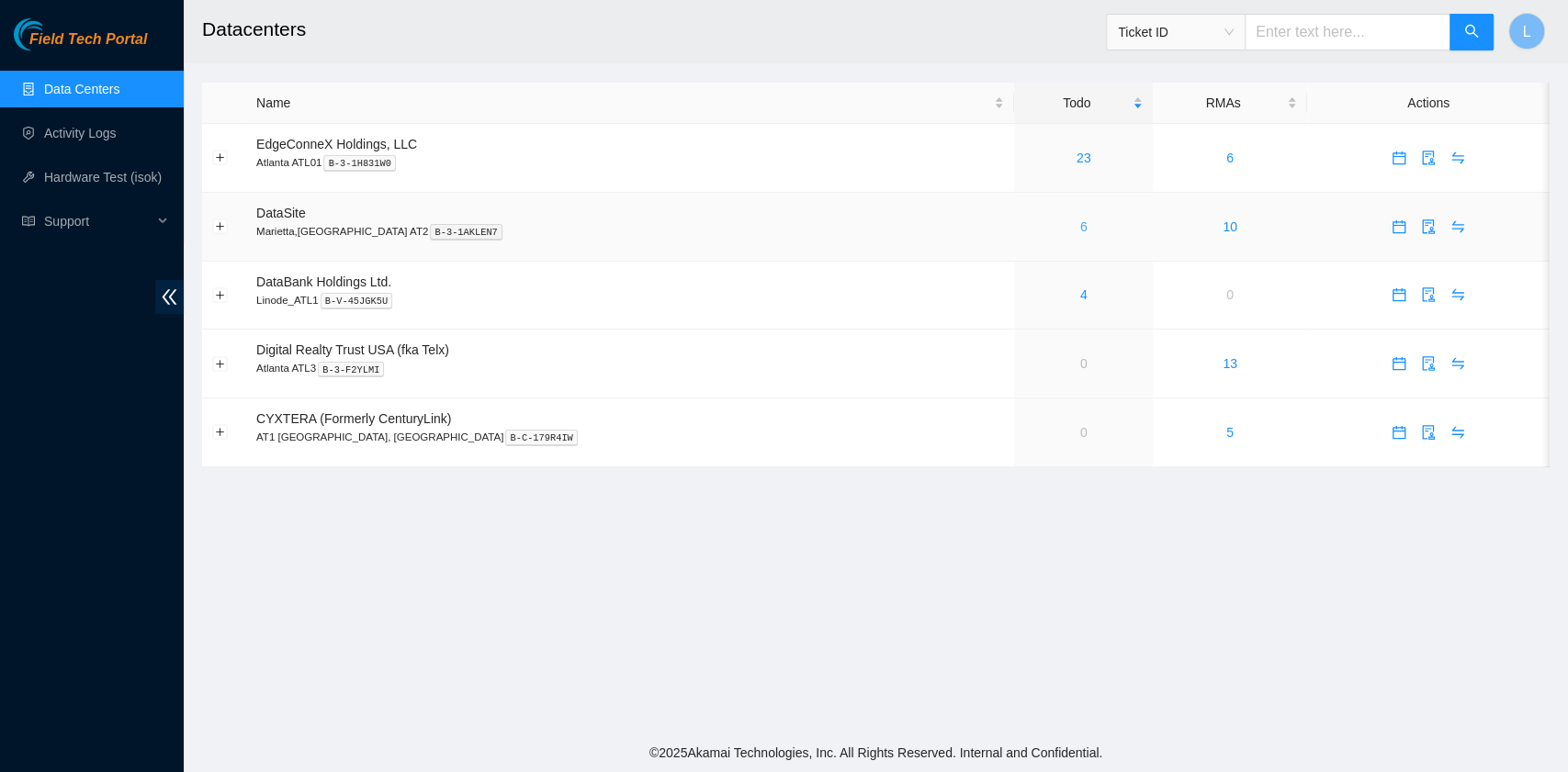
click at [1080, 220] on link "6" at bounding box center [1084, 226] width 8 height 14
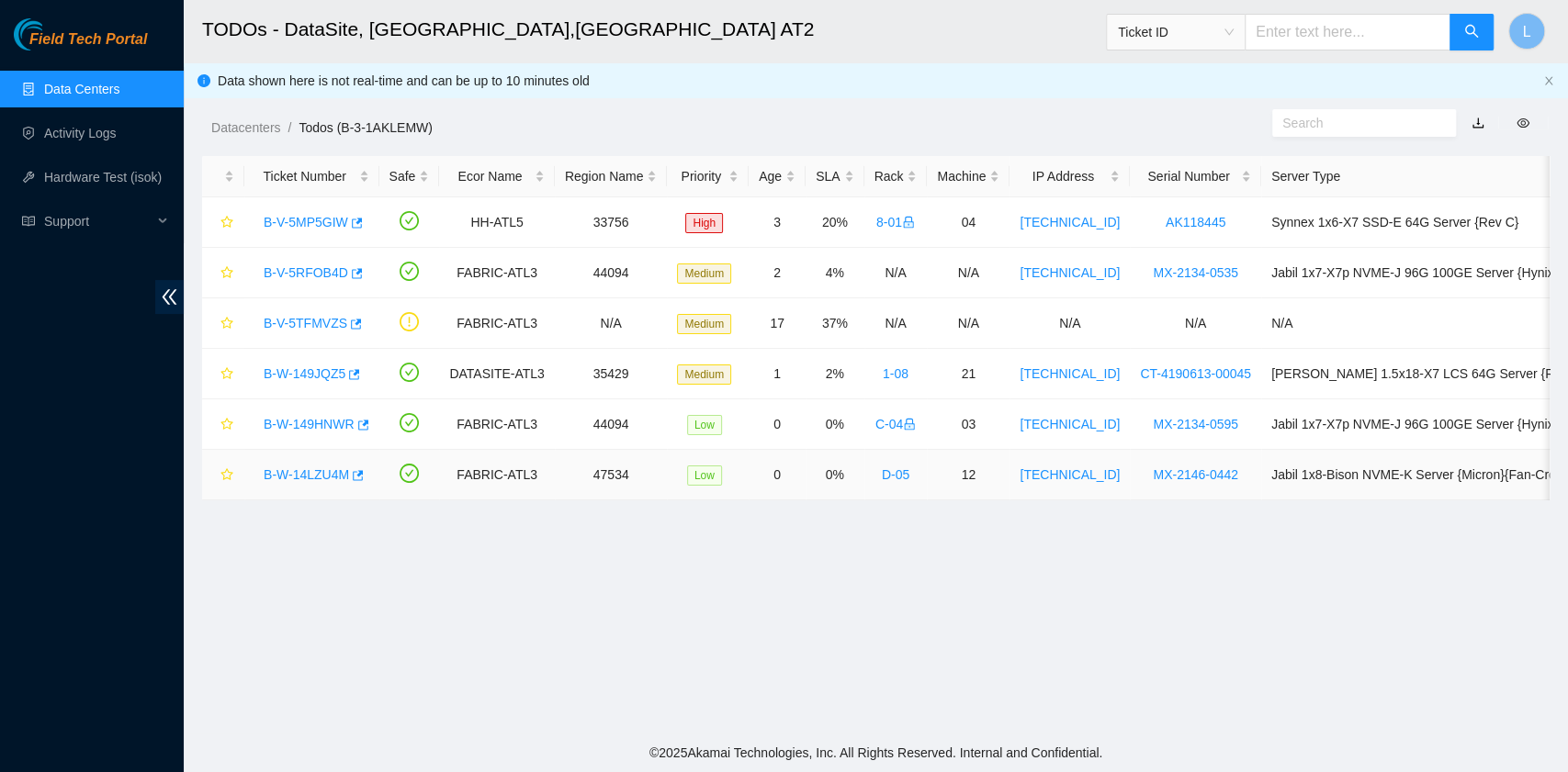
click at [332, 472] on link "B-W-14LZU4M" at bounding box center [305, 474] width 85 height 14
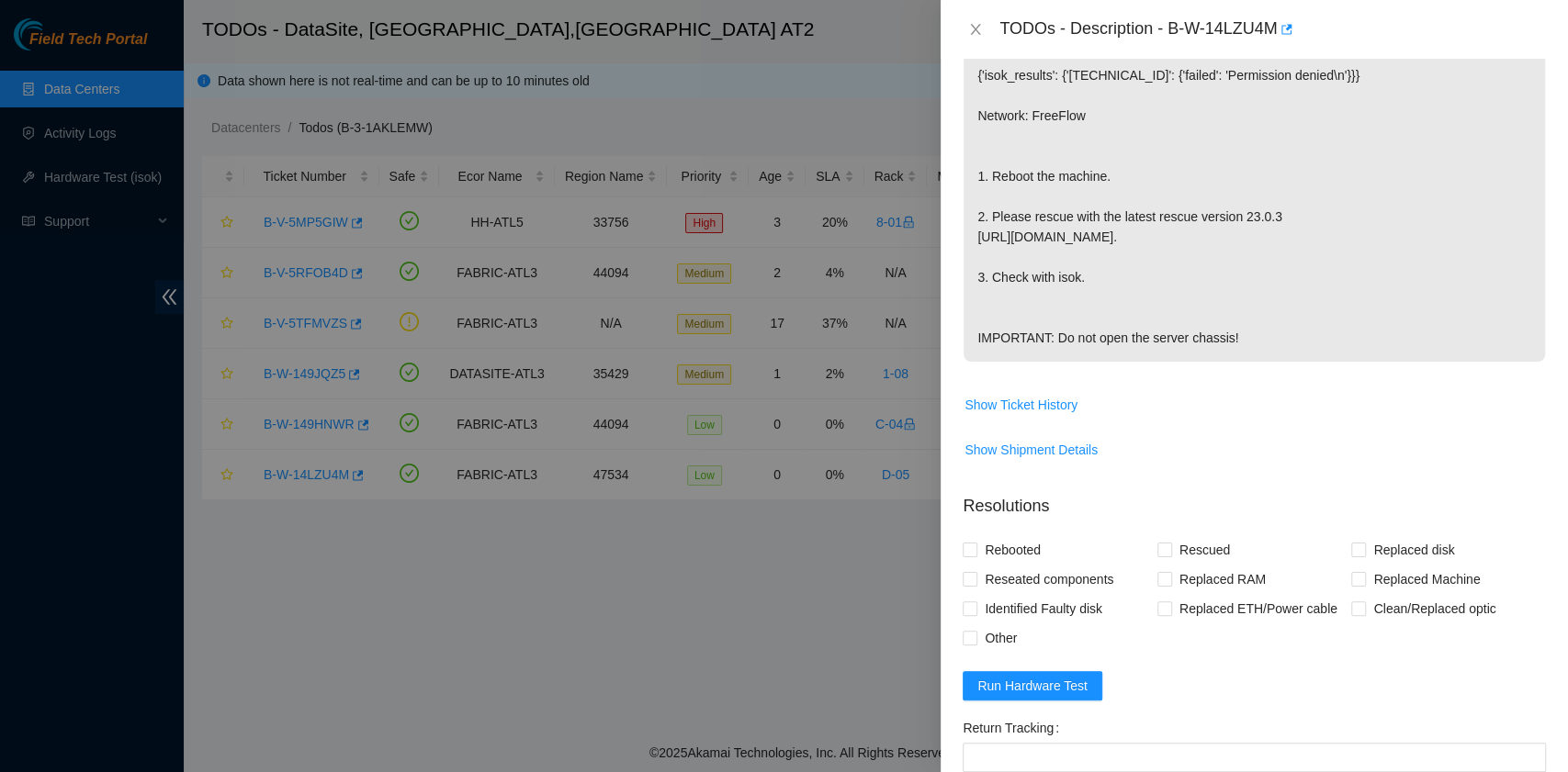
scroll to position [367, 0]
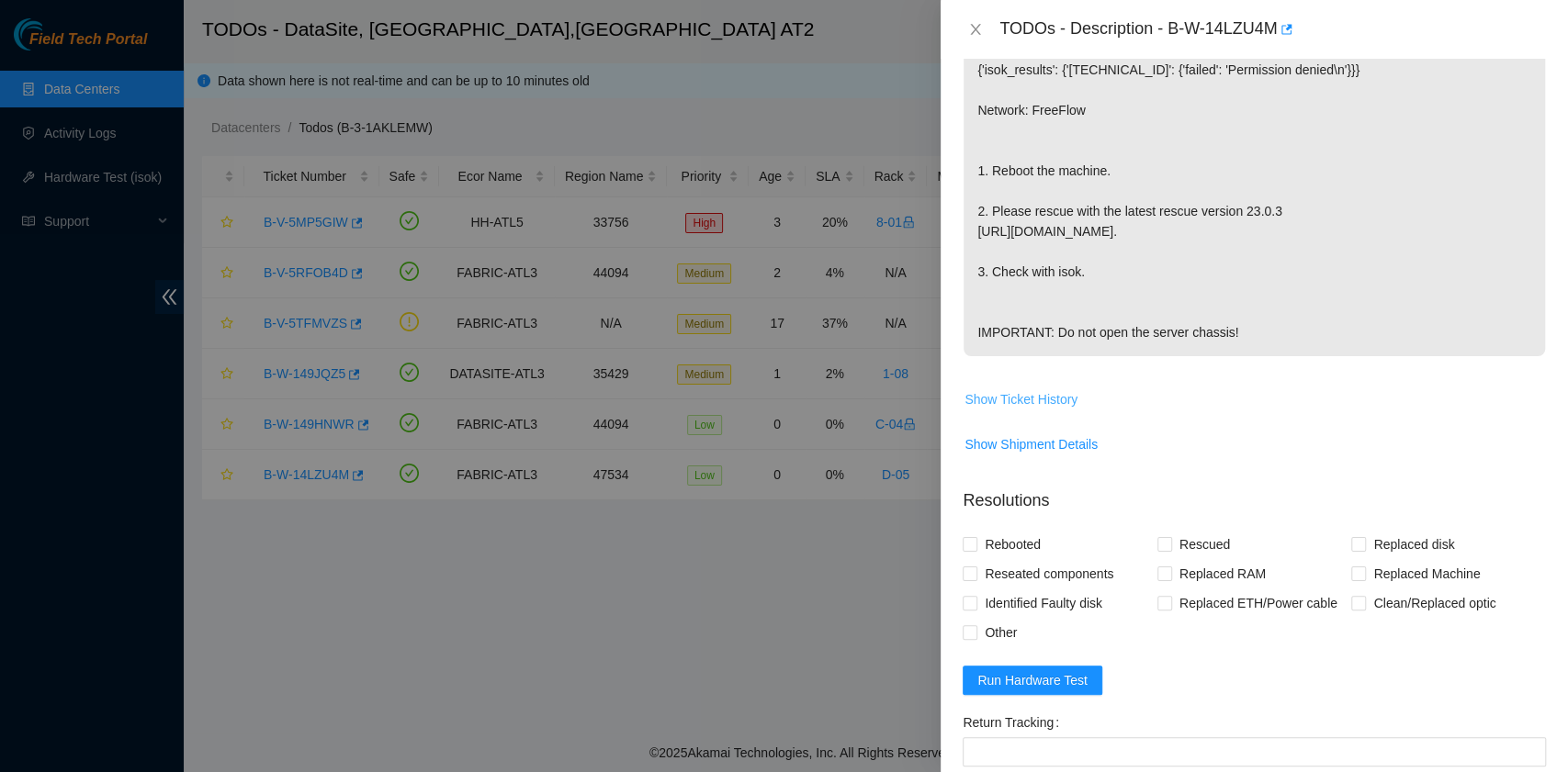
click at [1048, 409] on span "Show Ticket History" at bounding box center [1021, 399] width 113 height 20
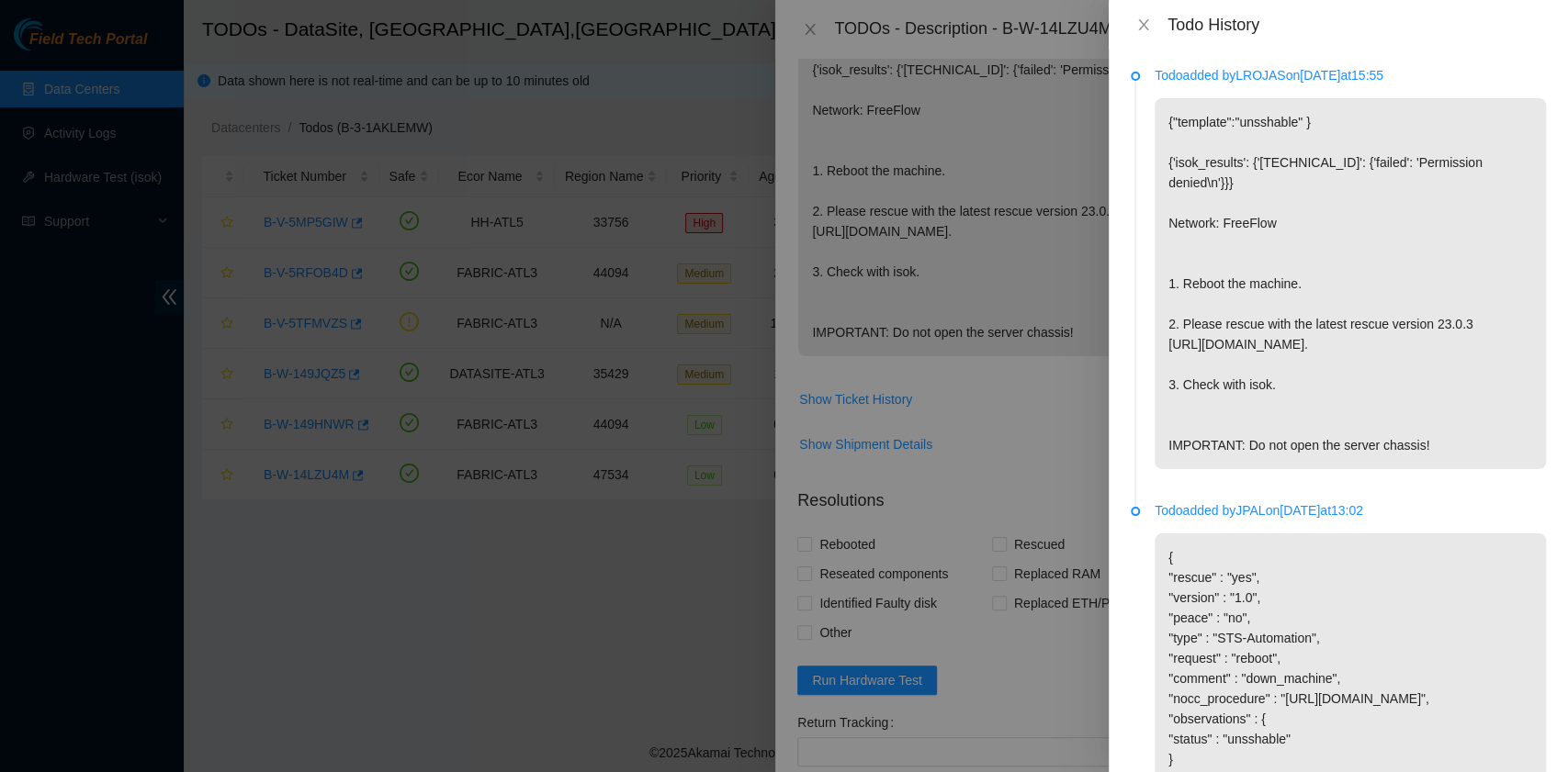
scroll to position [150, 0]
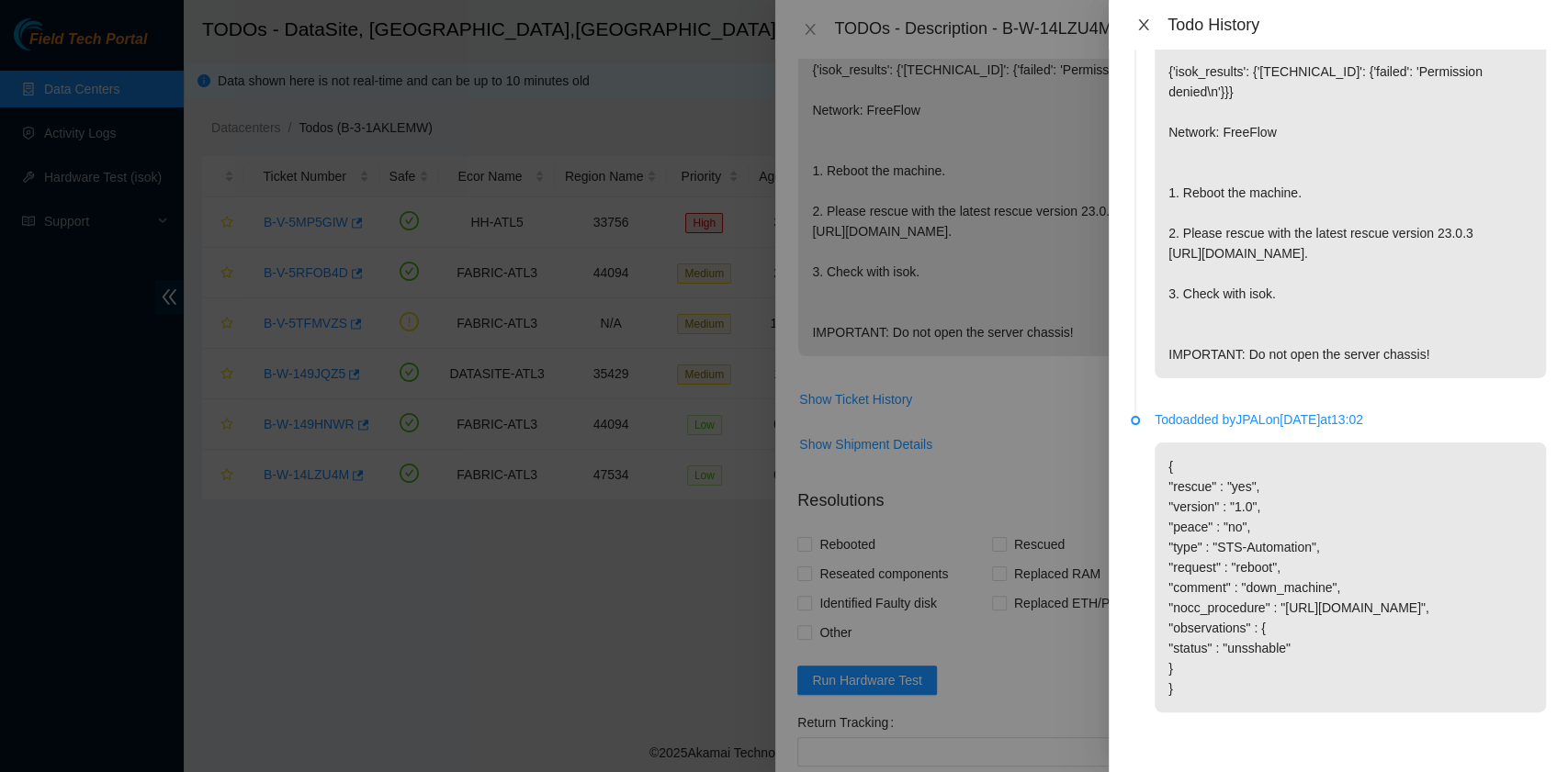
click at [1152, 30] on button "Close" at bounding box center [1143, 25] width 26 height 17
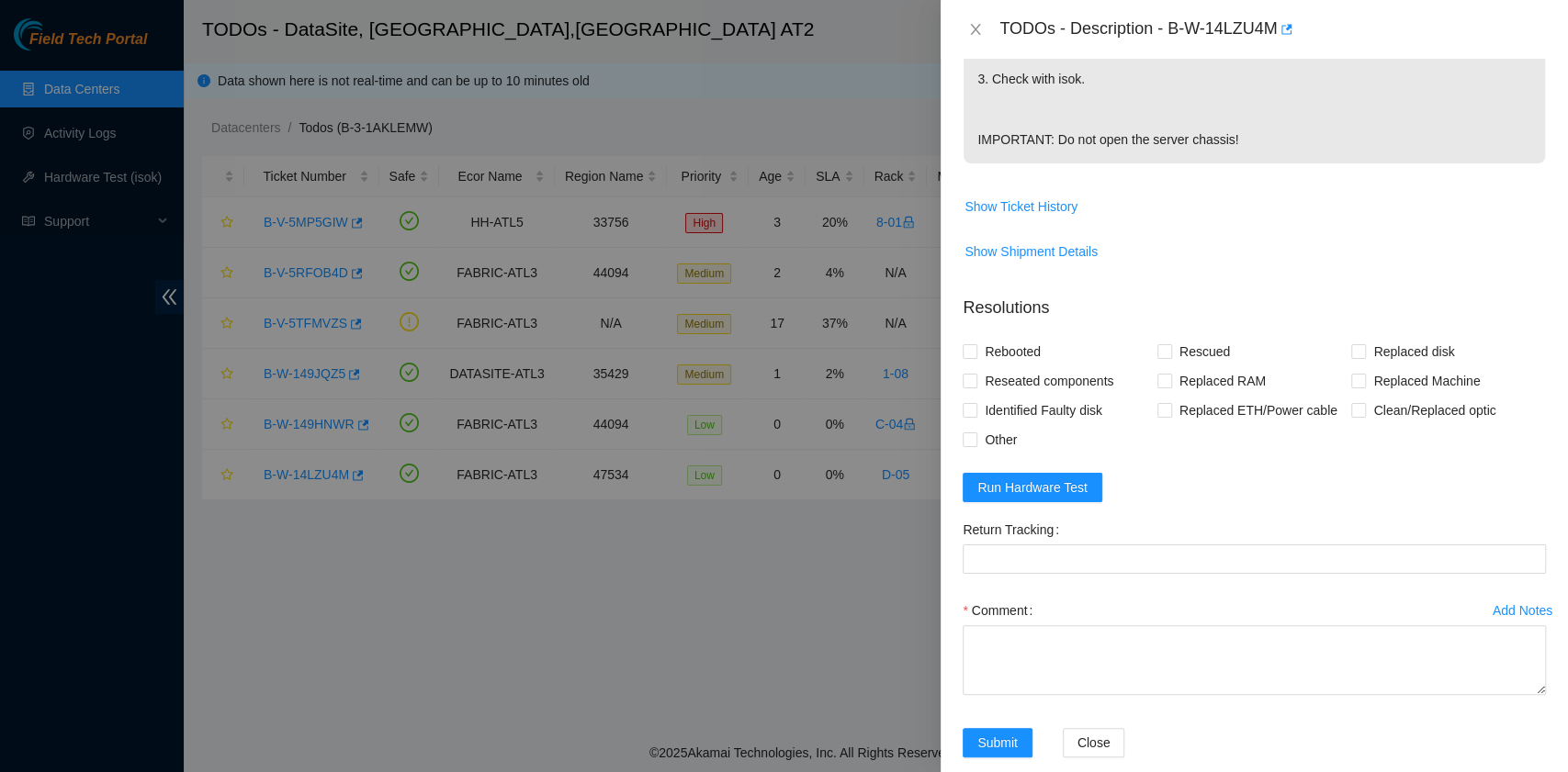
scroll to position [611, 0]
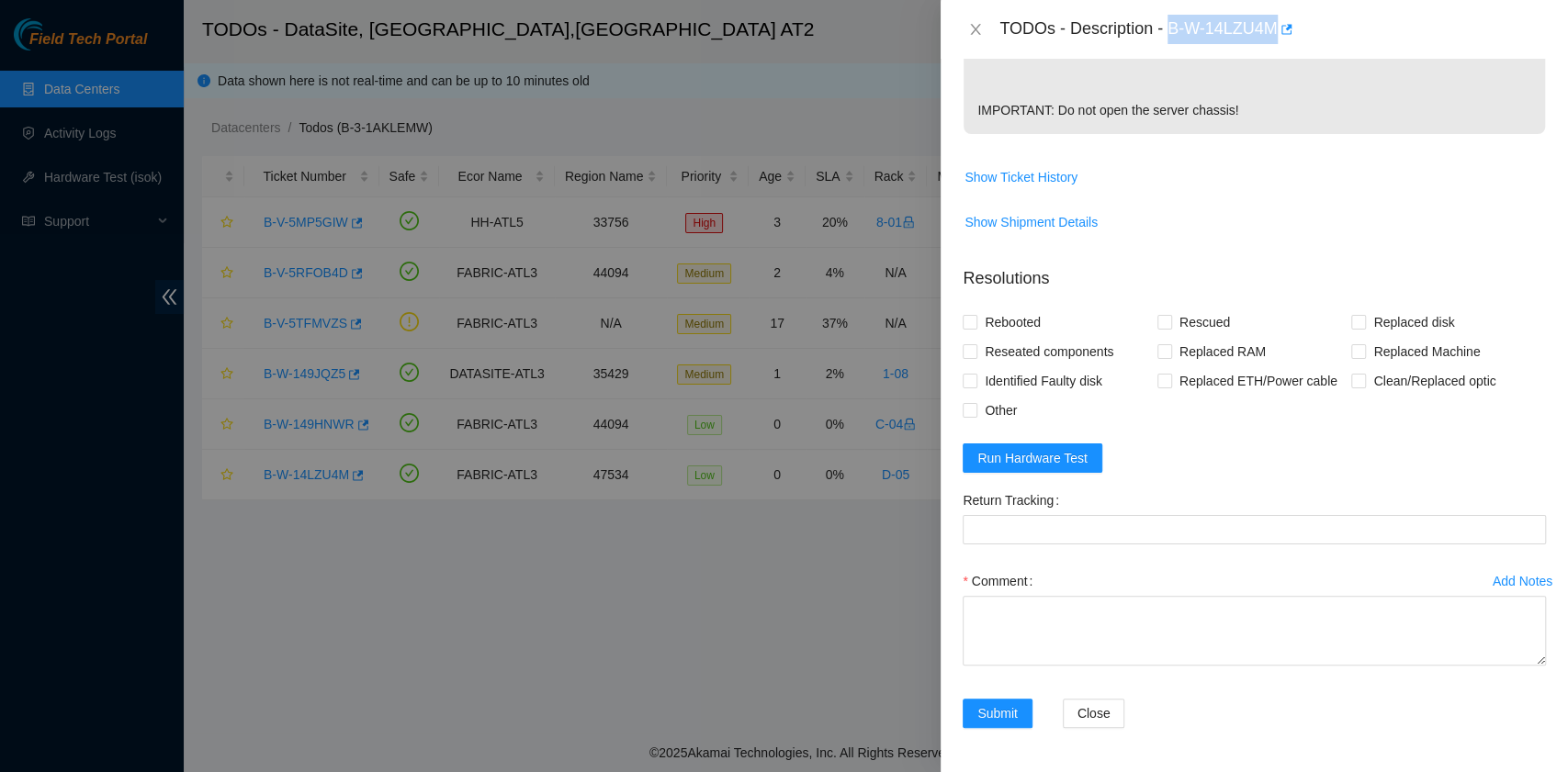
drag, startPoint x: 1168, startPoint y: 29, endPoint x: 1275, endPoint y: 37, distance: 107.3
click at [1275, 37] on div "TODOs - Description - B-W-14LZU4M" at bounding box center [1271, 29] width 546 height 30
copy div "B-W-14LZU4M"
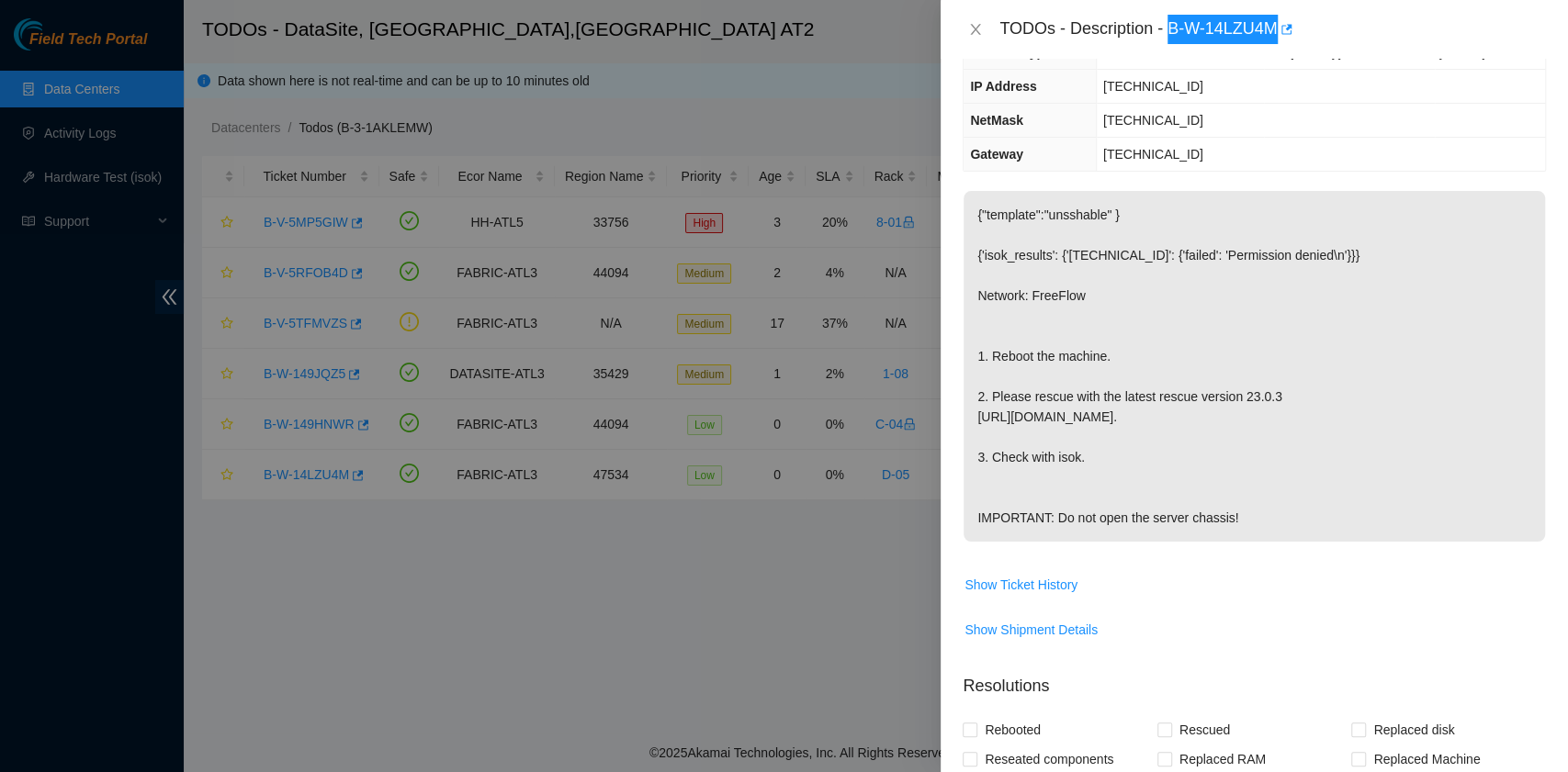
scroll to position [627, 0]
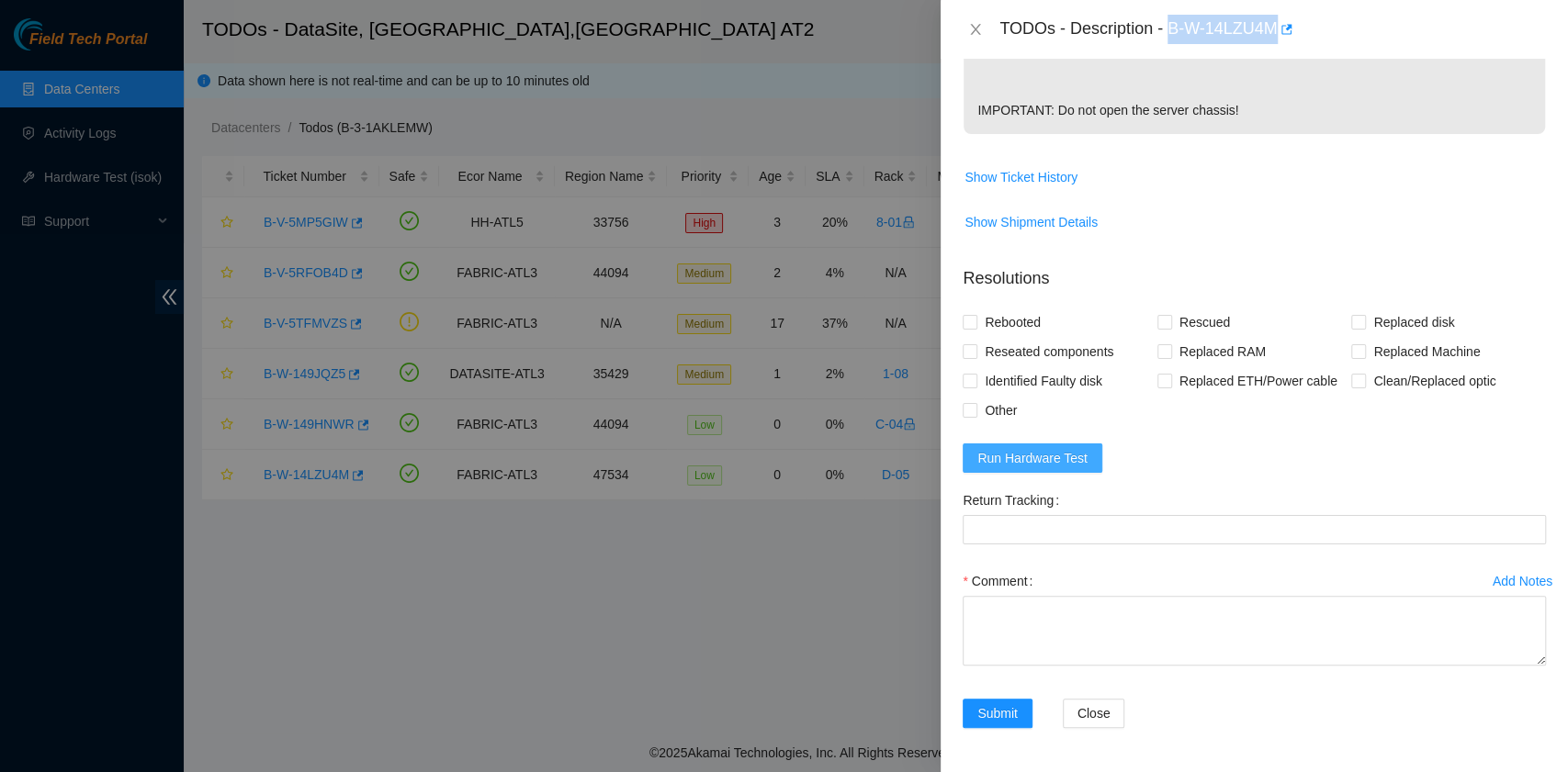
click at [1058, 457] on span "Run Hardware Test" at bounding box center [1031, 457] width 110 height 20
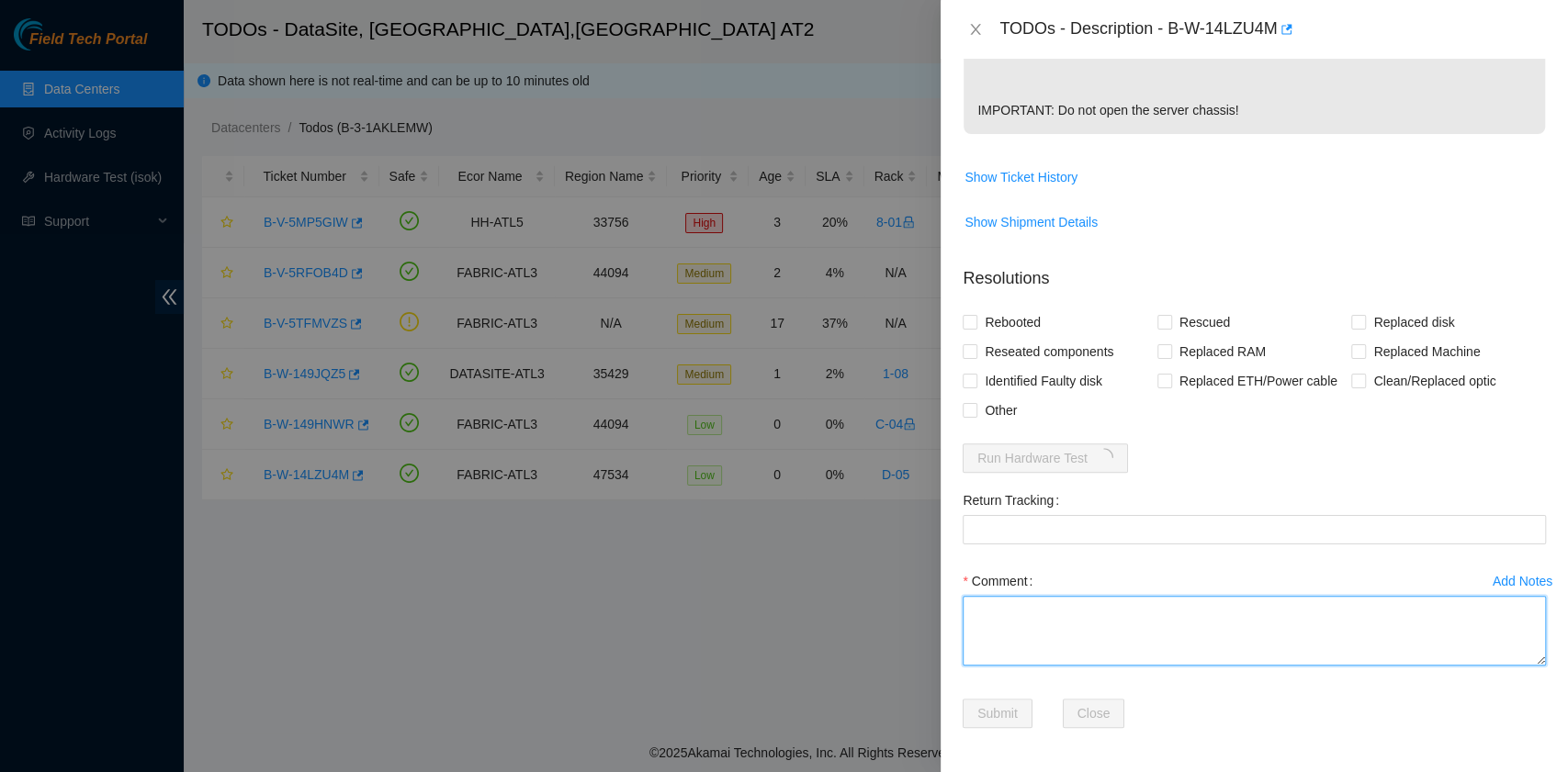
click at [1068, 629] on textarea "Comment" at bounding box center [1254, 630] width 584 height 70
paste textarea "B-W-14LZU4M rack# D-05 machine# 12 Rebooted. Rescued."
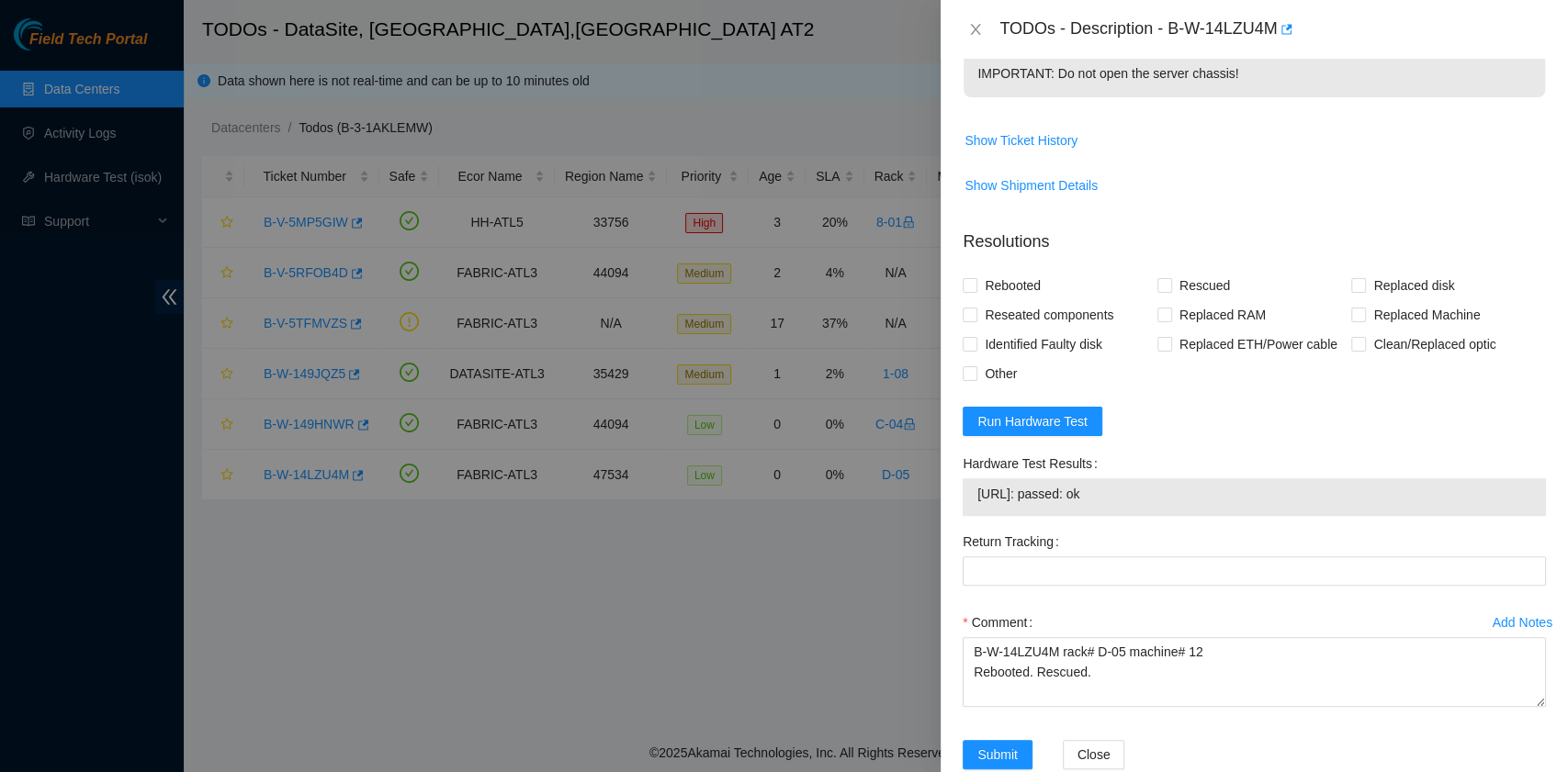
drag, startPoint x: 1128, startPoint y: 539, endPoint x: 973, endPoint y: 543, distance: 155.1
click at [973, 516] on div "23.53.10.143: passed: ok" at bounding box center [1254, 496] width 584 height 37
copy tbody "23.53.10.143: passed: ok"
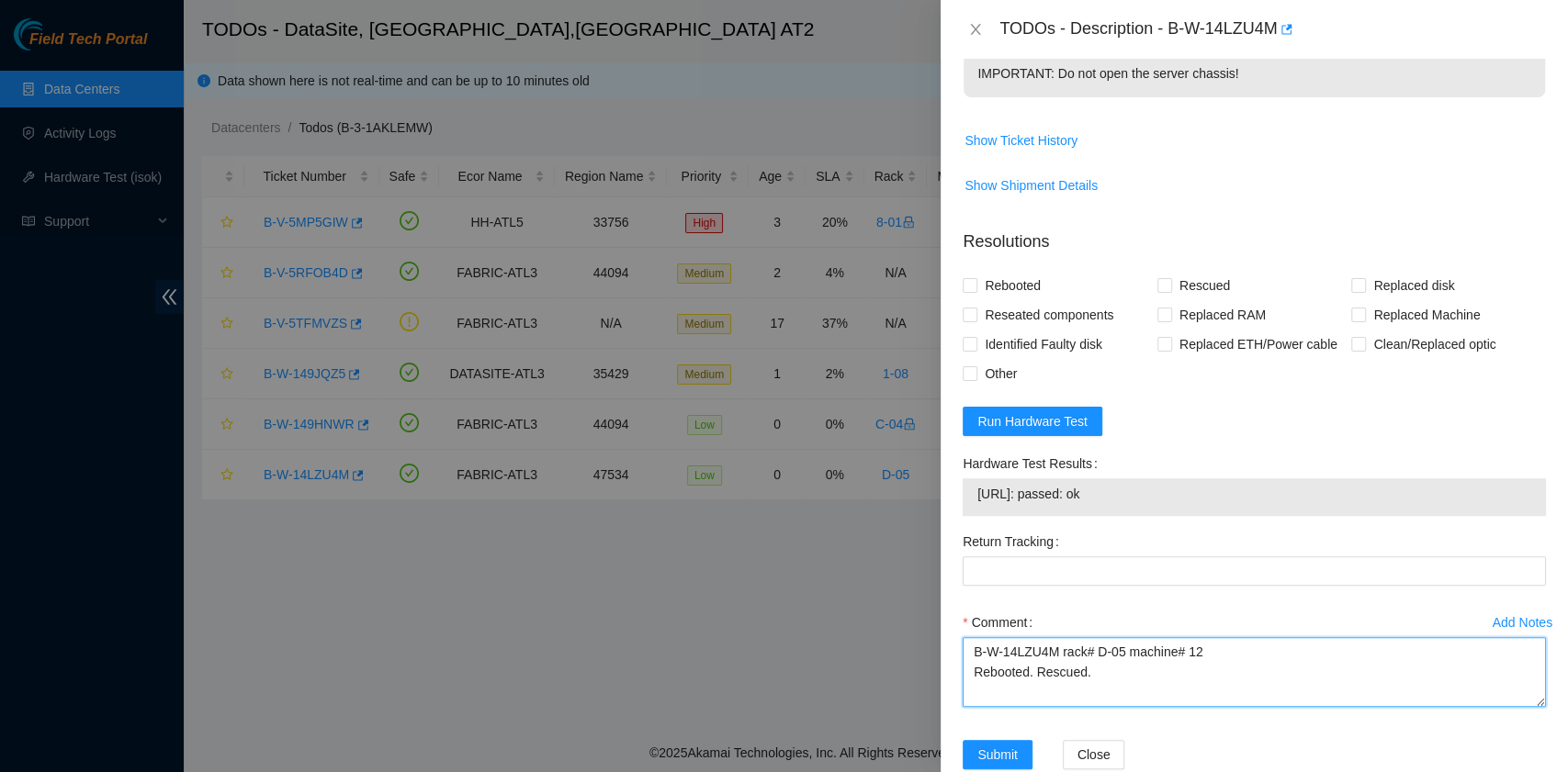
click at [1051, 707] on textarea "B-W-14LZU4M rack# D-05 machine# 12 Rebooted. Rescued." at bounding box center [1254, 672] width 584 height 70
paste textarea "23.53.10.143: passed: ok"
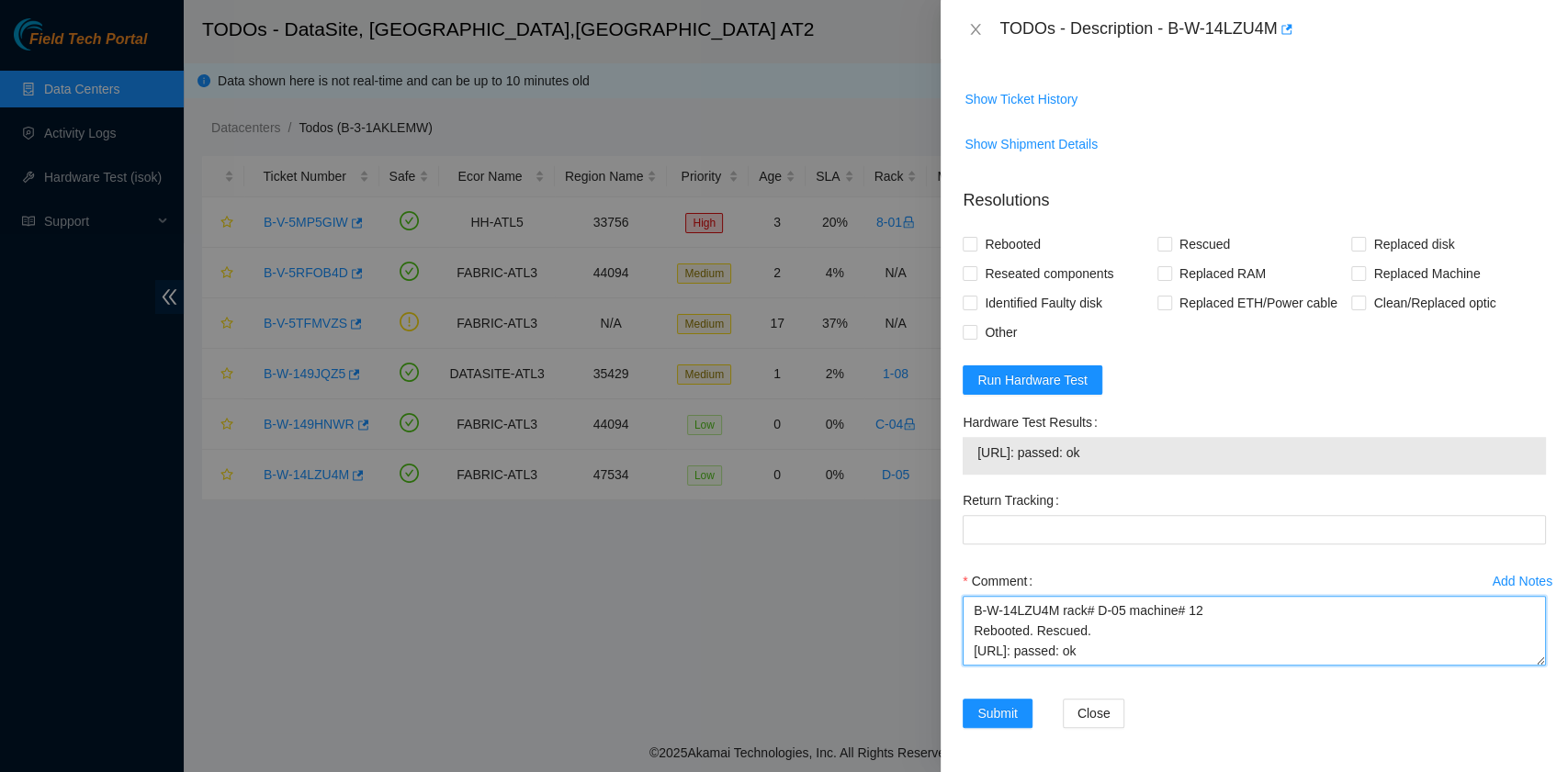
scroll to position [704, 0]
type textarea "B-W-14LZU4M rack# D-05 machine# 12 Rebooted. Rescued. 23.53.10.143: passed: ok"
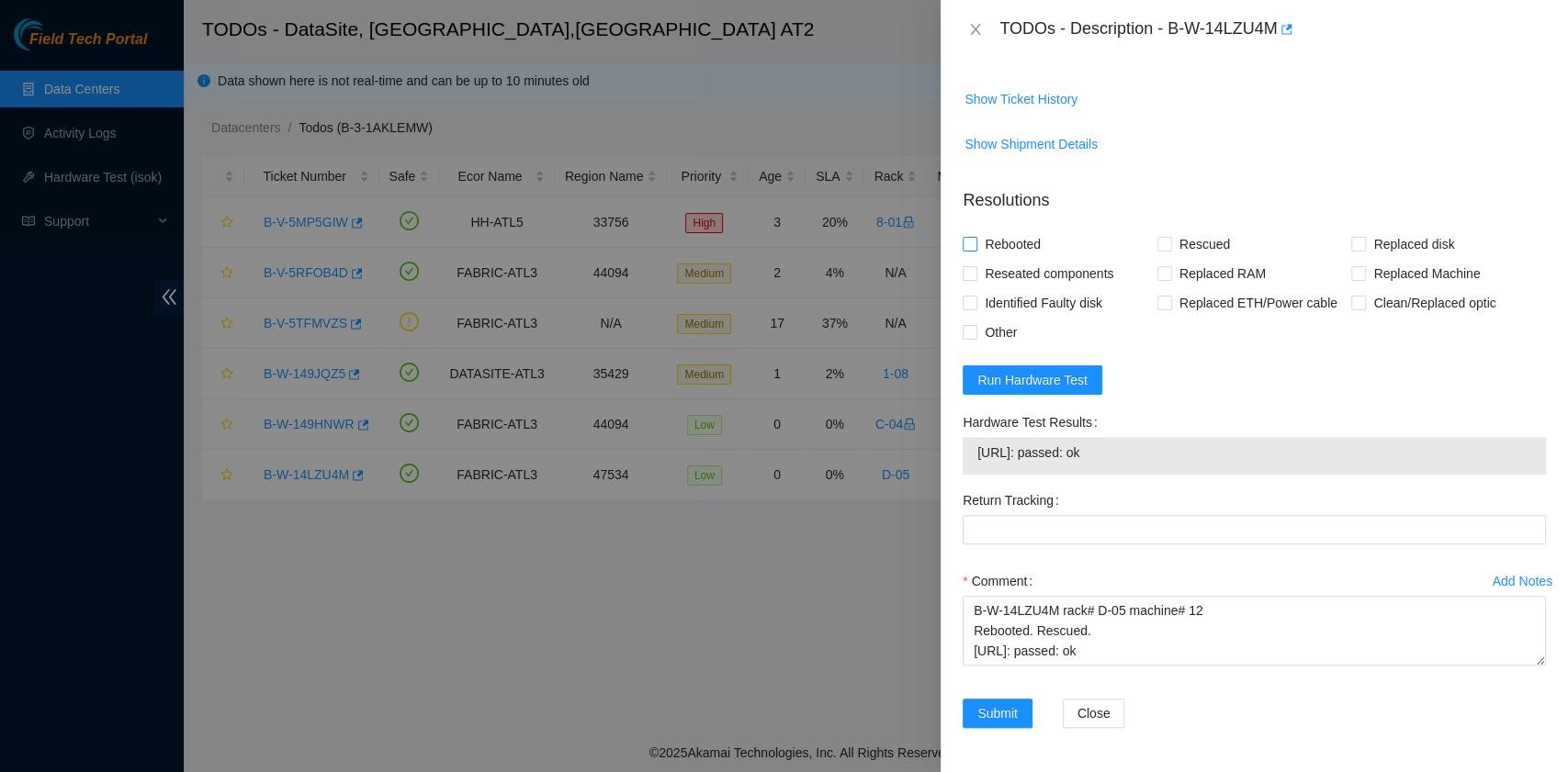
click at [1013, 244] on span "Rebooted" at bounding box center [1012, 244] width 71 height 30
click at [975, 244] on input "Rebooted" at bounding box center [968, 243] width 12 height 12
checkbox input "true"
click at [1163, 244] on span at bounding box center [1163, 244] width 14 height 14
click at [1163, 244] on input "Rescued" at bounding box center [1162, 243] width 12 height 12
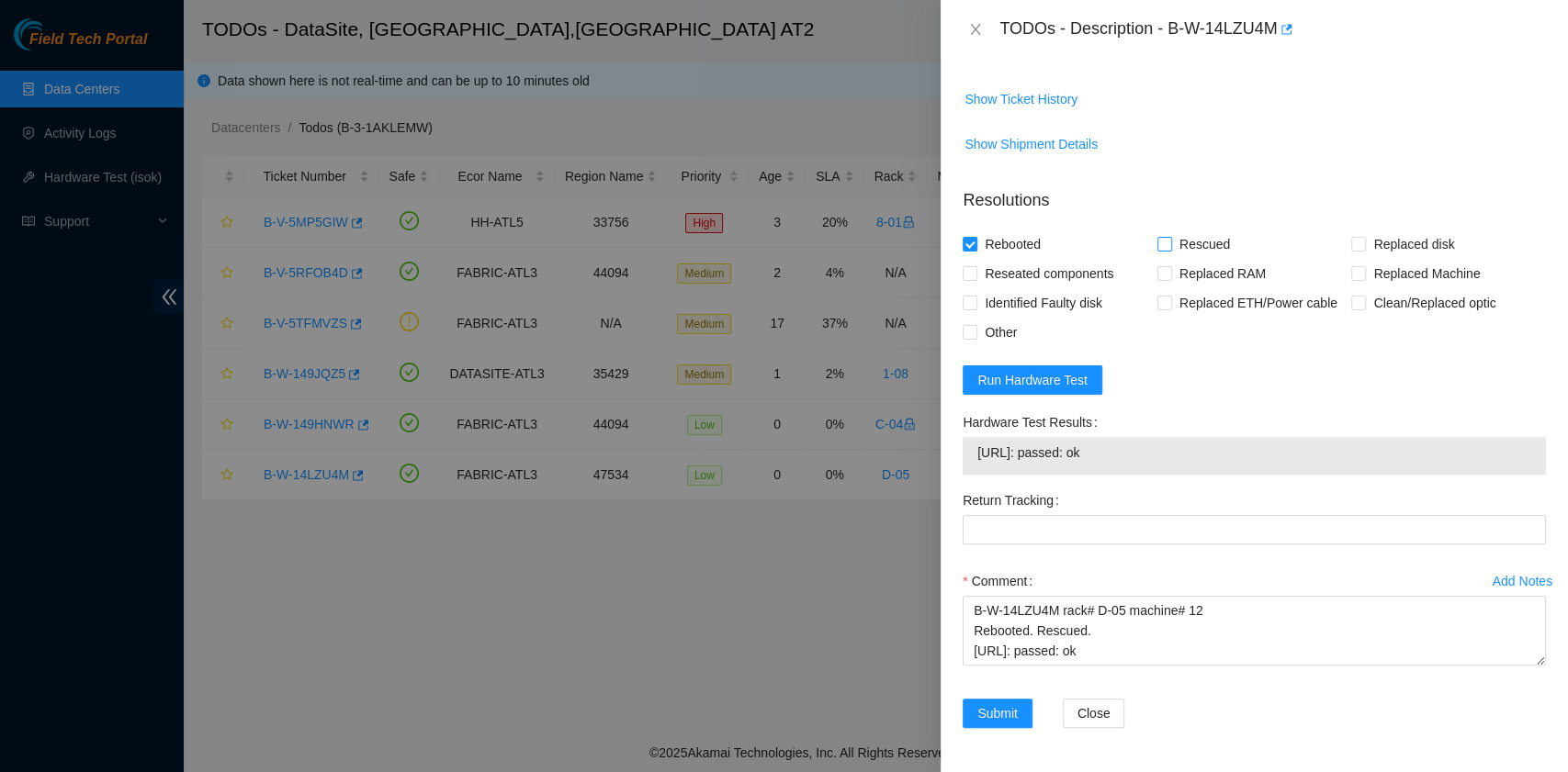
checkbox input "true"
click at [1008, 717] on span "Submit" at bounding box center [997, 713] width 40 height 20
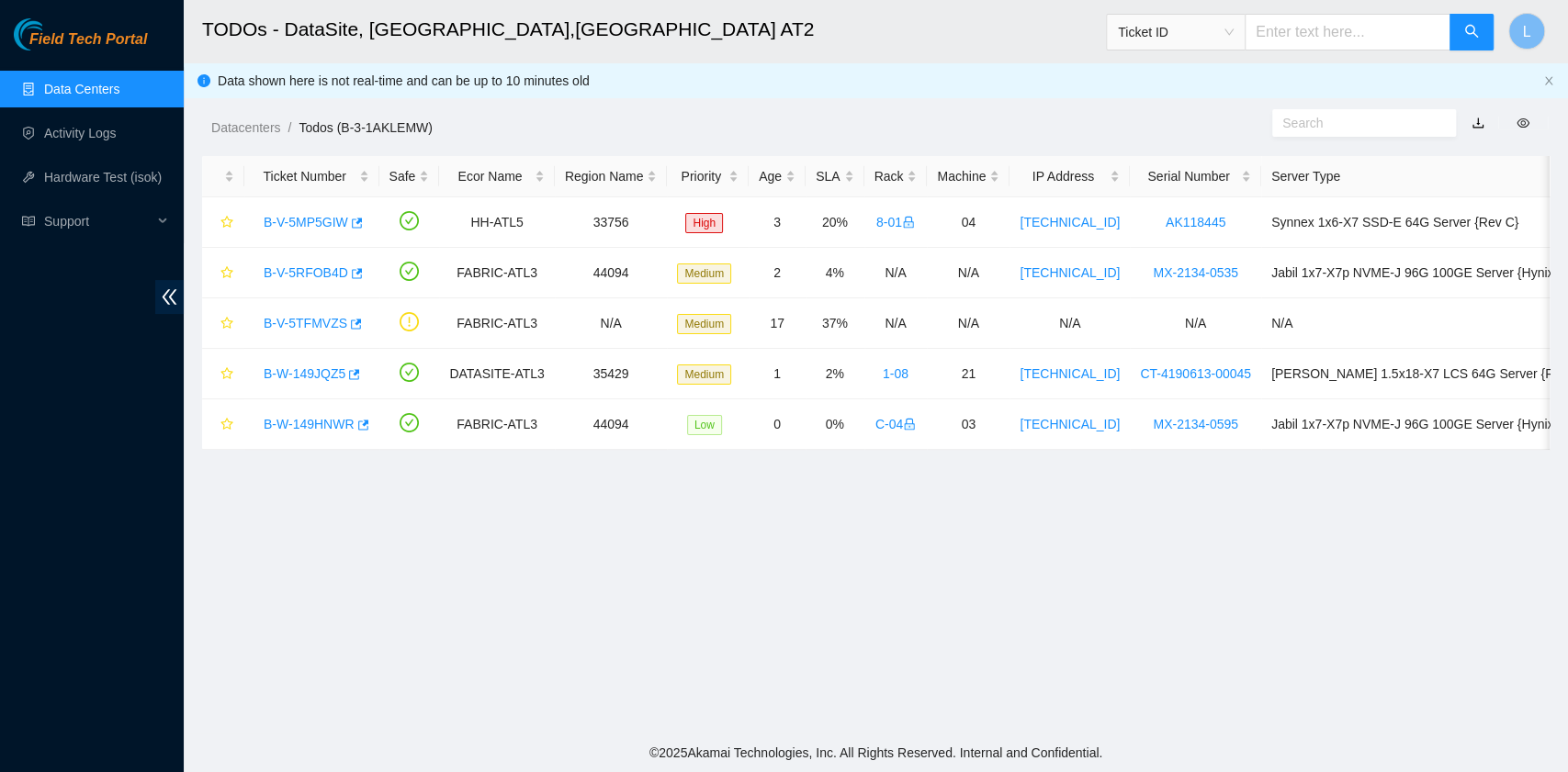
scroll to position [466, 0]
click at [294, 374] on link "B-W-149JQZ5" at bounding box center [303, 373] width 81 height 14
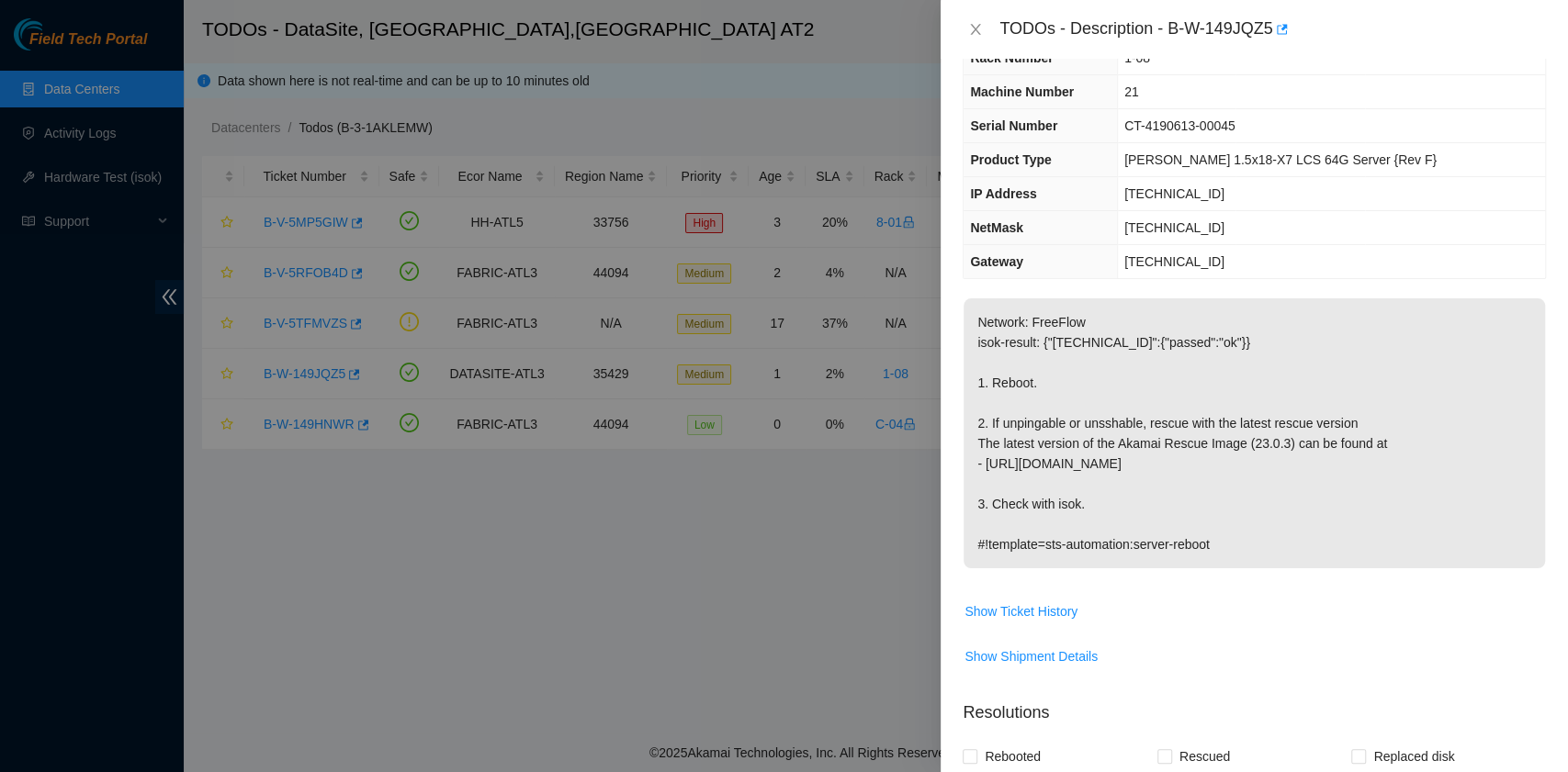
scroll to position [0, 0]
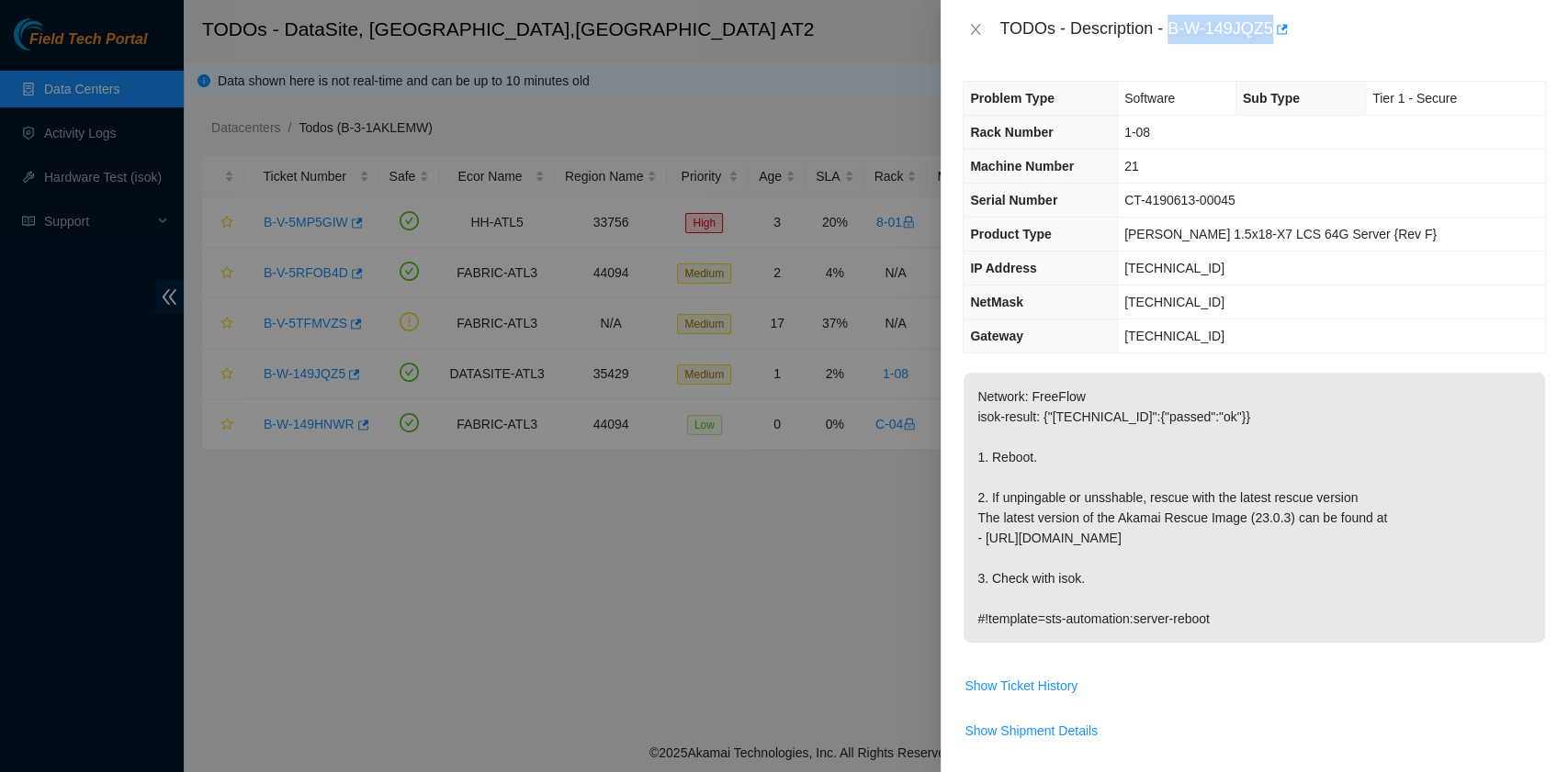
drag, startPoint x: 1172, startPoint y: 31, endPoint x: 1270, endPoint y: 36, distance: 98.1
click at [1270, 36] on div "TODOs - Description - B-W-149JQZ5" at bounding box center [1271, 29] width 546 height 30
copy div "B-W-149JQZ5"
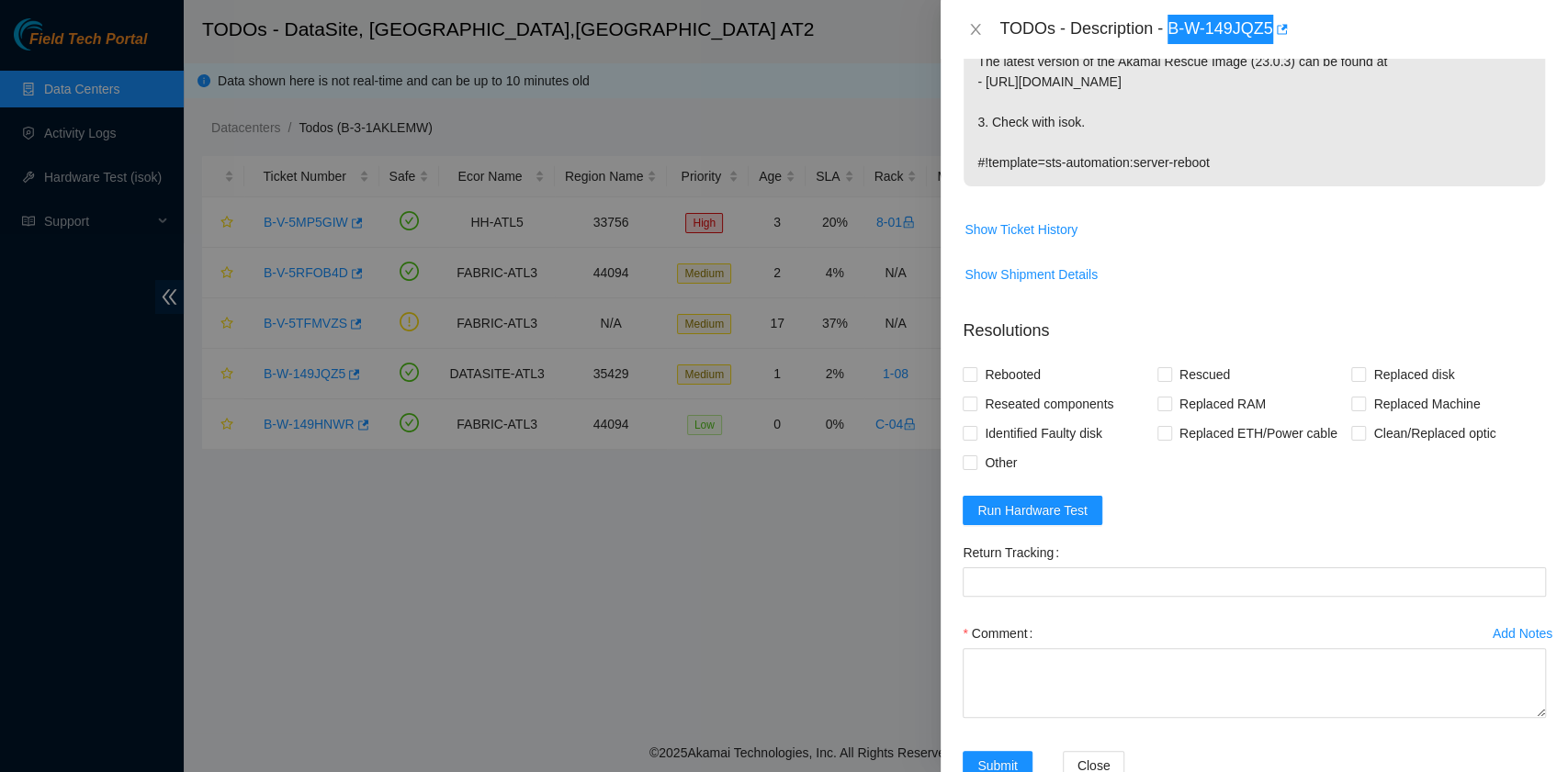
scroll to position [490, 0]
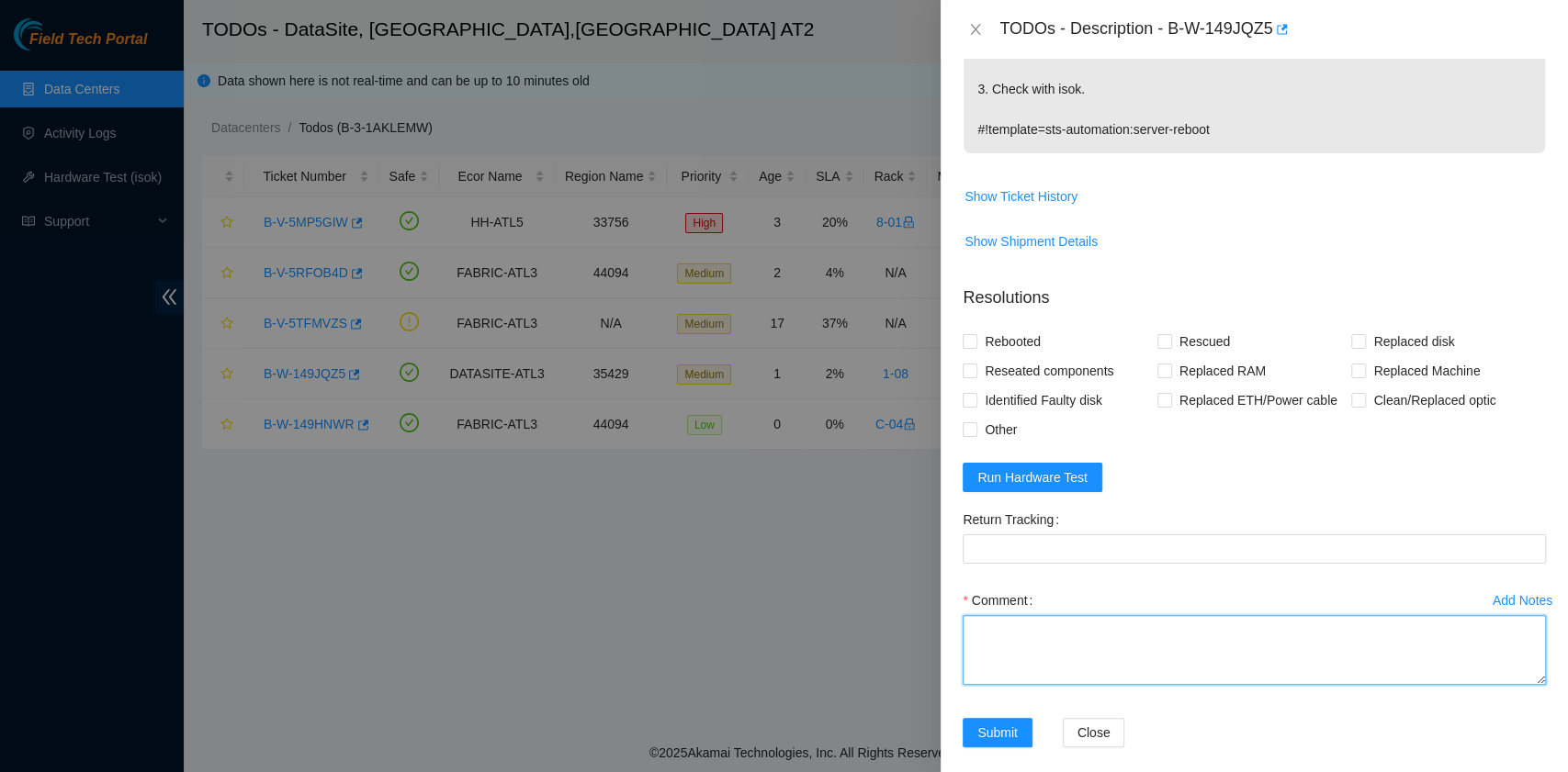
click at [1047, 629] on textarea "Comment" at bounding box center [1254, 650] width 584 height 70
paste textarea "B-W-149JQZ5 rack# 1-08 machine# 21 Rebooted. Rescued."
type textarea "B-W-149JQZ5 rack# 1-08 machine# 21 Rebooted. Rescued."
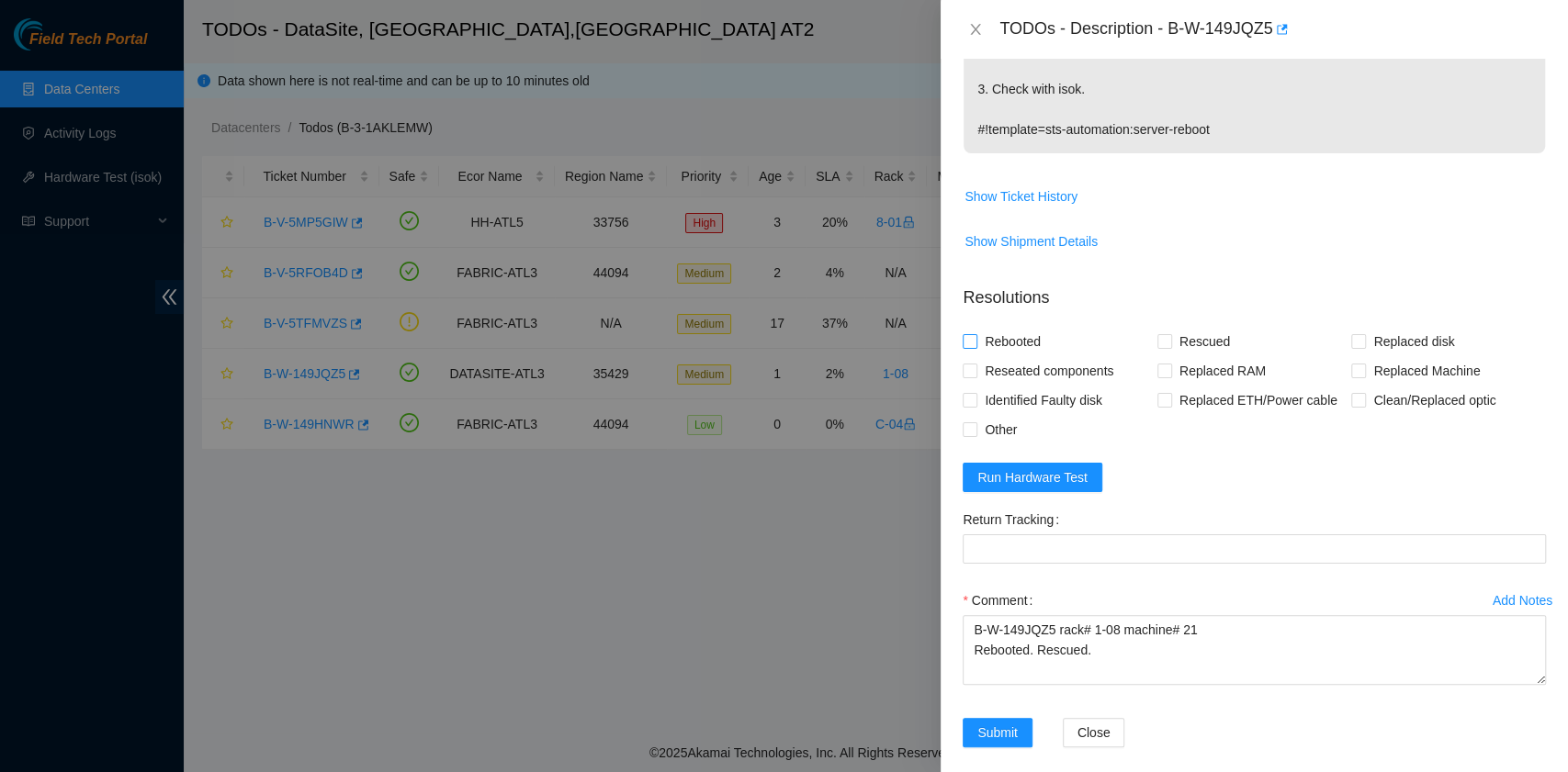
click at [1010, 337] on span "Rebooted" at bounding box center [1012, 342] width 71 height 30
click at [975, 337] on input "Rebooted" at bounding box center [968, 340] width 12 height 12
checkbox input "true"
click at [1172, 336] on span "Rescued" at bounding box center [1204, 342] width 65 height 30
click at [1167, 336] on input "Rescued" at bounding box center [1162, 340] width 12 height 12
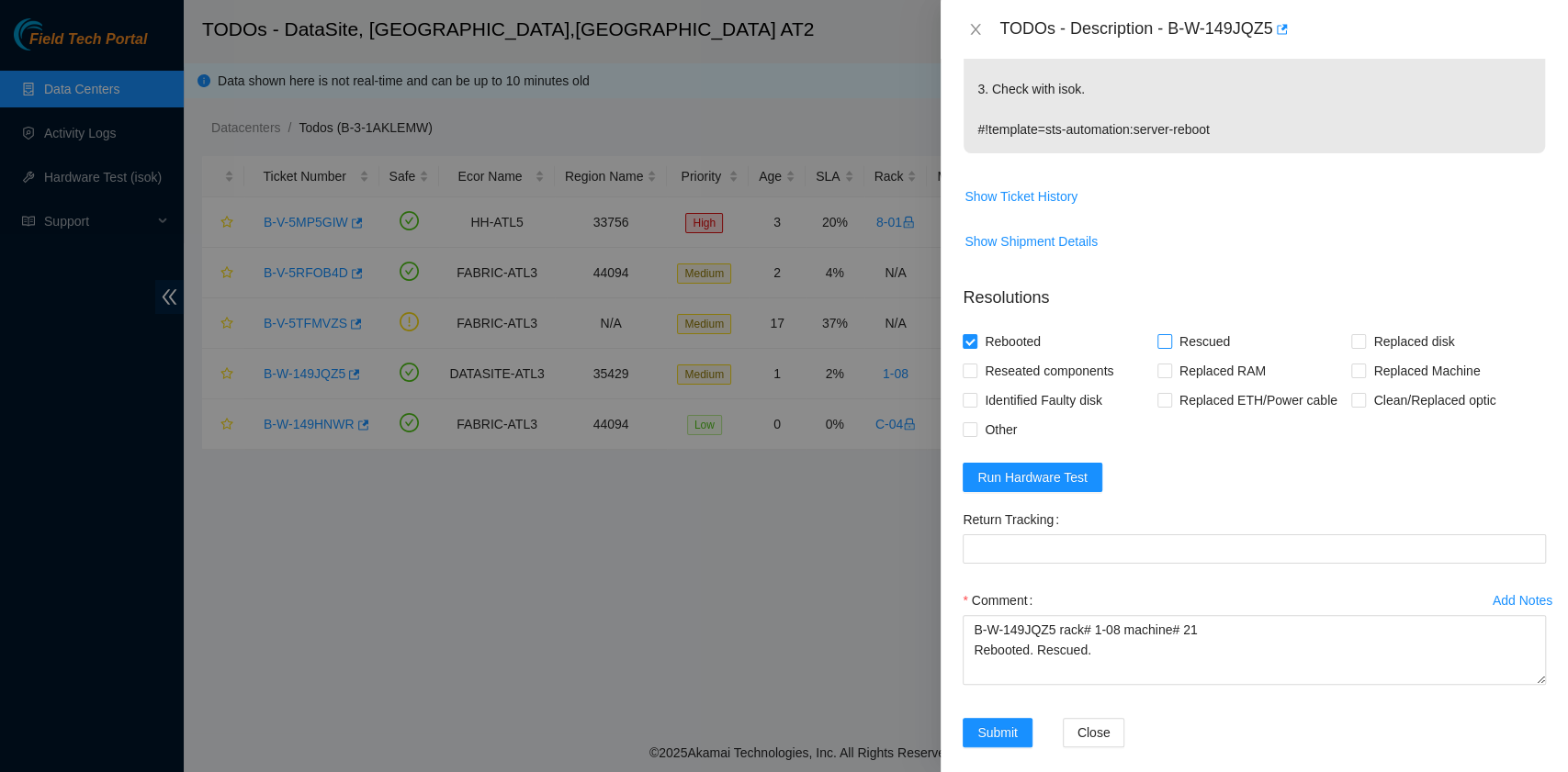
checkbox input "true"
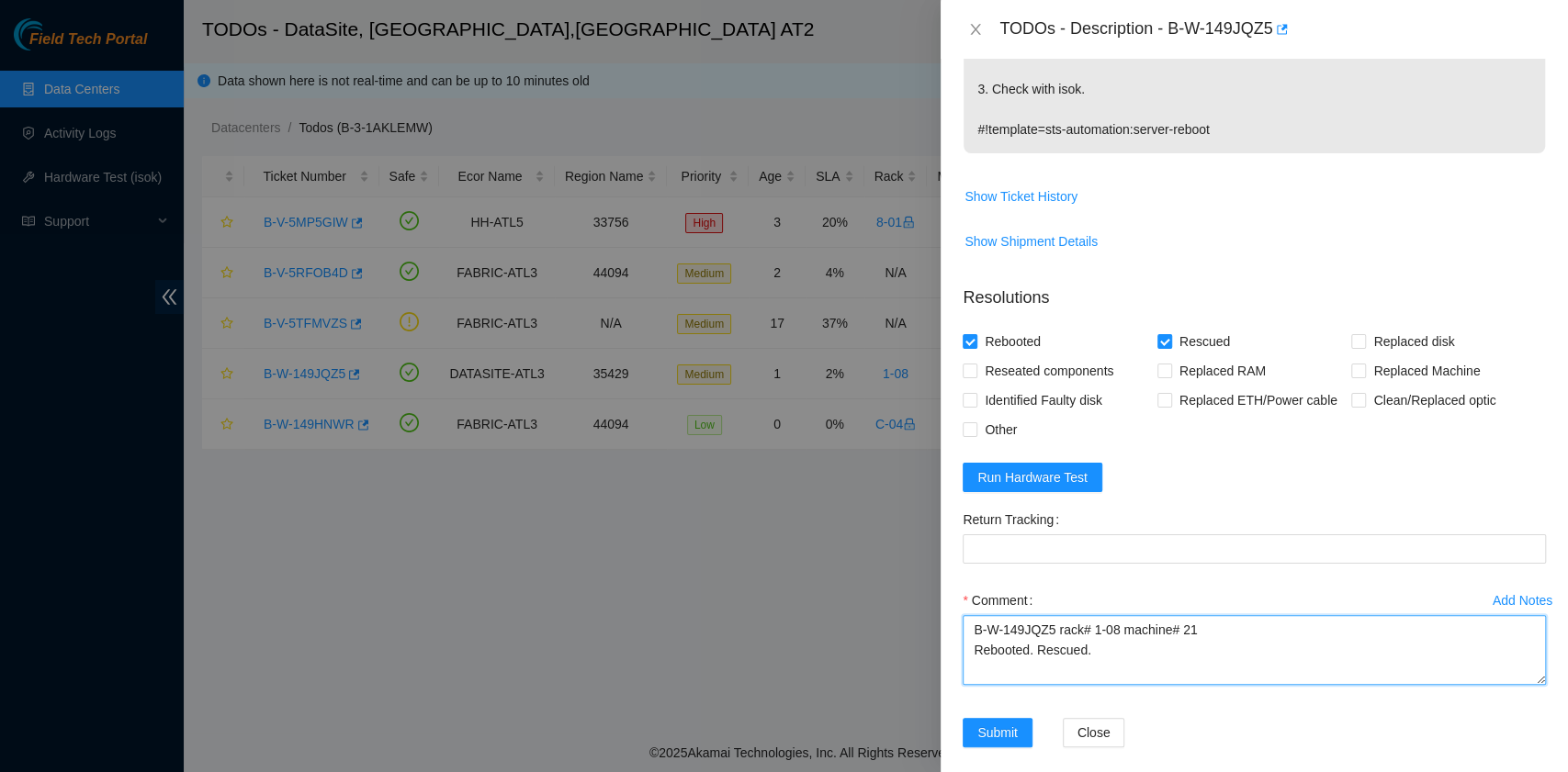
click at [1156, 649] on textarea "B-W-149JQZ5 rack# 1-08 machine# 21 Rebooted. Rescued." at bounding box center [1254, 650] width 584 height 70
type textarea "B-W-149JQZ5 rack# 1-08 machine# 21 Rebooted. Rescued."
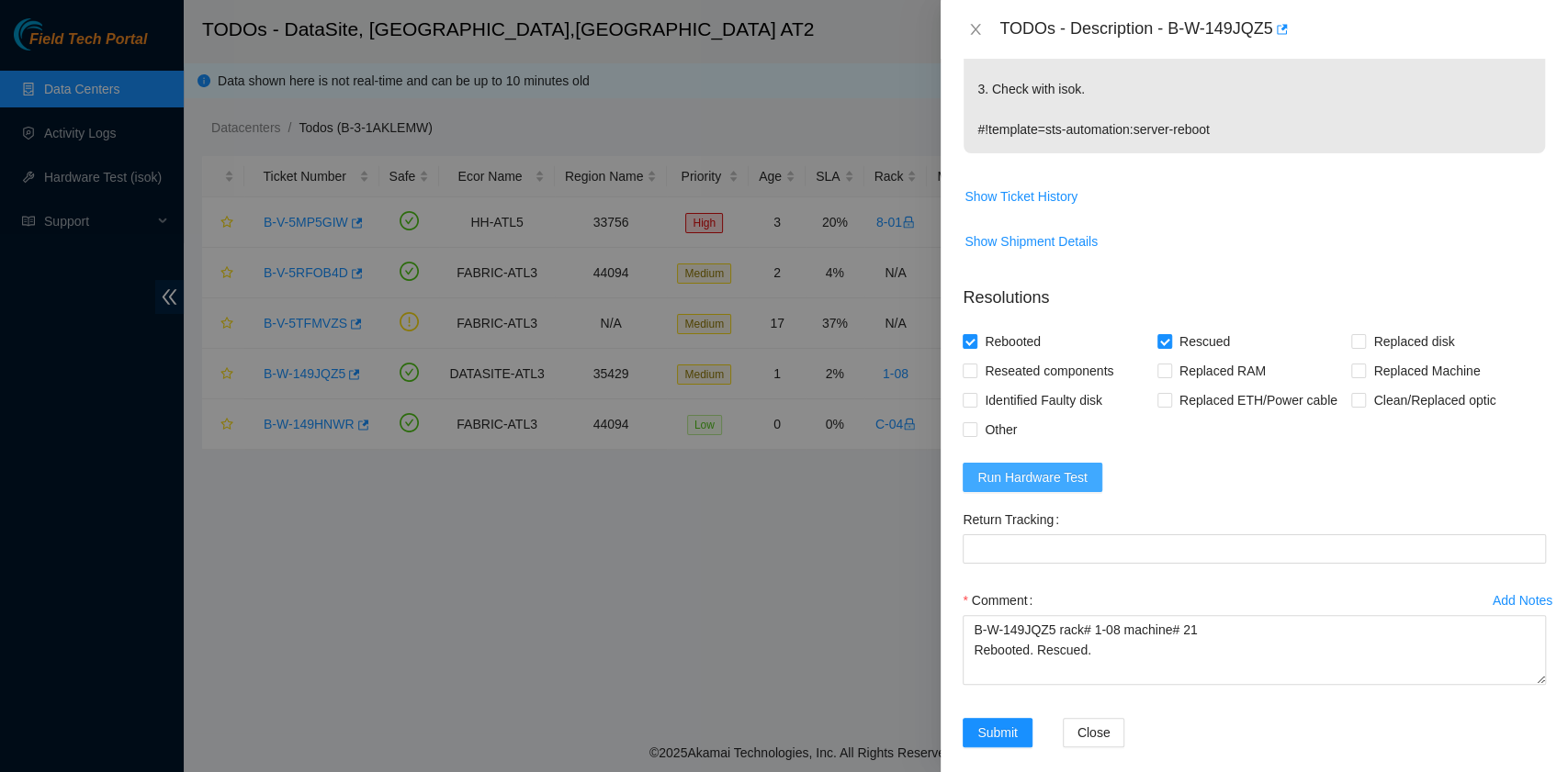
click at [1054, 474] on span "Run Hardware Test" at bounding box center [1031, 477] width 110 height 20
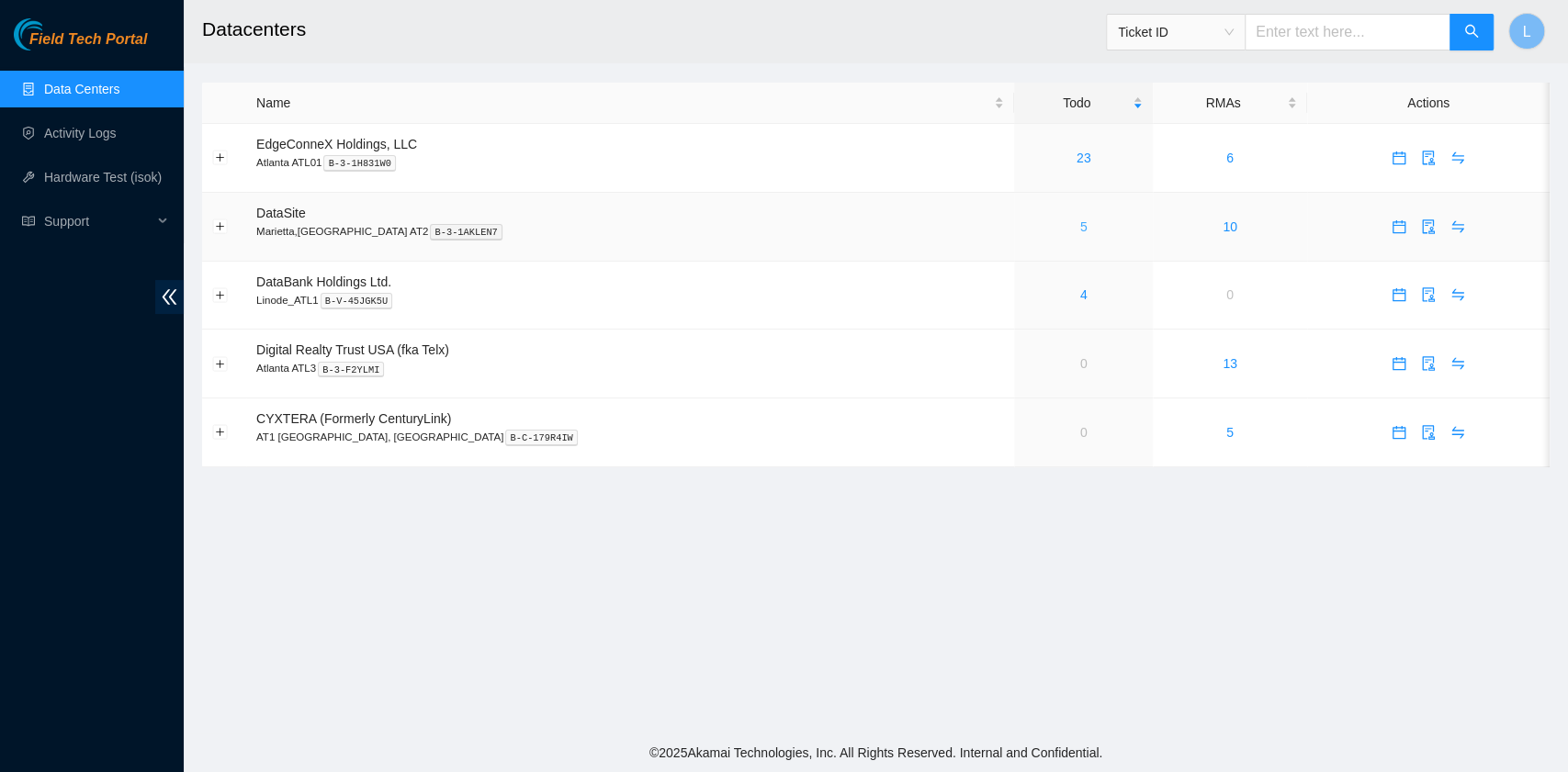
click at [1080, 229] on link "5" at bounding box center [1084, 226] width 8 height 14
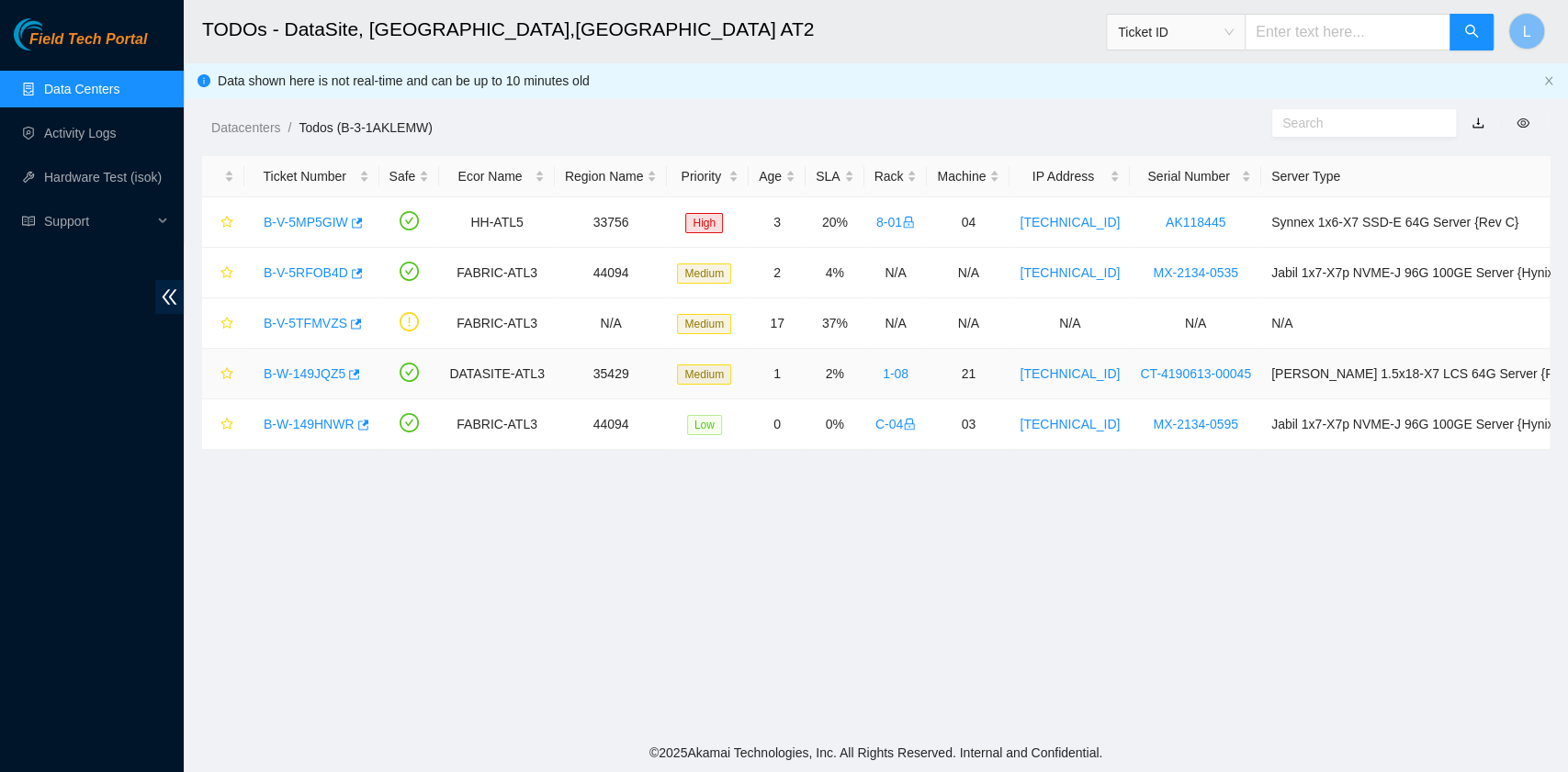
click at [316, 375] on link "B-W-149JQZ5" at bounding box center [303, 373] width 81 height 14
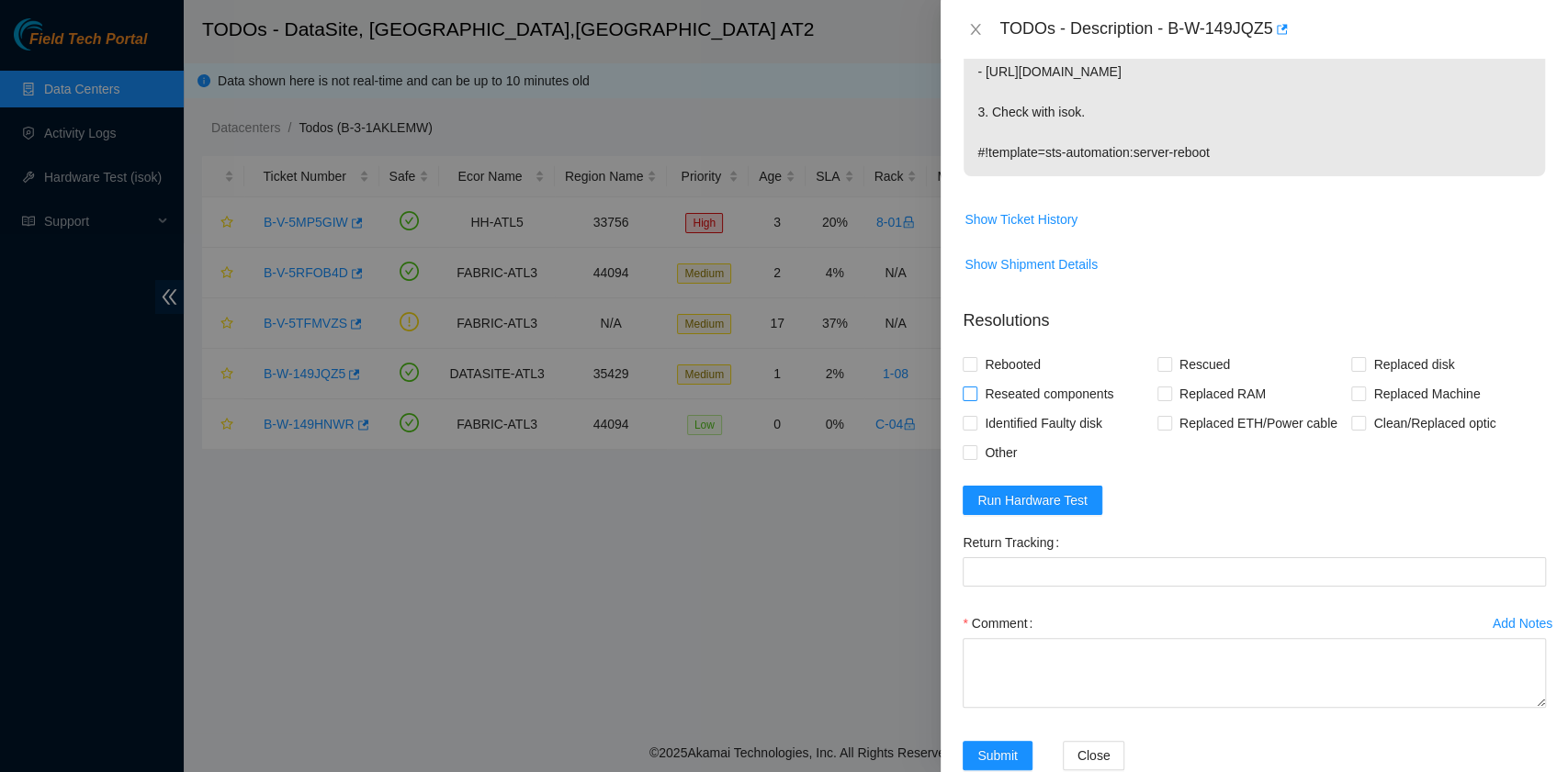
scroll to position [490, 0]
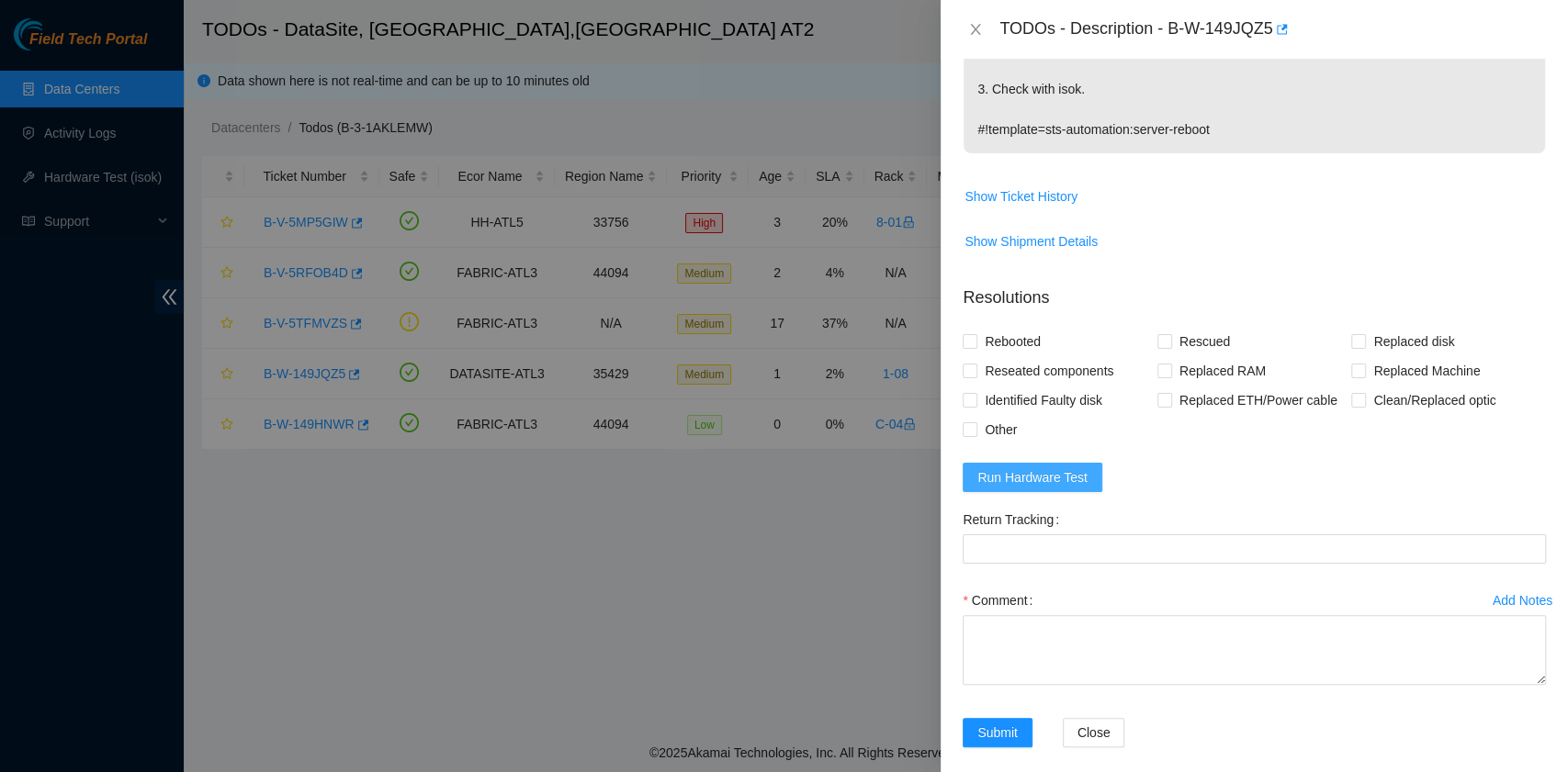
click at [1049, 474] on span "Run Hardware Test" at bounding box center [1031, 477] width 110 height 20
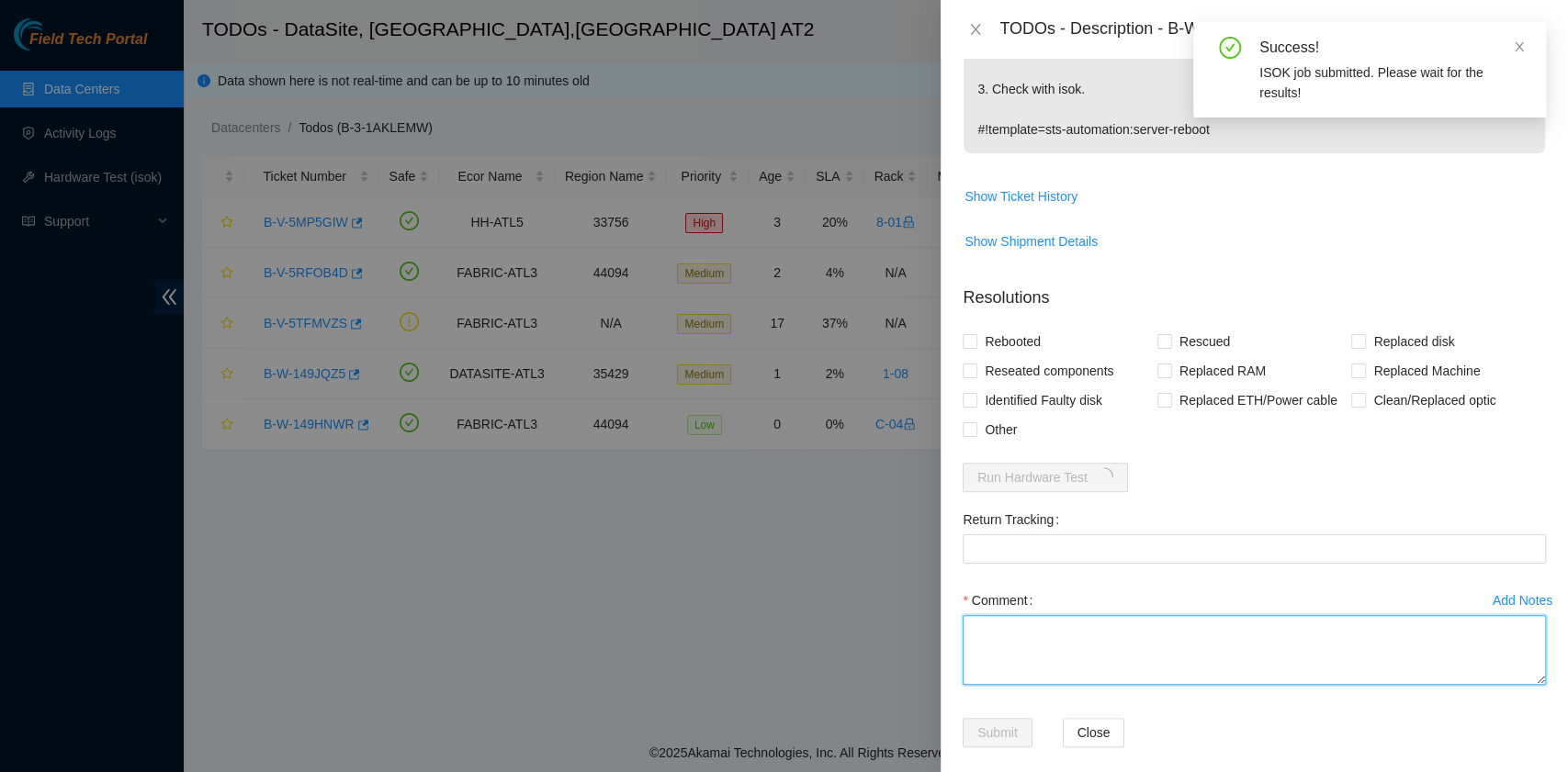
click at [1028, 653] on textarea "Comment" at bounding box center [1254, 650] width 584 height 70
paste textarea "B-W-149JQZ5 rack# 1-08 machine# 21 Rebooted. Rescued."
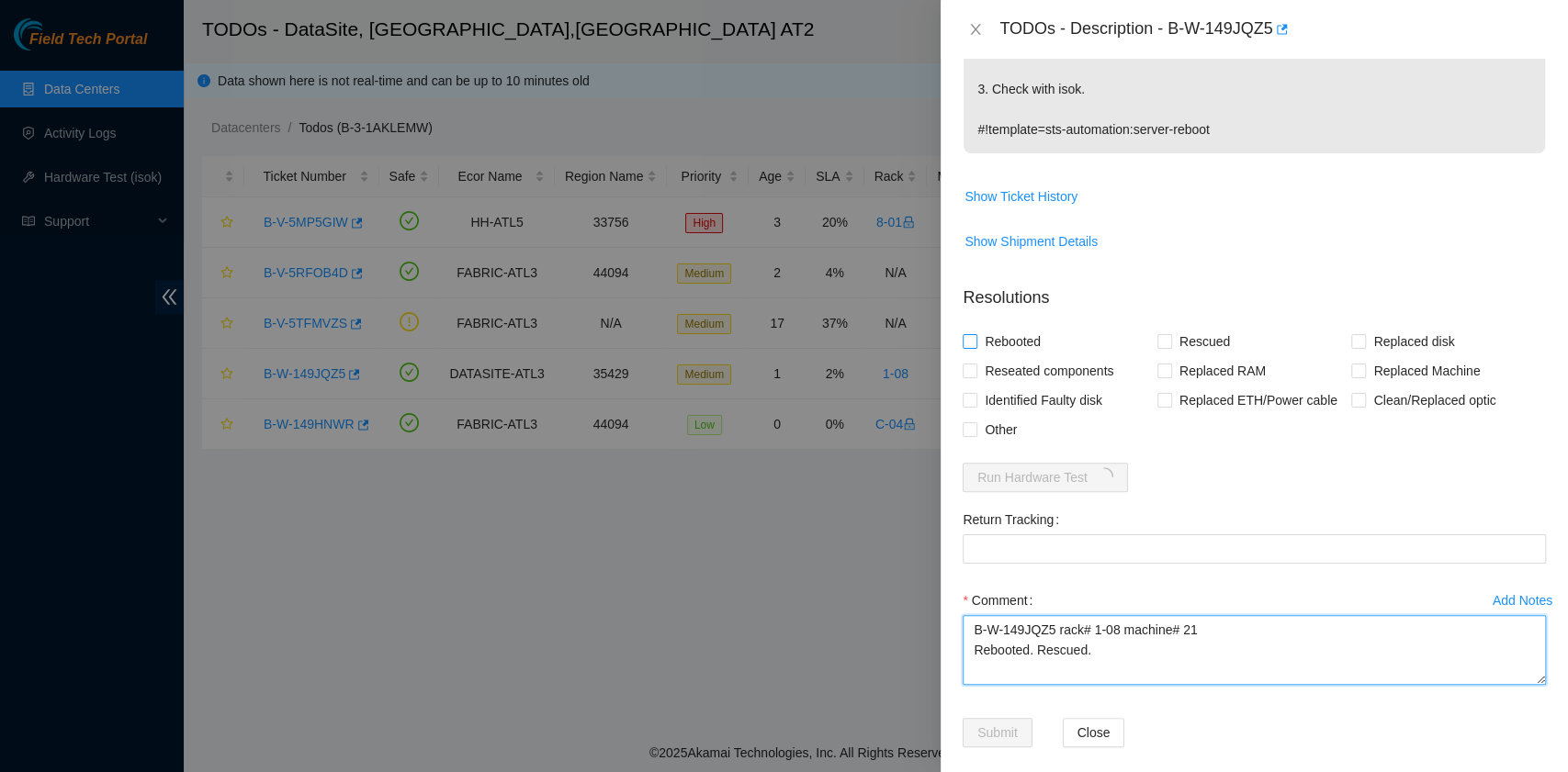
type textarea "B-W-149JQZ5 rack# 1-08 machine# 21 Rebooted. Rescued."
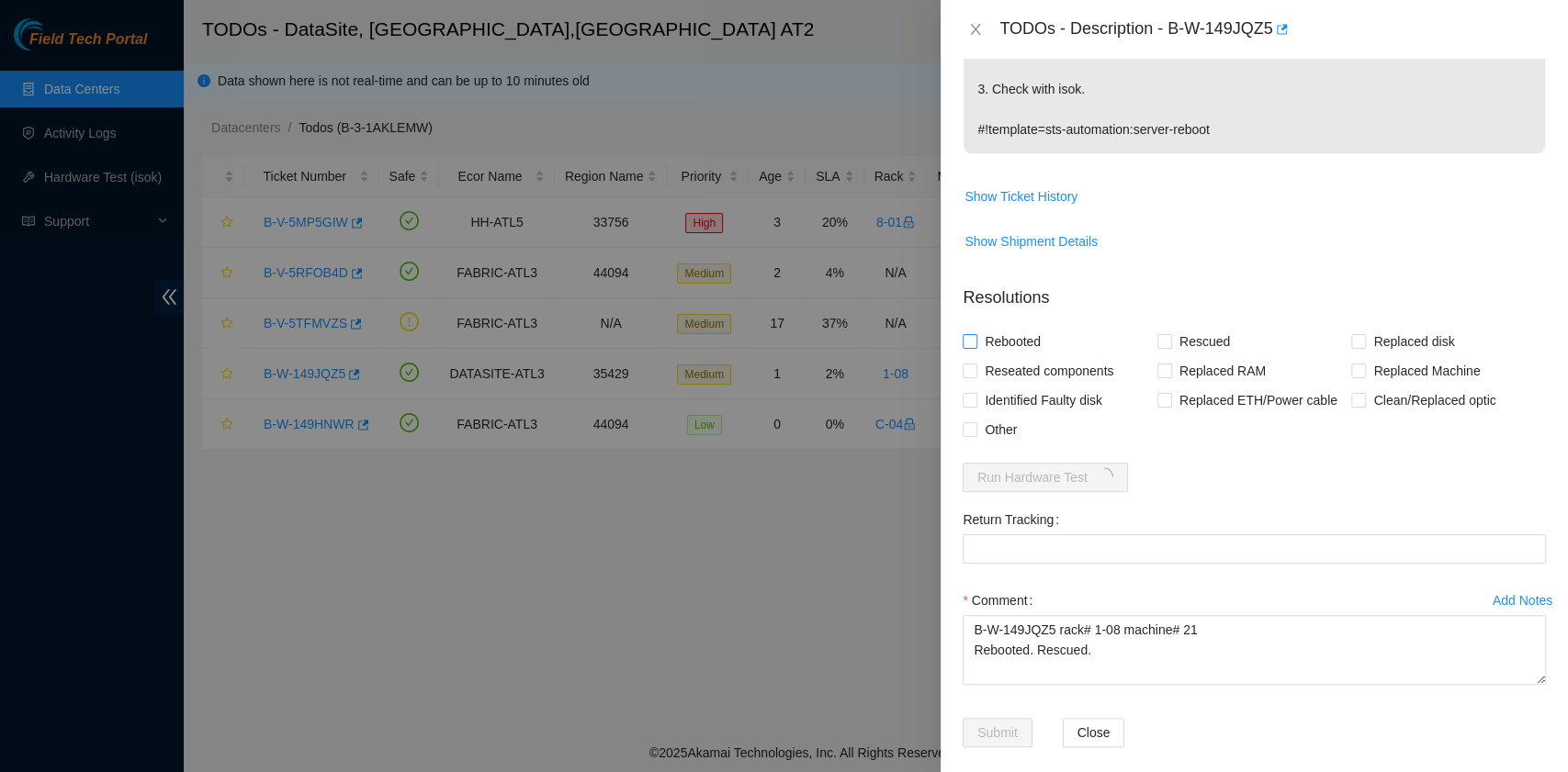
click at [1005, 334] on span "Rebooted" at bounding box center [1012, 342] width 71 height 30
click at [975, 334] on input "Rebooted" at bounding box center [968, 340] width 12 height 12
checkbox input "true"
click at [1160, 345] on span at bounding box center [1163, 341] width 14 height 14
click at [1160, 345] on input "Rescued" at bounding box center [1162, 340] width 12 height 12
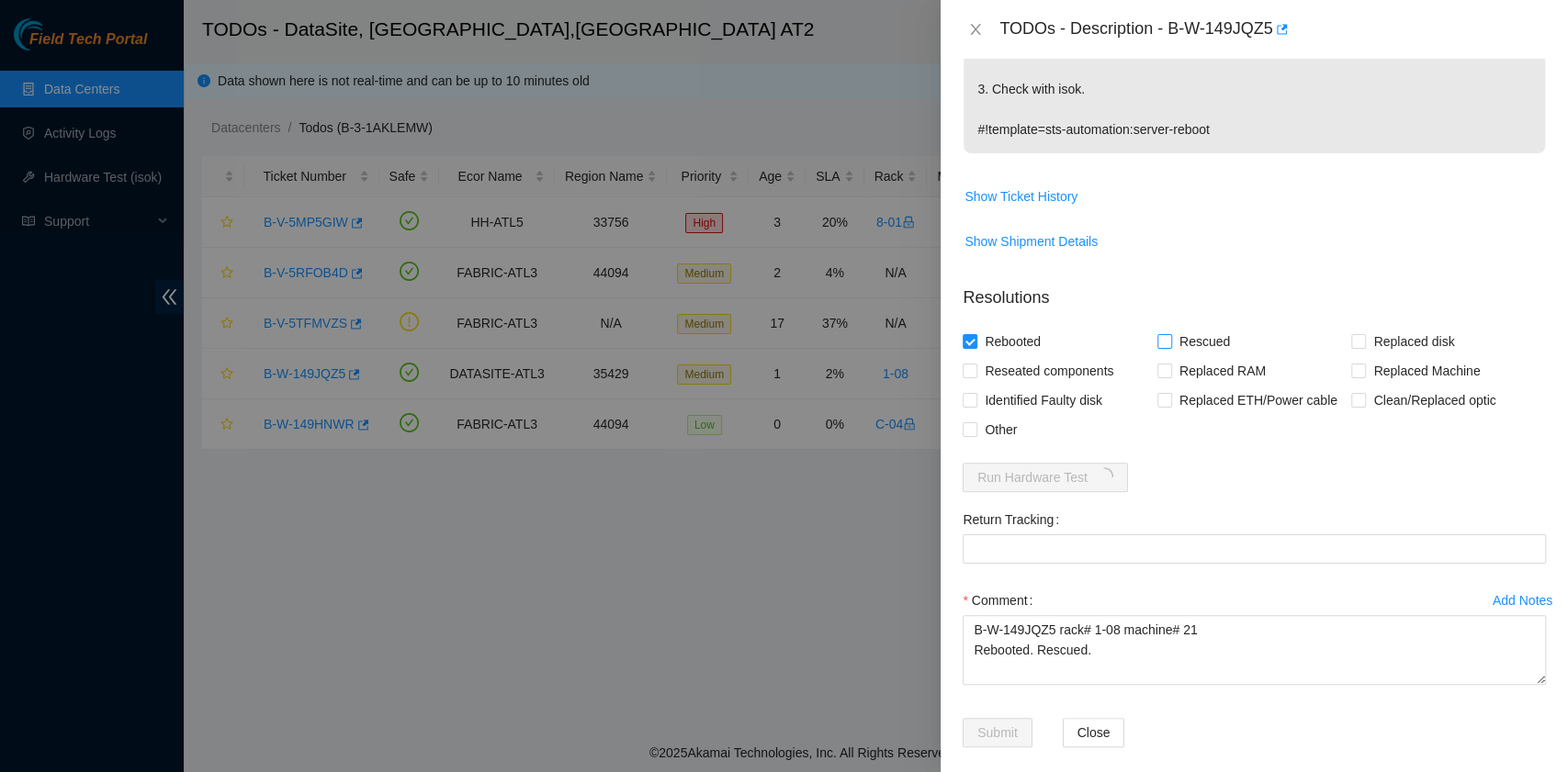
checkbox input "true"
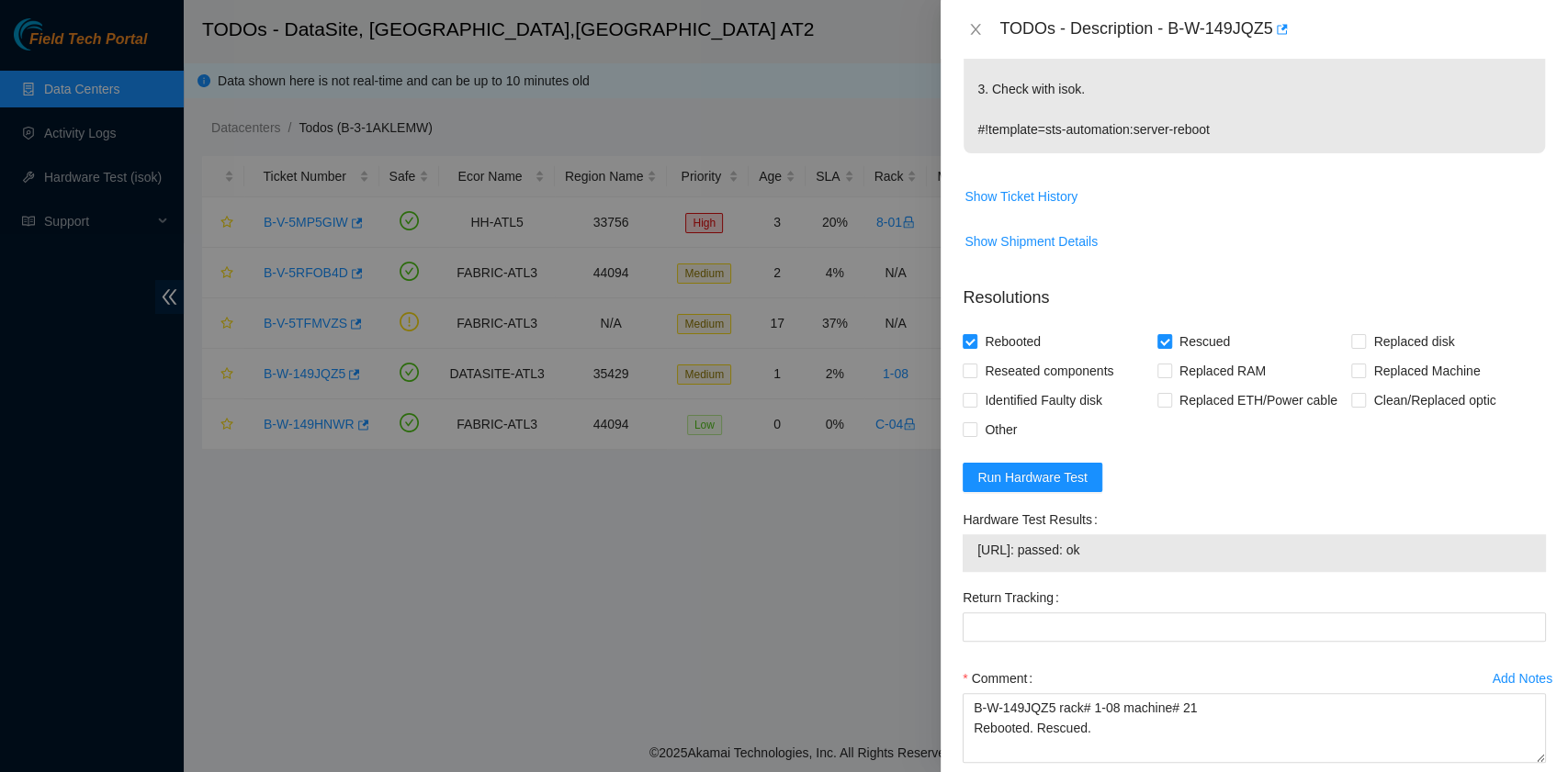
drag, startPoint x: 1130, startPoint y: 549, endPoint x: 973, endPoint y: 538, distance: 157.4
click at [973, 538] on div "[URL]: passed: ok" at bounding box center [1254, 553] width 584 height 37
copy tbody "[URL]: passed: ok"
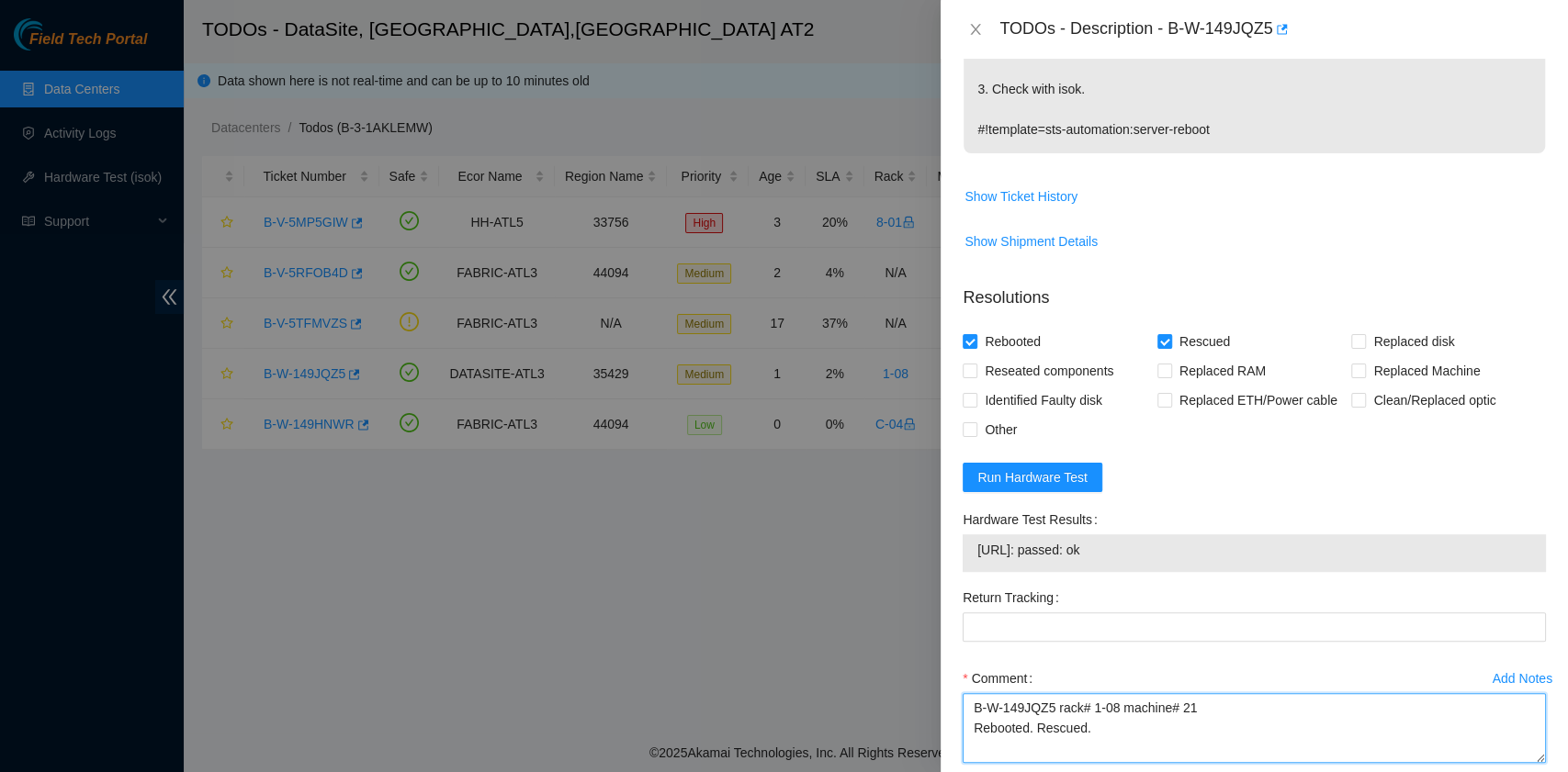
click at [1078, 744] on textarea "B-W-149JQZ5 rack# 1-08 machine# 21 Rebooted. Rescued." at bounding box center [1254, 728] width 584 height 70
paste textarea "[URL]: passed: ok"
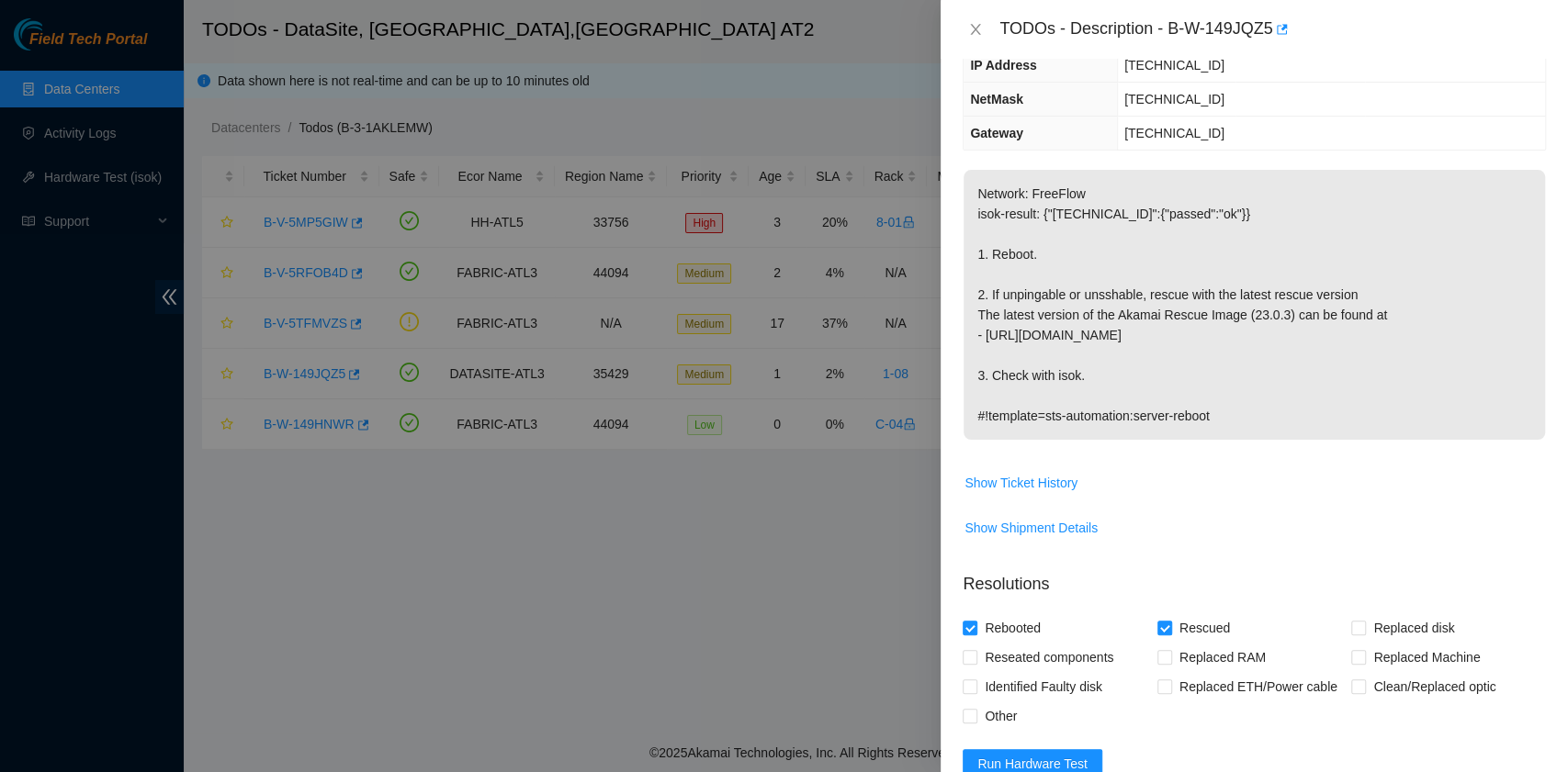
scroll to position [244, 0]
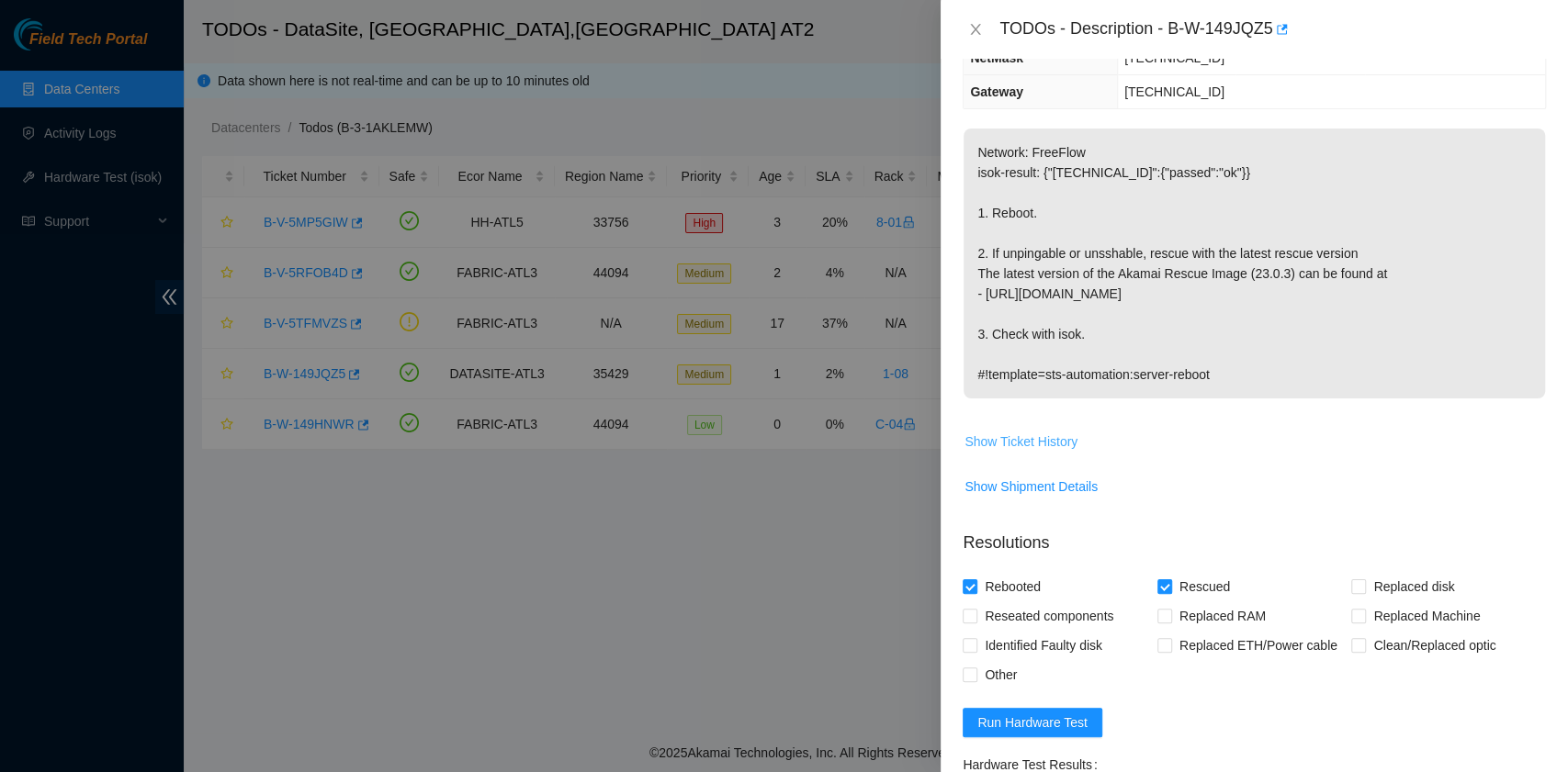
type textarea "B-W-149JQZ5 rack# 1-08 machine# 21 Rebooted. Rescued. [URL]: passed: ok"
click at [1040, 439] on span "Show Ticket History" at bounding box center [1021, 441] width 113 height 20
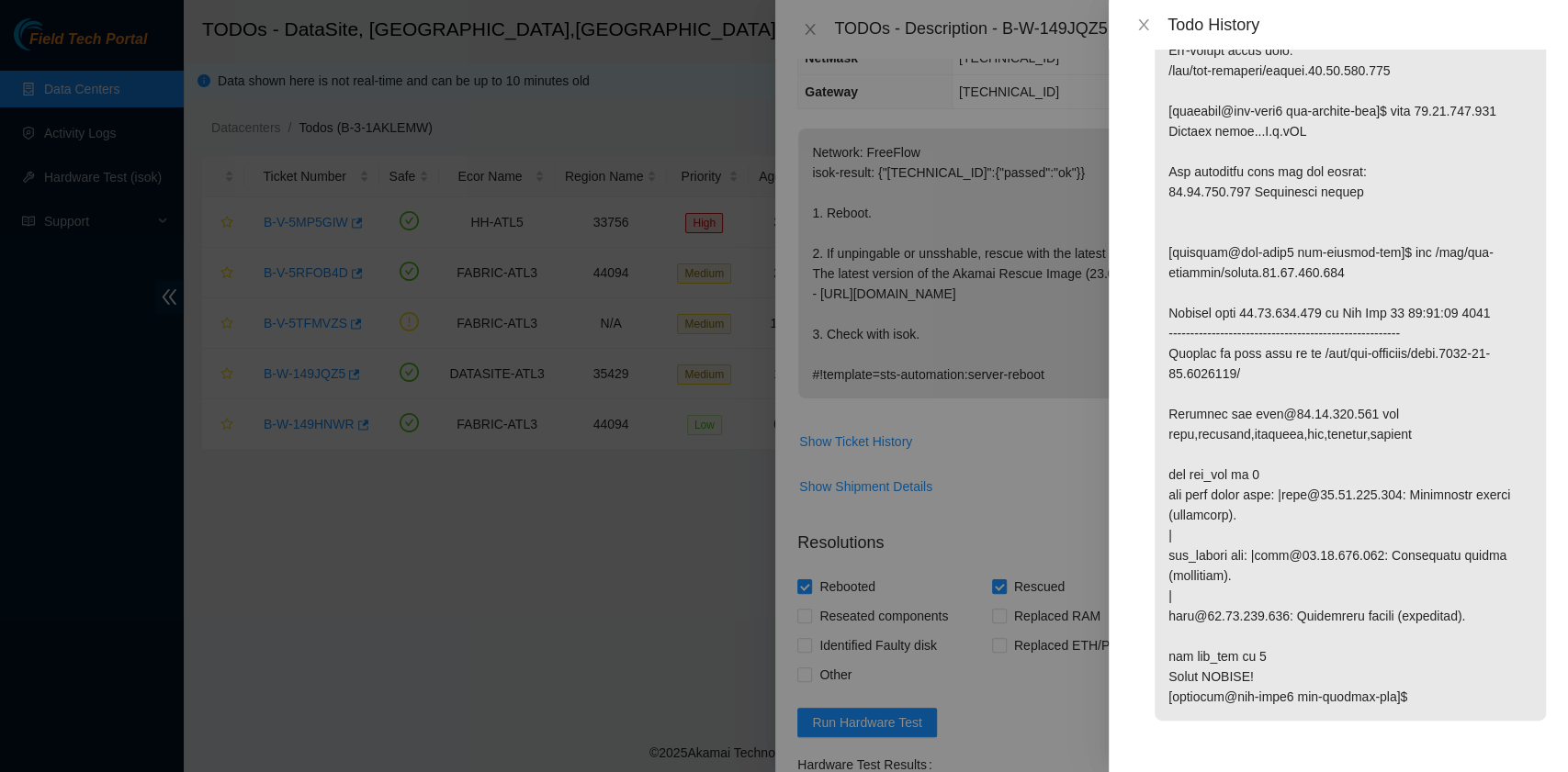
scroll to position [817, 0]
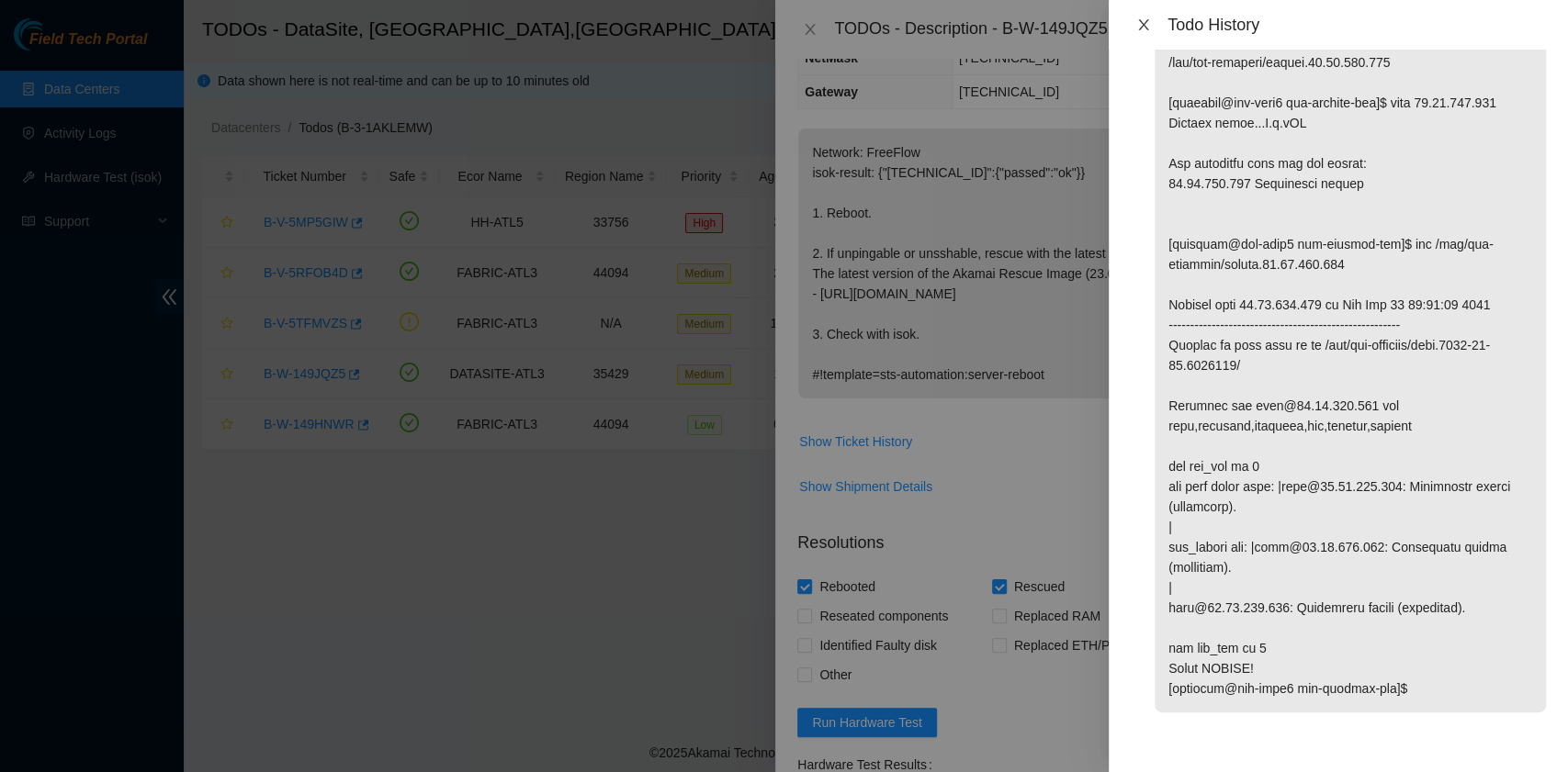
click at [1137, 17] on icon "close" at bounding box center [1142, 24] width 14 height 14
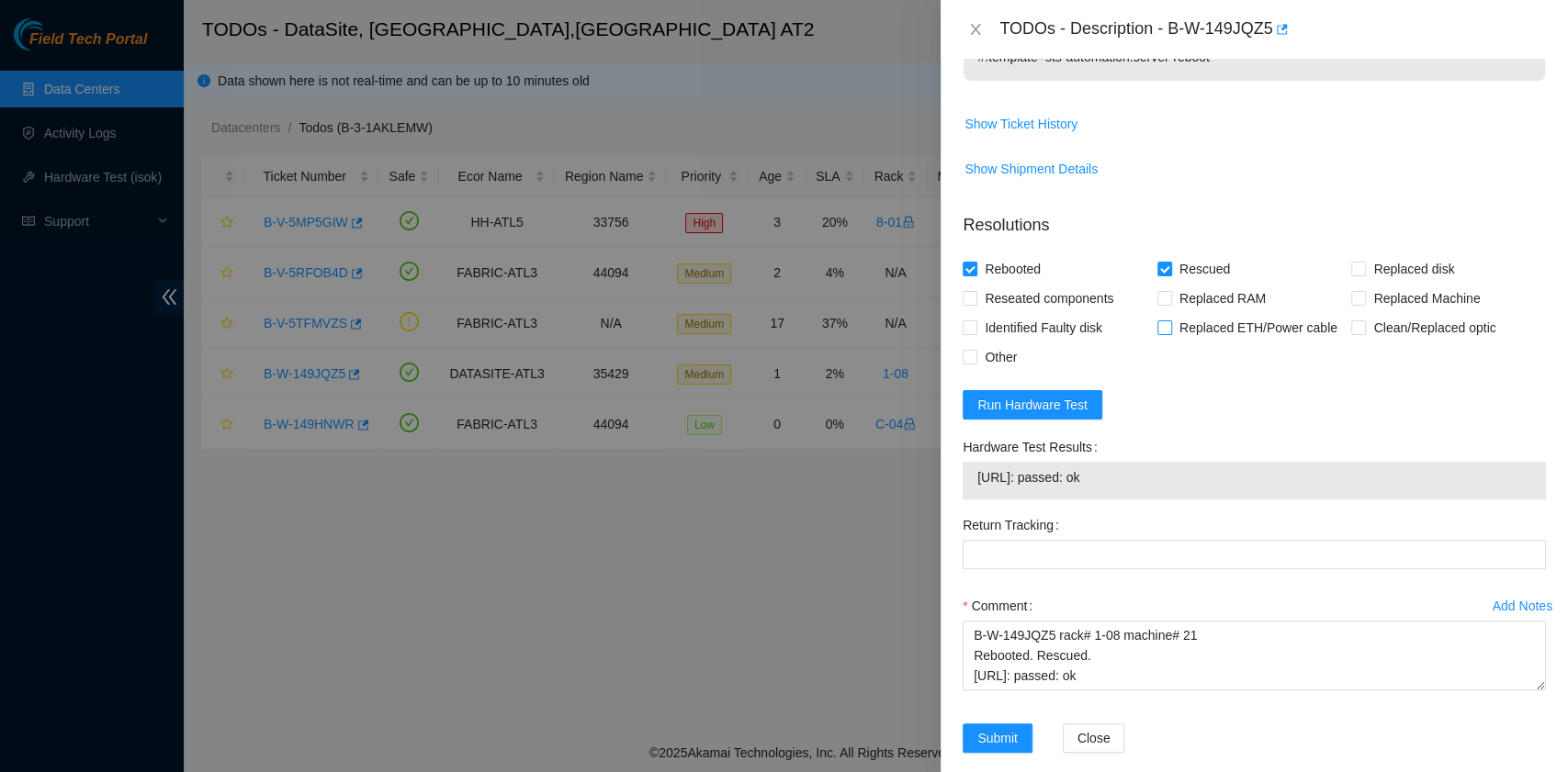
scroll to position [584, 0]
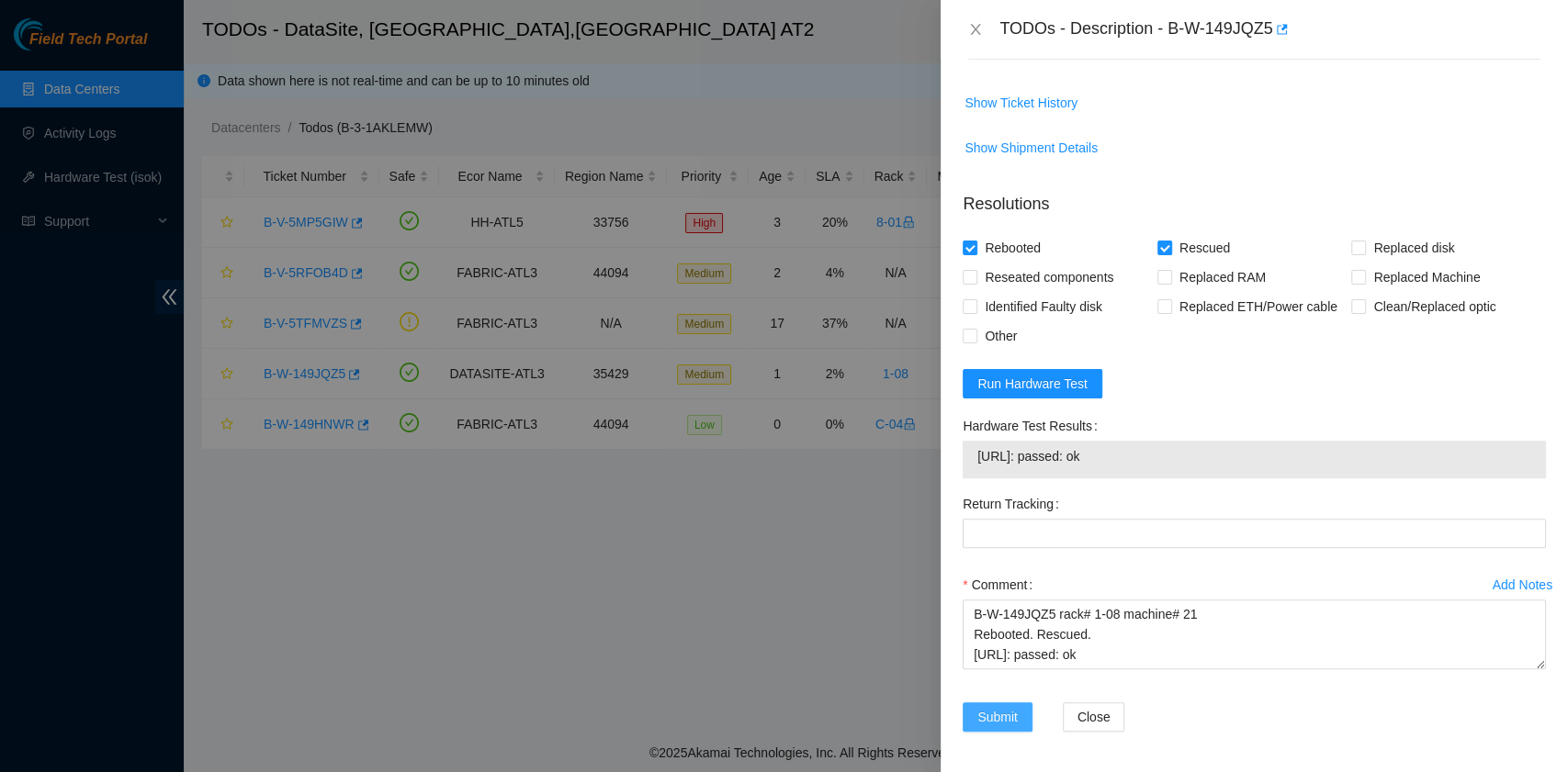
click at [1007, 717] on span "Submit" at bounding box center [997, 717] width 40 height 20
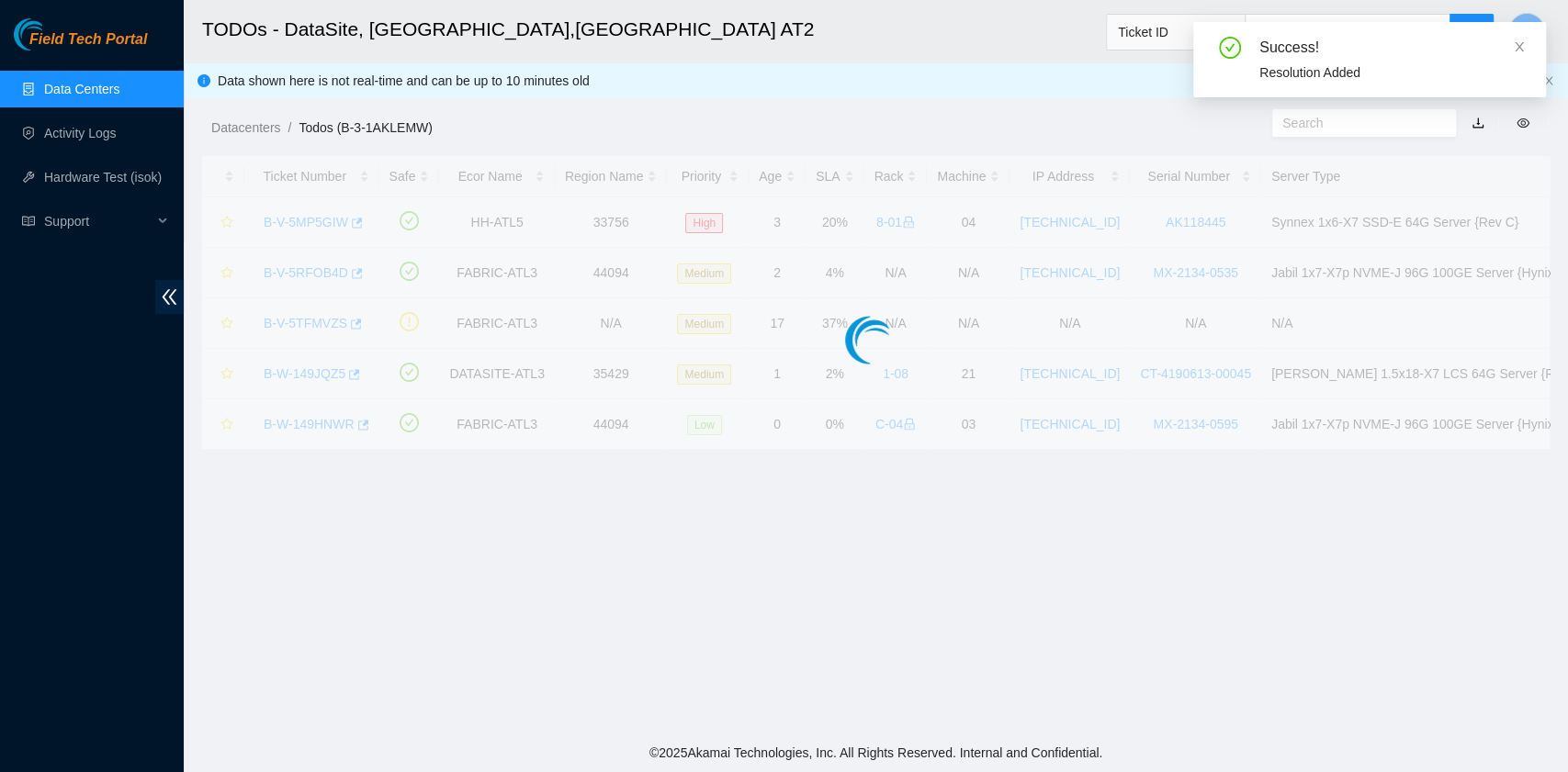
scroll to position [466, 0]
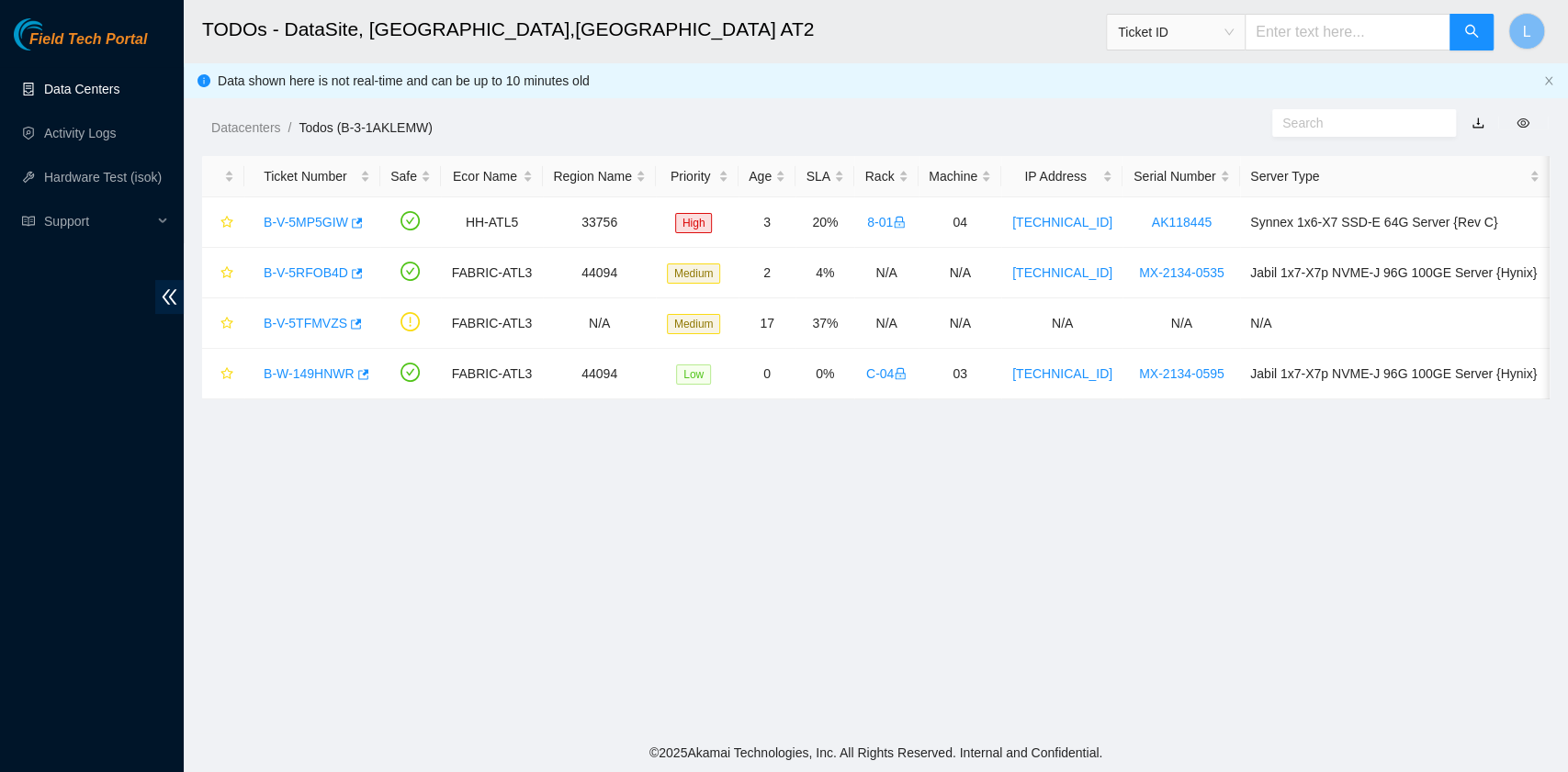
click at [88, 89] on link "Data Centers" at bounding box center [81, 88] width 76 height 14
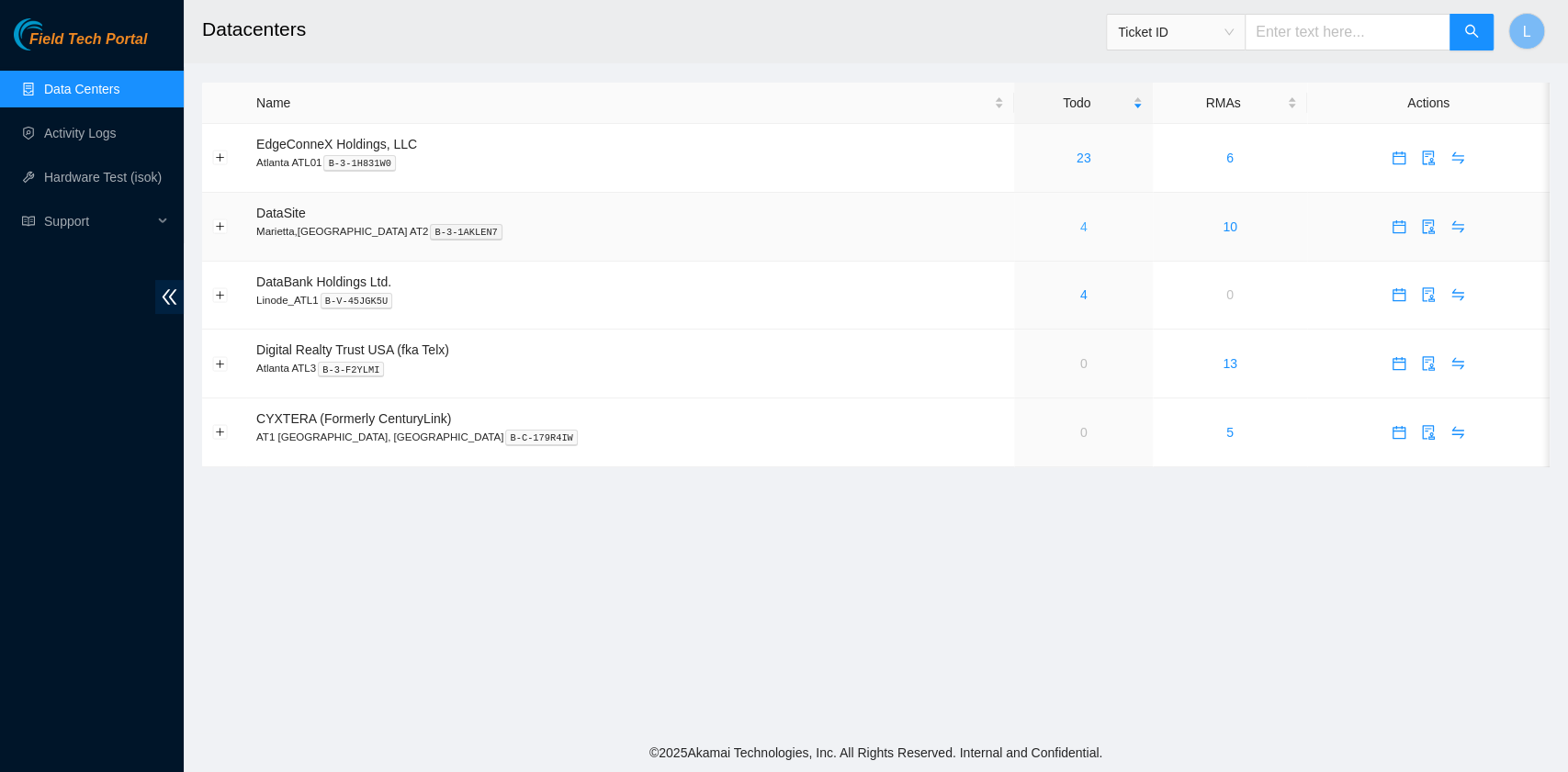
click at [1080, 226] on link "4" at bounding box center [1084, 226] width 8 height 14
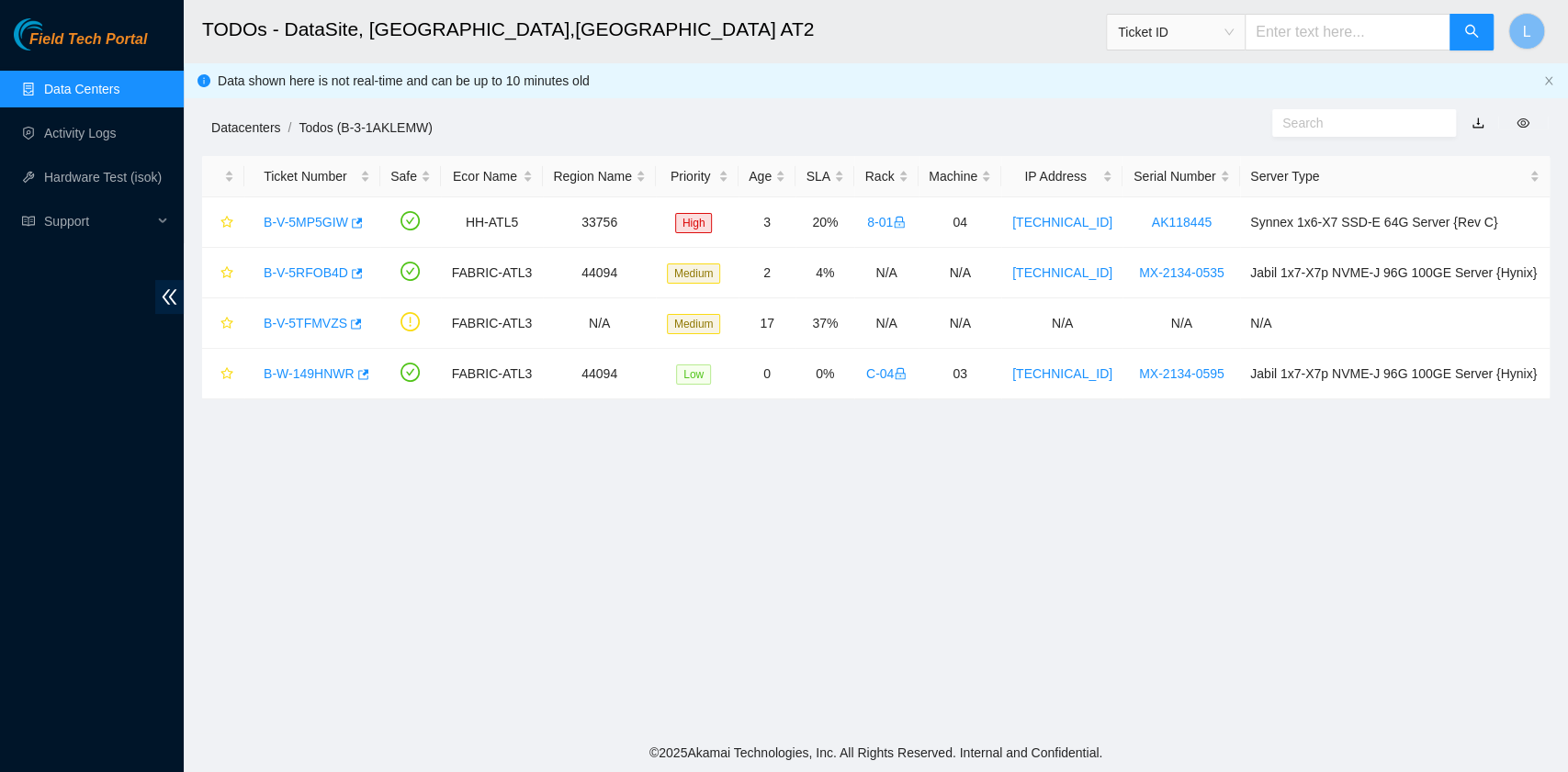
click at [249, 127] on link "Datacenters" at bounding box center [246, 127] width 69 height 14
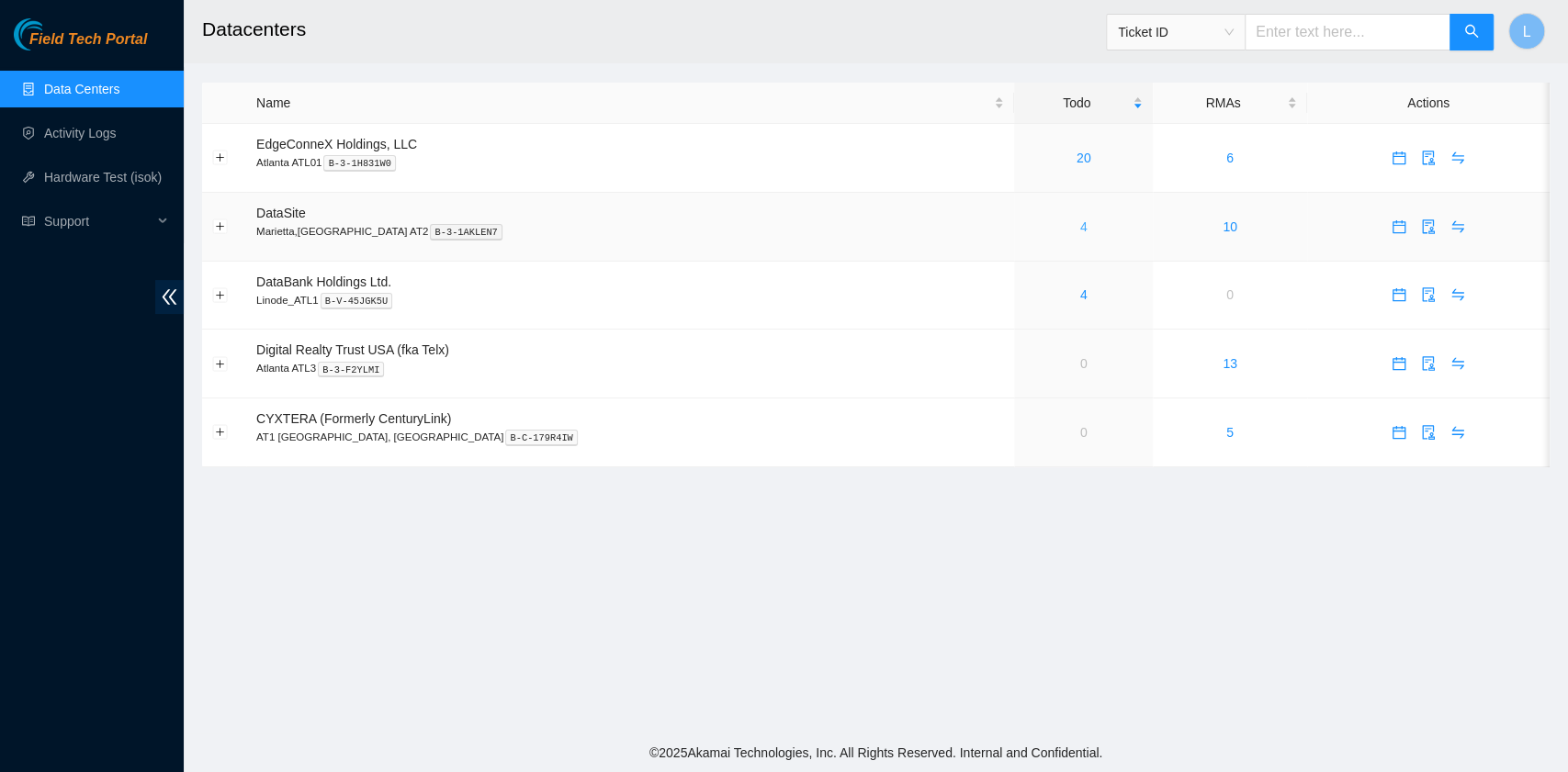
click at [1080, 228] on link "4" at bounding box center [1084, 226] width 8 height 14
